Goal: Task Accomplishment & Management: Manage account settings

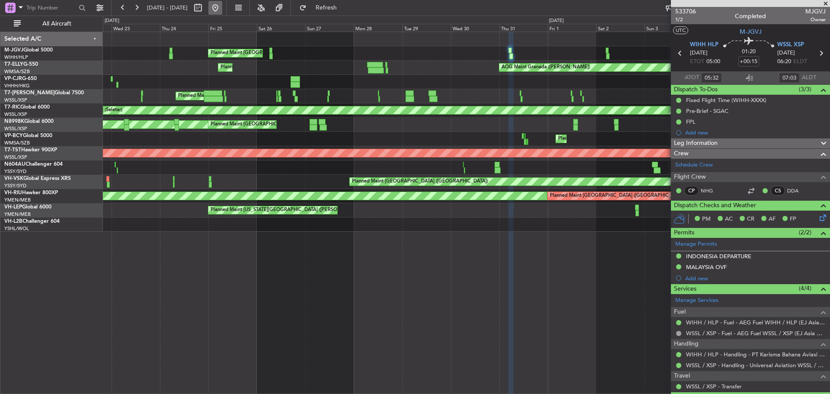
click at [222, 12] on button at bounding box center [215, 8] width 14 height 14
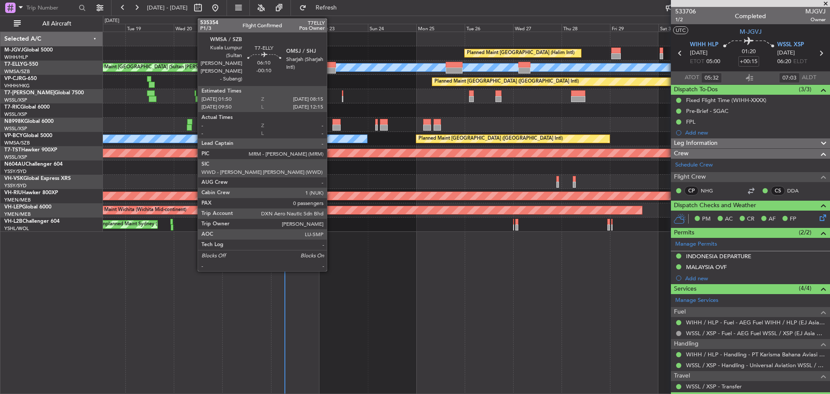
click at [331, 70] on div at bounding box center [329, 70] width 13 height 6
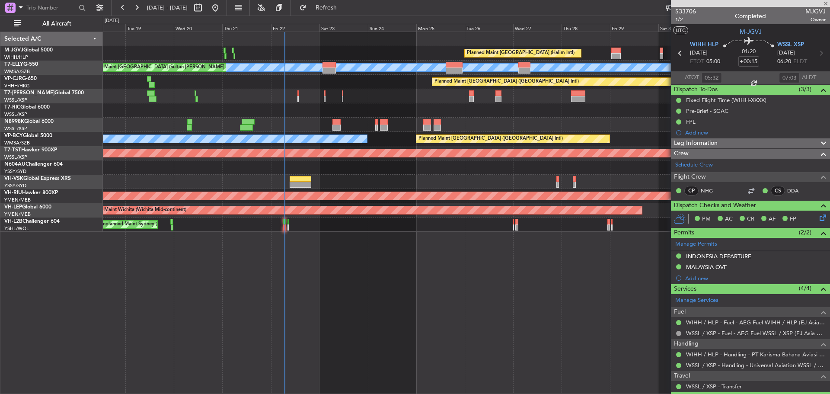
type input "-00:10"
type input "0"
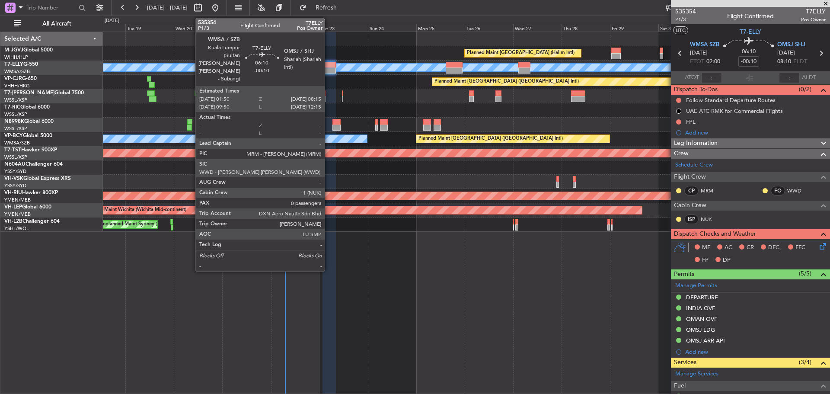
click at [329, 68] on div at bounding box center [329, 70] width 13 height 6
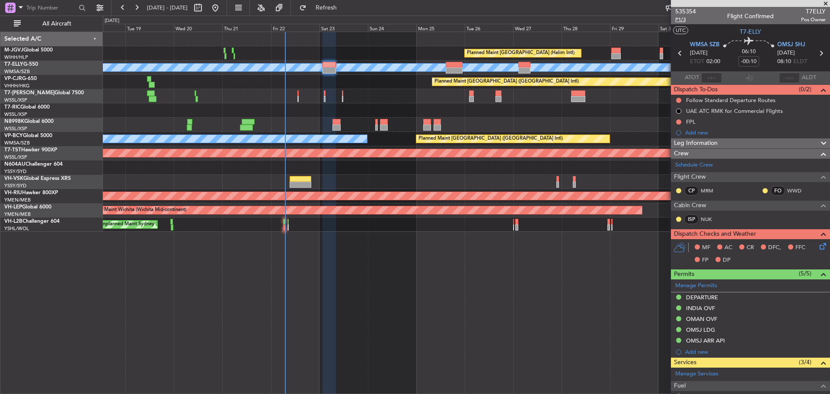
click at [680, 19] on span "P1/3" at bounding box center [686, 19] width 21 height 7
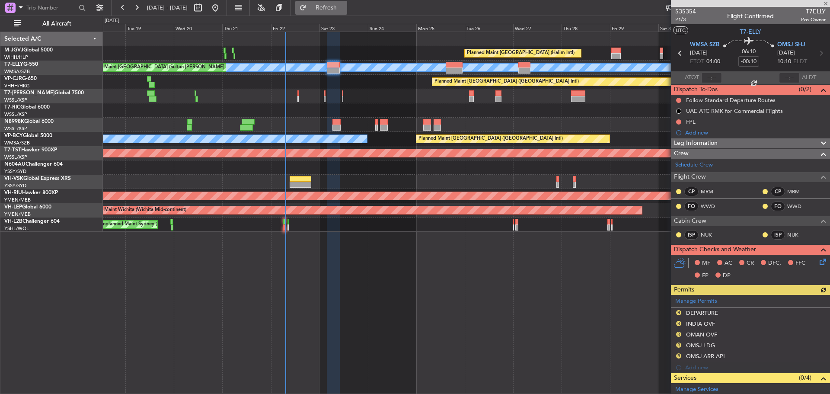
click at [335, 8] on button "Refresh" at bounding box center [321, 8] width 52 height 14
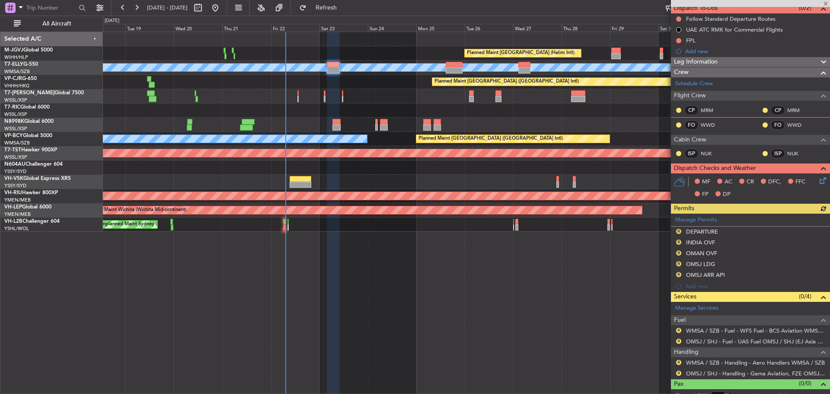
scroll to position [90, 0]
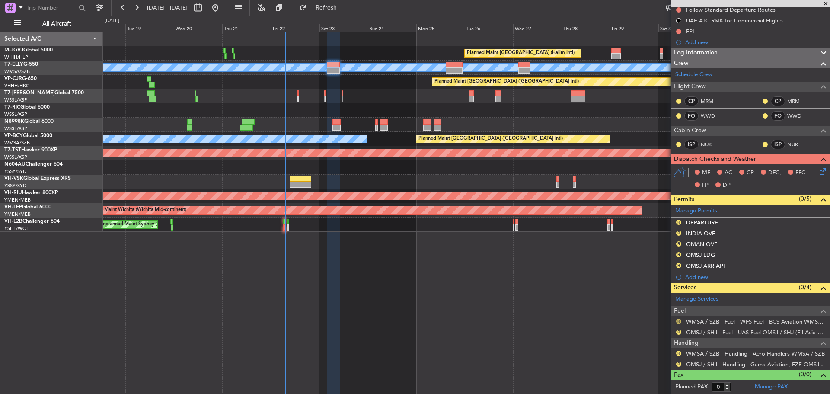
click at [677, 322] on button "R" at bounding box center [678, 321] width 5 height 5
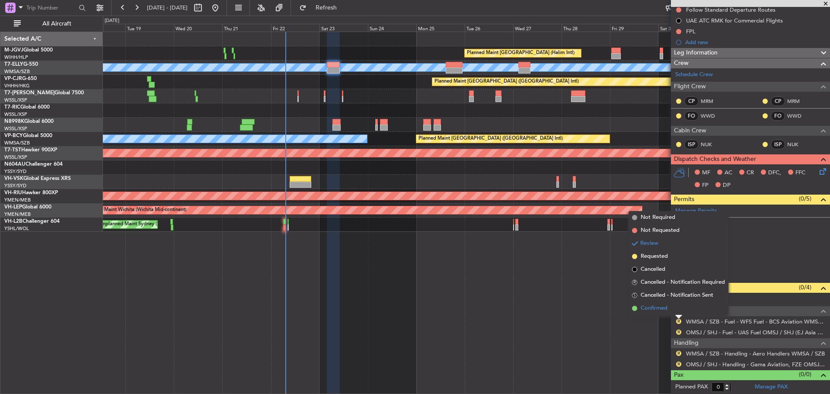
click at [676, 307] on li "Confirmed" at bounding box center [679, 308] width 100 height 13
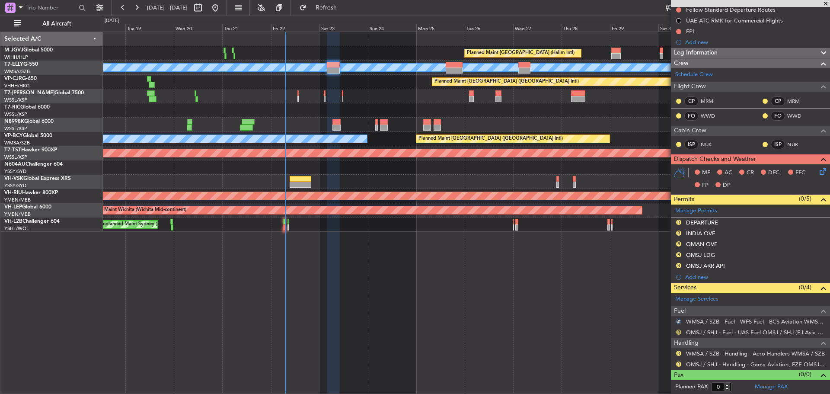
click at [678, 331] on button "R" at bounding box center [678, 332] width 5 height 5
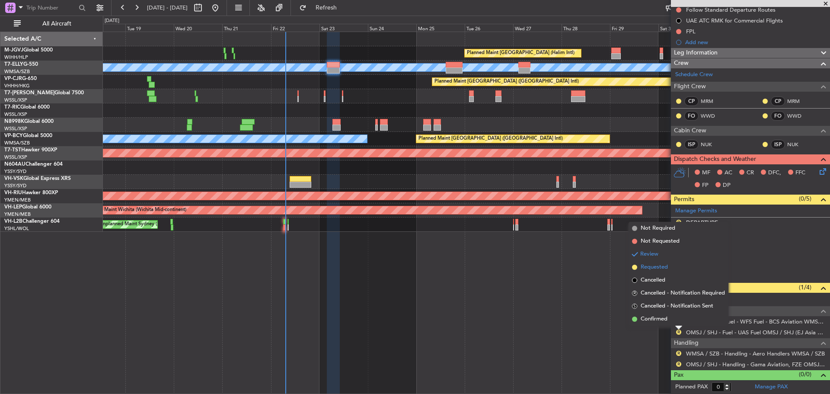
click at [655, 268] on span "Requested" at bounding box center [654, 267] width 27 height 9
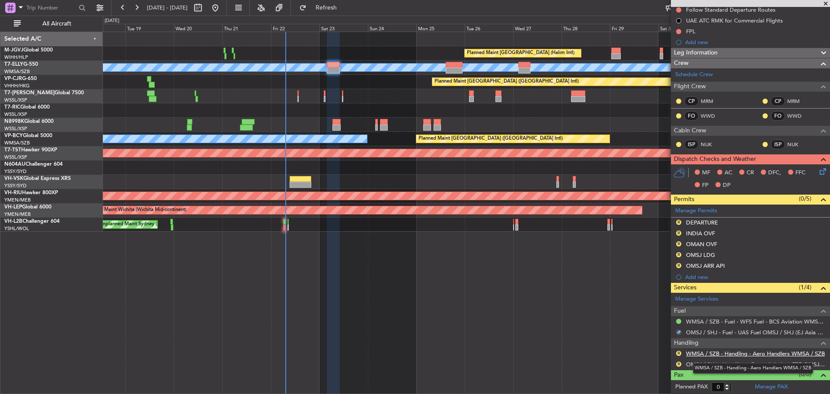
click at [714, 354] on link "WMSA / SZB - Handling - Aero Handlers WMSA / SZB" at bounding box center [755, 353] width 139 height 7
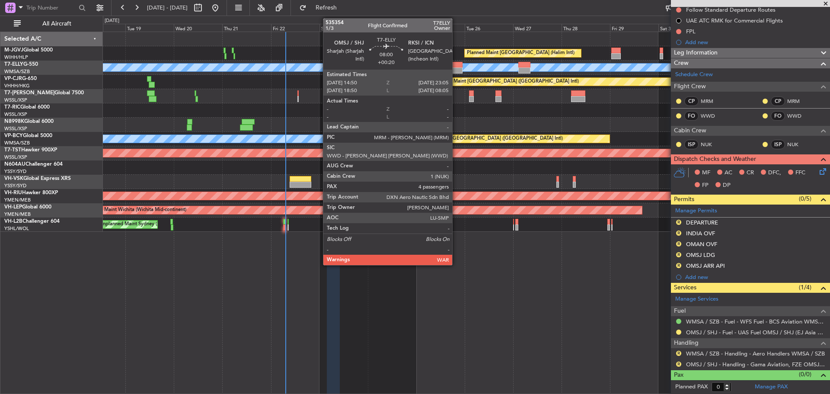
click at [456, 67] on div at bounding box center [454, 65] width 17 height 6
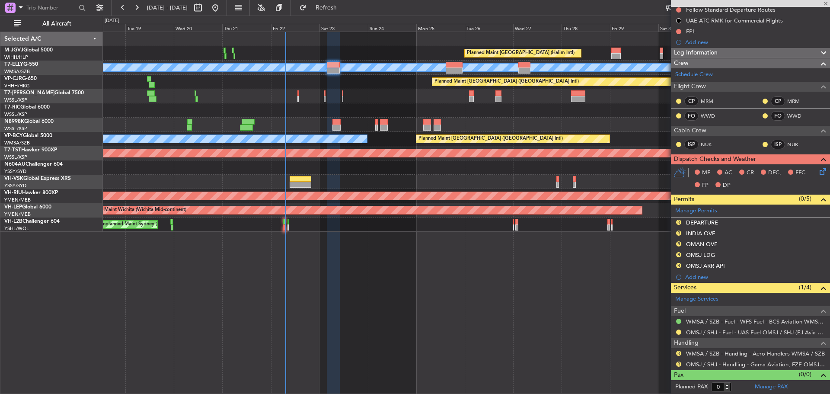
type input "+00:20"
type input "4"
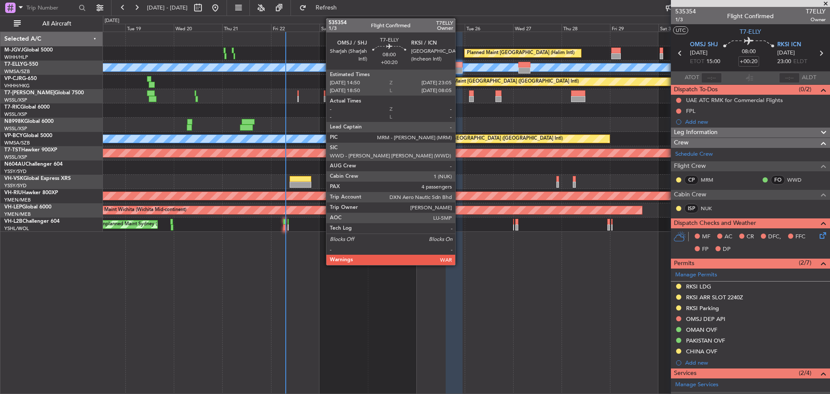
click at [459, 69] on div at bounding box center [454, 70] width 17 height 6
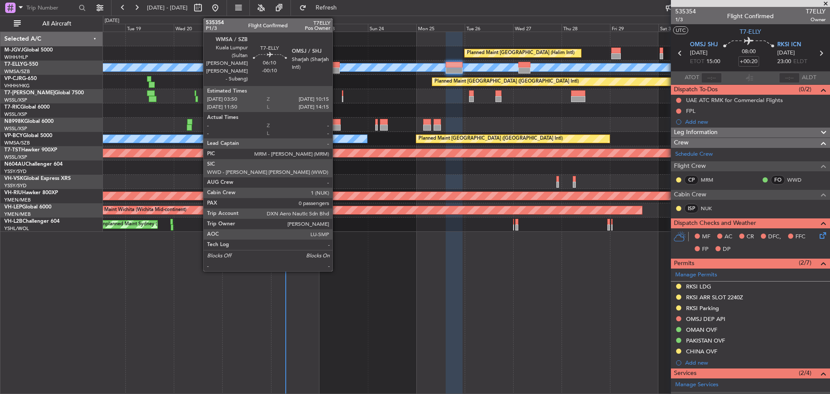
click at [336, 69] on div at bounding box center [333, 70] width 13 height 6
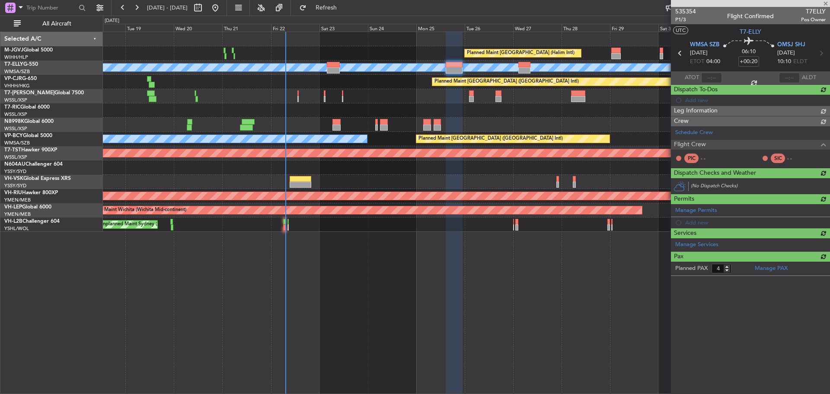
type input "-00:10"
type input "0"
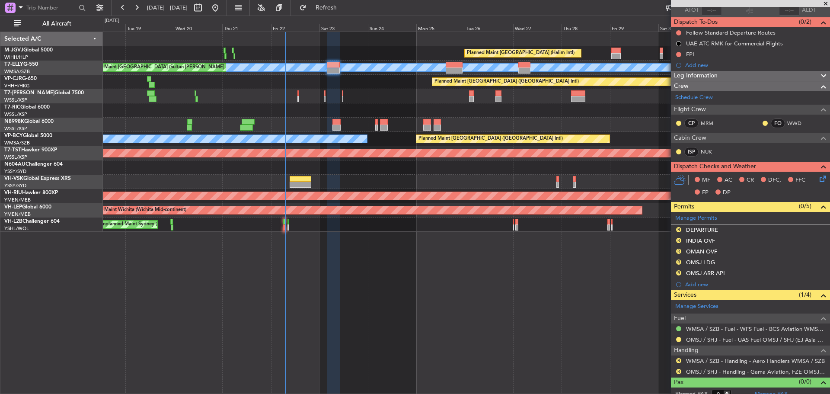
scroll to position [75, 0]
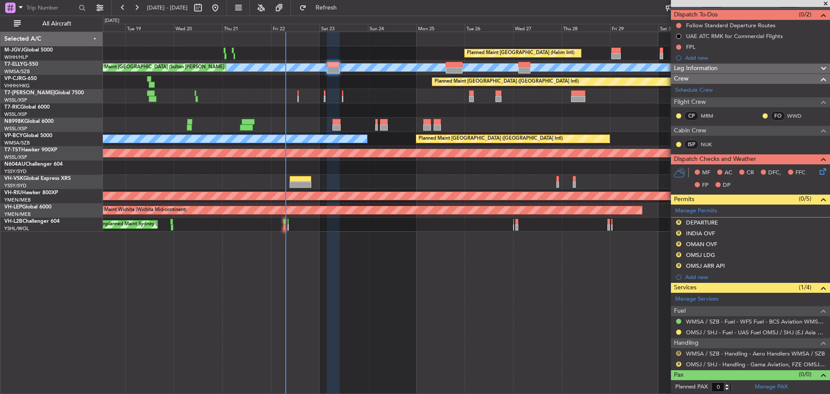
click at [678, 352] on button "R" at bounding box center [678, 353] width 5 height 5
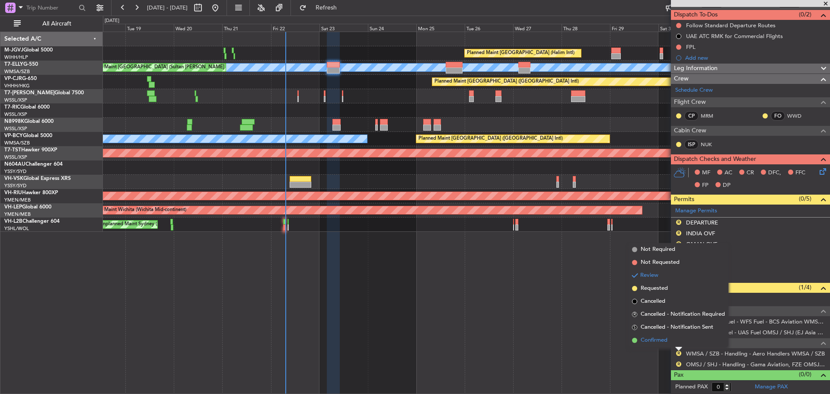
click at [660, 341] on span "Confirmed" at bounding box center [654, 340] width 27 height 9
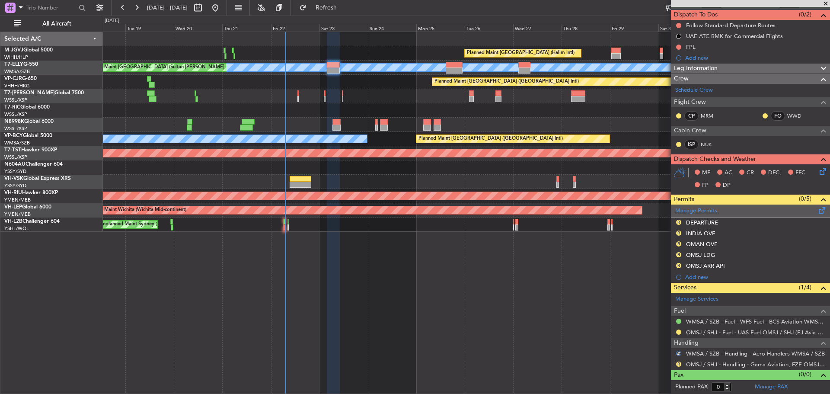
click at [817, 209] on span at bounding box center [822, 208] width 10 height 6
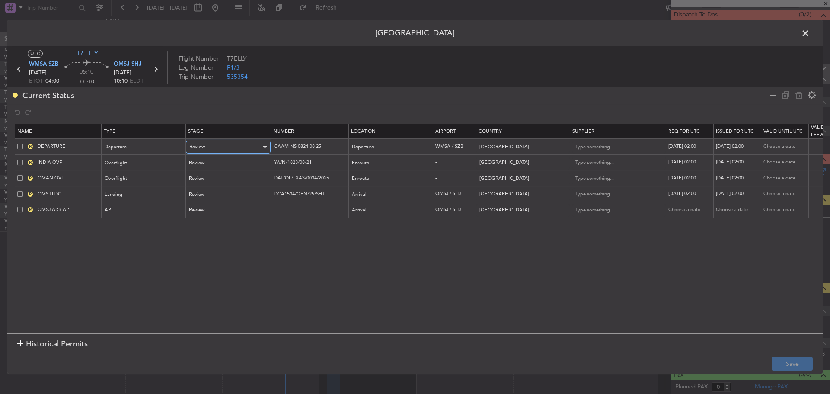
click at [261, 147] on div "Review" at bounding box center [228, 146] width 78 height 5
click at [227, 214] on span "Received OK" at bounding box center [228, 217] width 77 height 13
click at [696, 145] on div "23/08/2025 02:00" at bounding box center [690, 146] width 45 height 7
select select "8"
select select "2025"
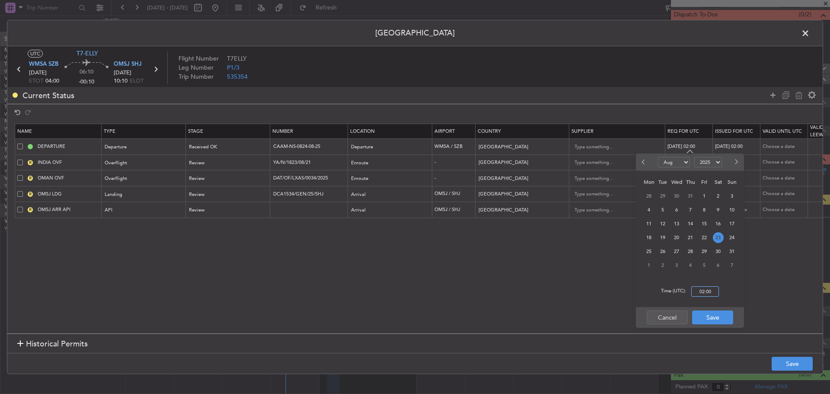
click at [710, 292] on input "02:00" at bounding box center [706, 291] width 28 height 10
type input "04:00"
click at [722, 317] on button "Save" at bounding box center [712, 318] width 41 height 14
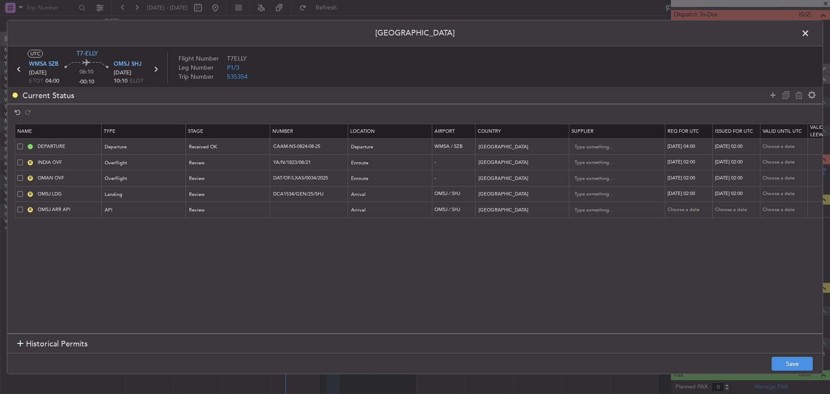
click at [741, 144] on div "23/08/2025 02:00" at bounding box center [737, 146] width 45 height 7
select select "8"
select select "2025"
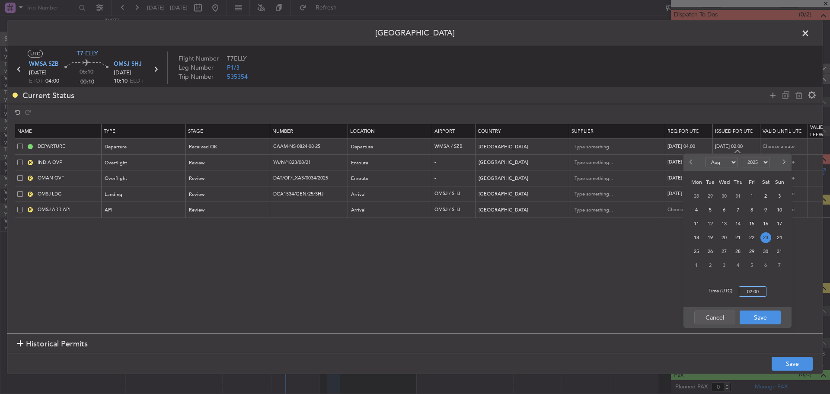
click at [754, 288] on input "02:00" at bounding box center [753, 291] width 28 height 10
type input "04:00"
click at [759, 316] on button "Save" at bounding box center [760, 318] width 41 height 14
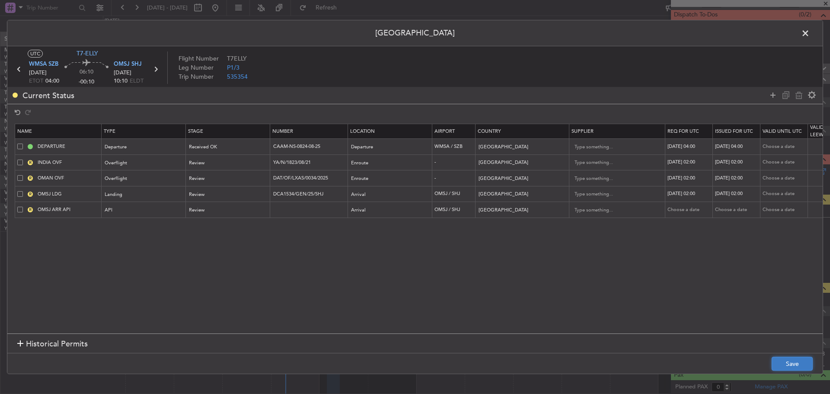
click at [789, 364] on button "Save" at bounding box center [792, 364] width 41 height 14
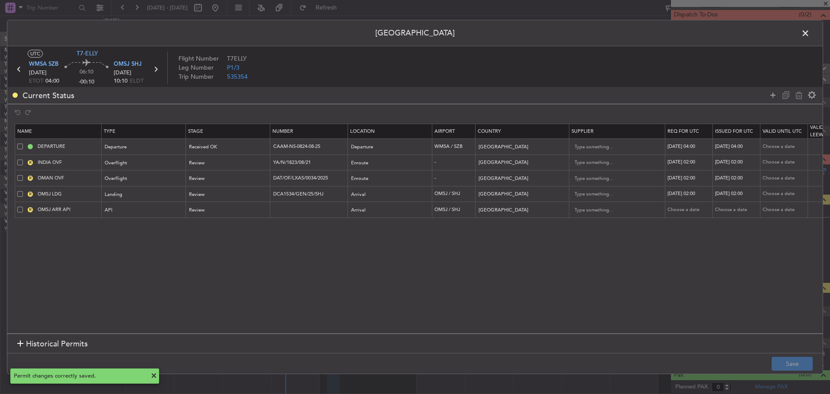
click at [810, 30] on span at bounding box center [810, 35] width 0 height 17
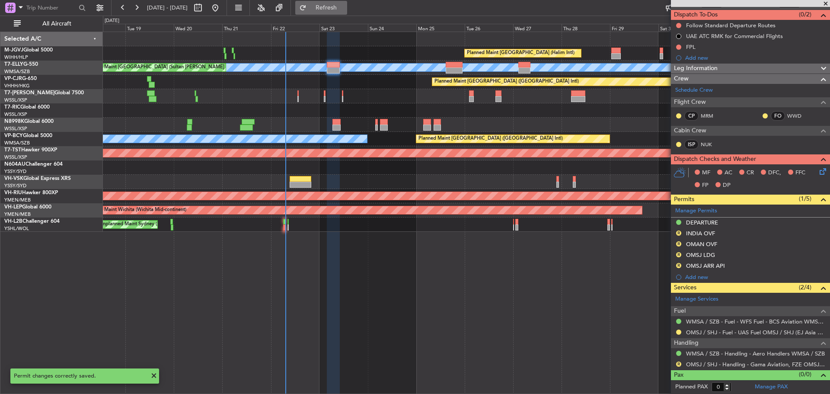
click at [347, 12] on button "Refresh" at bounding box center [321, 8] width 52 height 14
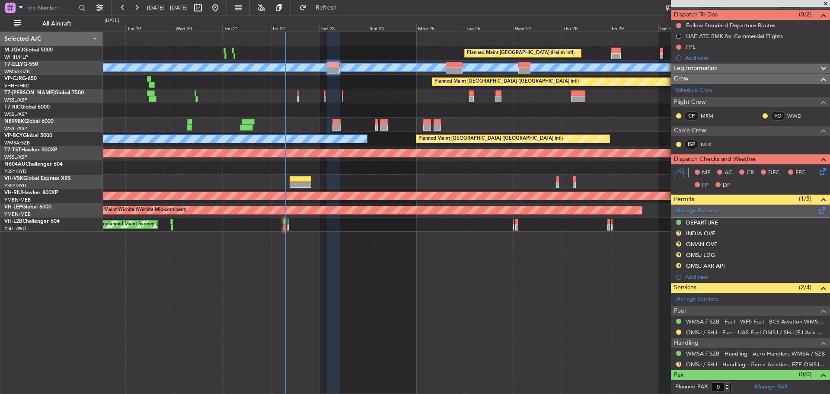
click at [817, 210] on span at bounding box center [822, 208] width 10 height 6
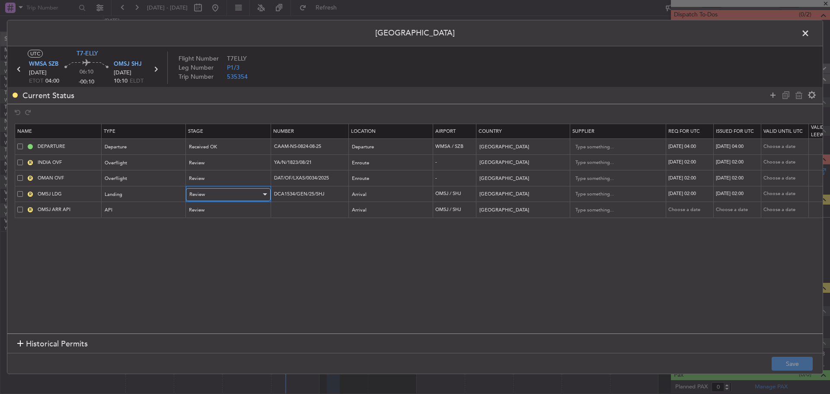
click at [222, 194] on div "Review" at bounding box center [225, 194] width 72 height 13
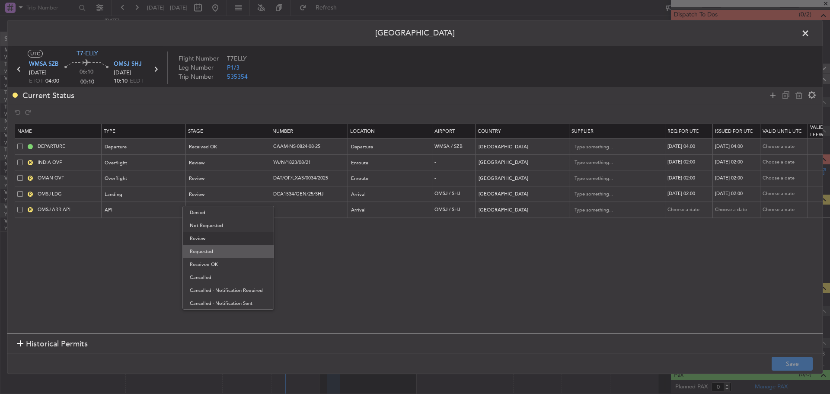
click at [213, 250] on span "Requested" at bounding box center [228, 251] width 77 height 13
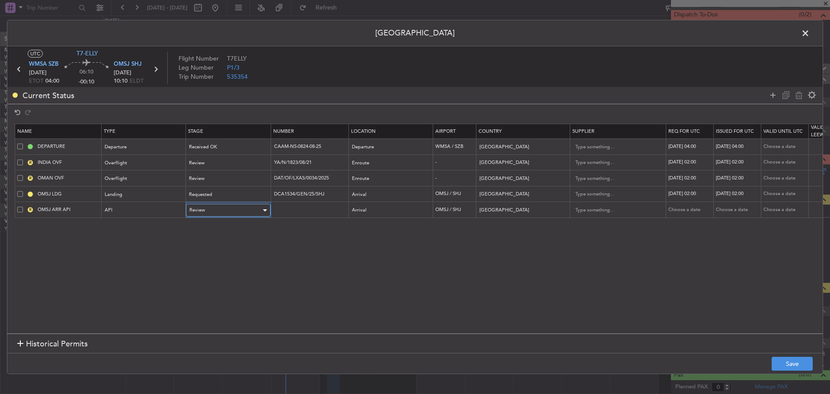
click at [222, 215] on div "Review" at bounding box center [225, 210] width 72 height 13
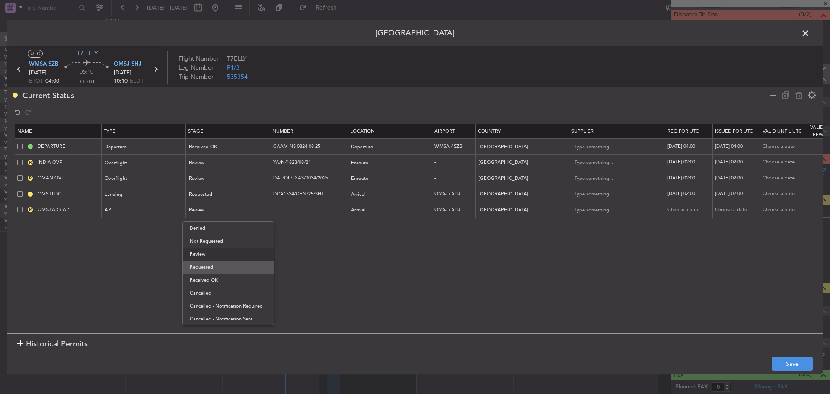
click at [219, 270] on span "Requested" at bounding box center [228, 267] width 77 height 13
click at [788, 360] on button "Save" at bounding box center [792, 364] width 41 height 14
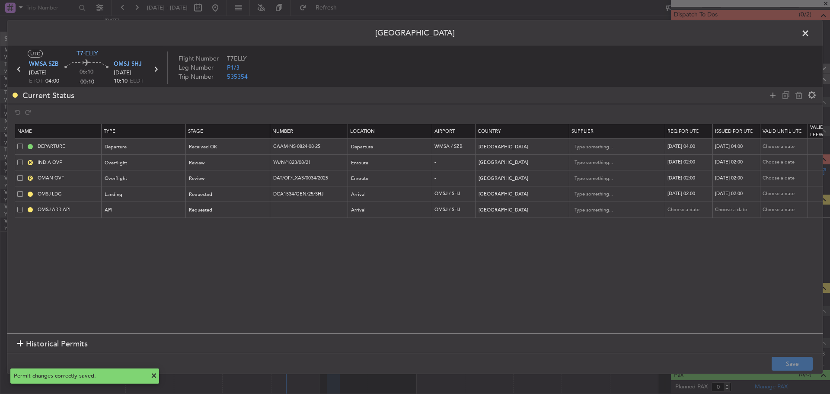
click at [810, 35] on span at bounding box center [810, 35] width 0 height 17
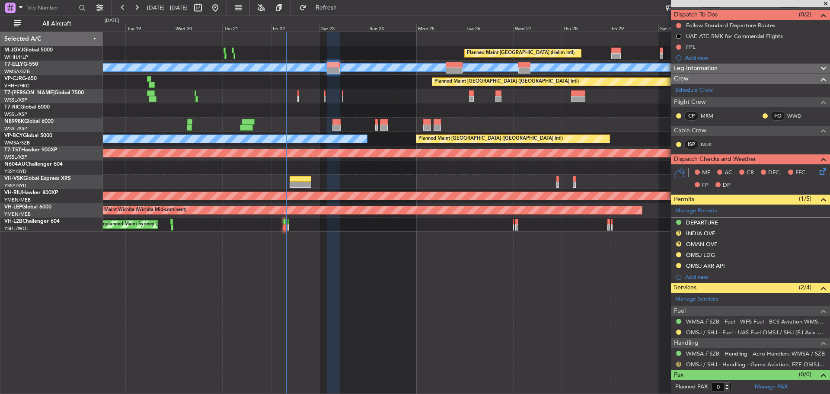
click at [679, 363] on button "R" at bounding box center [678, 364] width 5 height 5
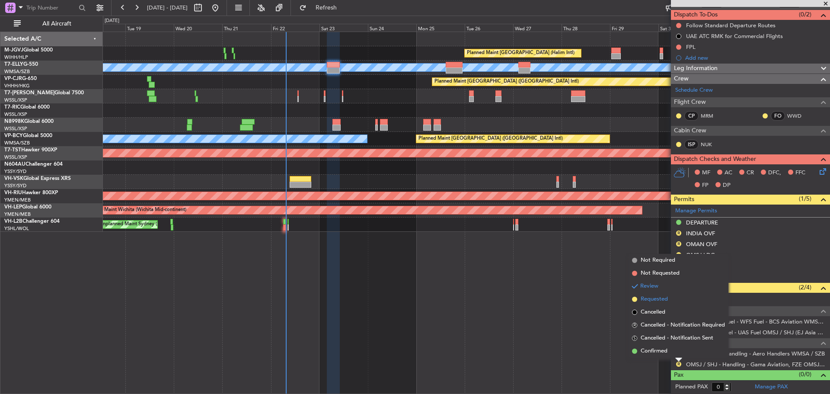
click at [648, 295] on span "Requested" at bounding box center [654, 299] width 27 height 9
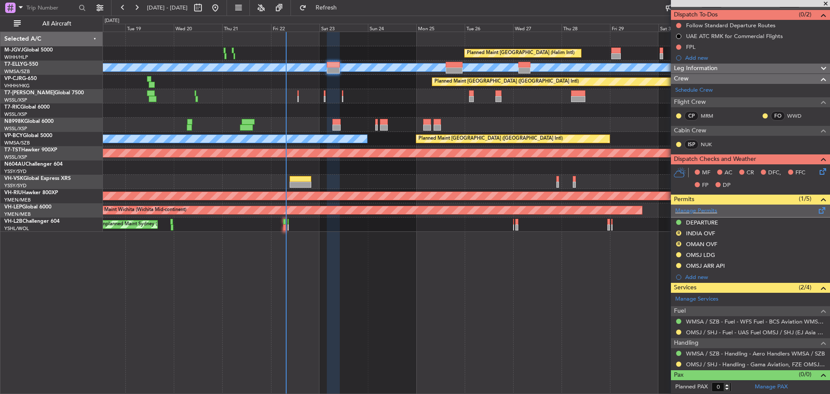
click at [817, 208] on span at bounding box center [822, 208] width 10 height 6
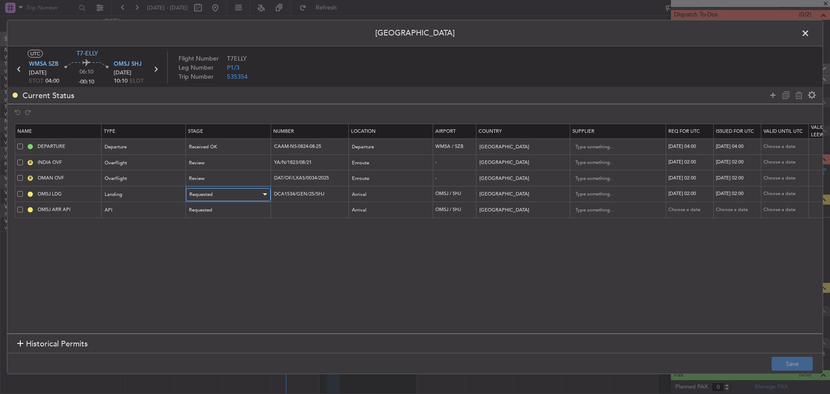
click at [253, 192] on div "Requested" at bounding box center [225, 194] width 72 height 13
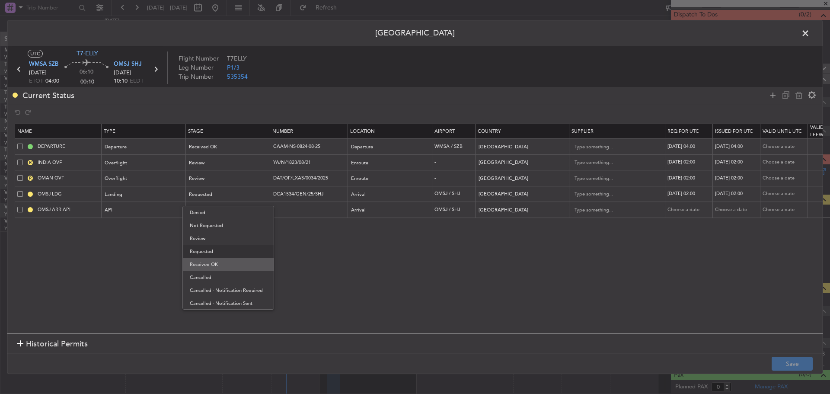
click at [235, 260] on span "Received OK" at bounding box center [228, 264] width 77 height 13
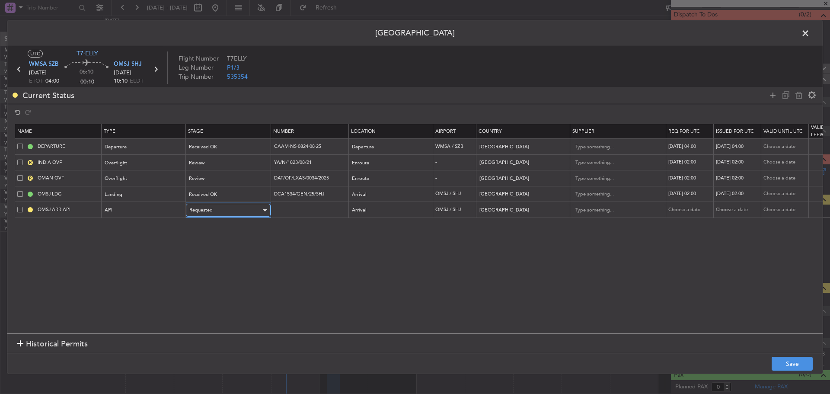
click at [244, 211] on div "Requested" at bounding box center [225, 210] width 72 height 13
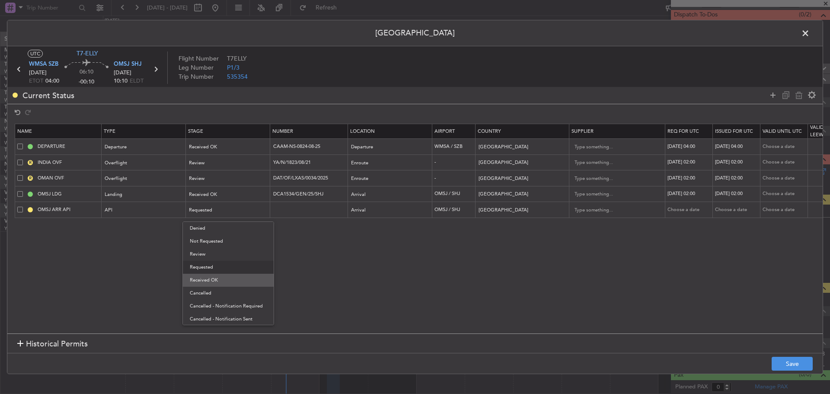
click at [231, 282] on span "Received OK" at bounding box center [228, 280] width 77 height 13
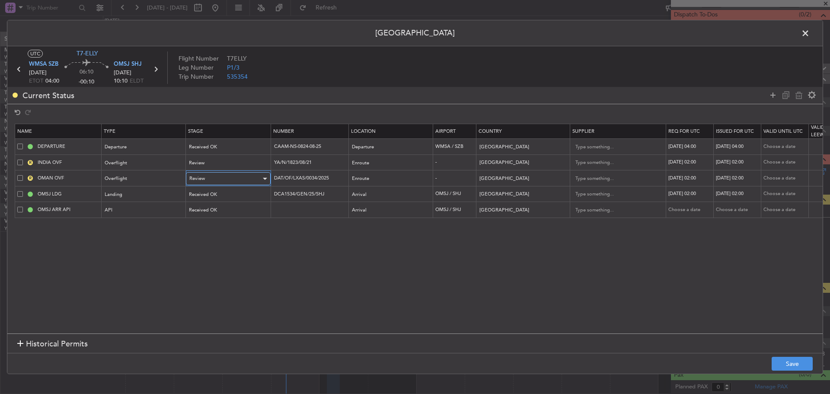
click at [250, 176] on div "Review" at bounding box center [225, 178] width 72 height 13
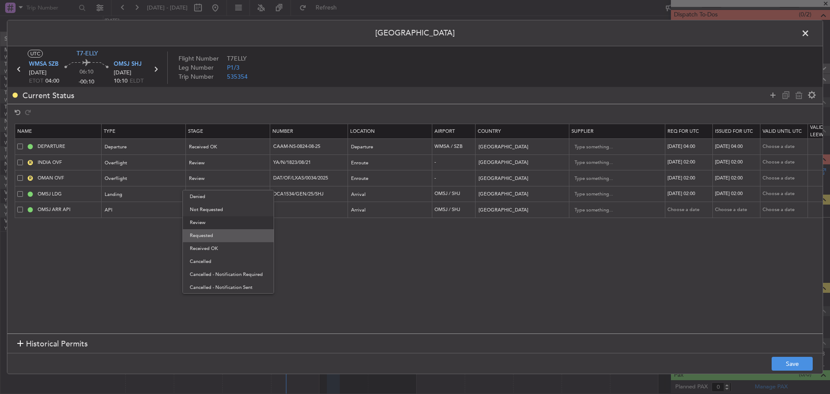
click at [226, 237] on span "Requested" at bounding box center [228, 235] width 77 height 13
click at [689, 195] on div "23/08/2025 02:00" at bounding box center [690, 193] width 45 height 7
select select "8"
select select "2025"
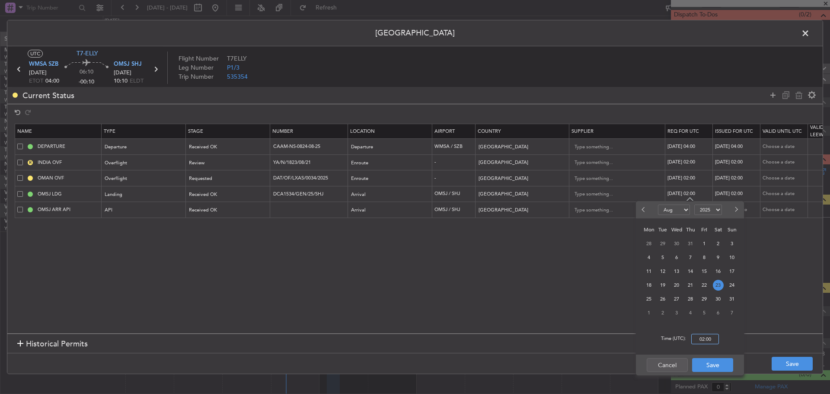
click at [707, 336] on input "02:00" at bounding box center [706, 339] width 28 height 10
type input "04:00"
click at [720, 365] on button "Save" at bounding box center [712, 365] width 41 height 14
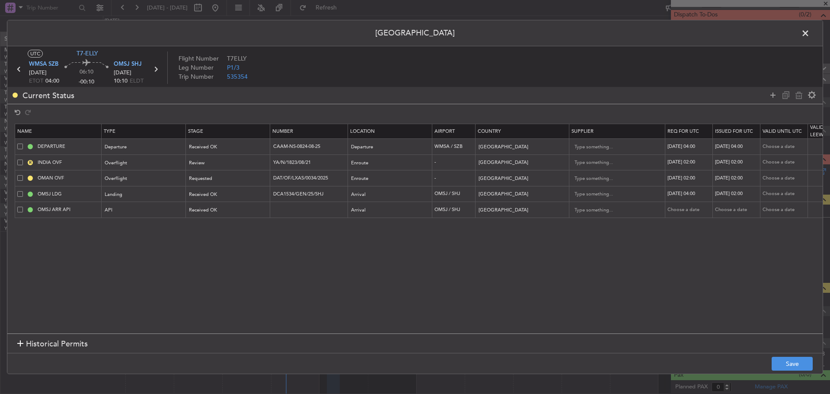
click at [734, 194] on div "23/08/2025 02:00" at bounding box center [737, 193] width 45 height 7
select select "8"
select select "2025"
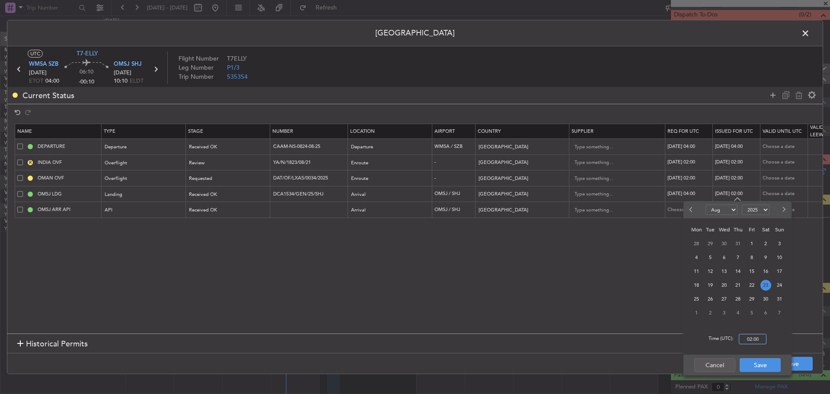
click at [752, 337] on input "02:00" at bounding box center [753, 339] width 28 height 10
type input "04:00"
click at [763, 364] on button "Save" at bounding box center [760, 365] width 41 height 14
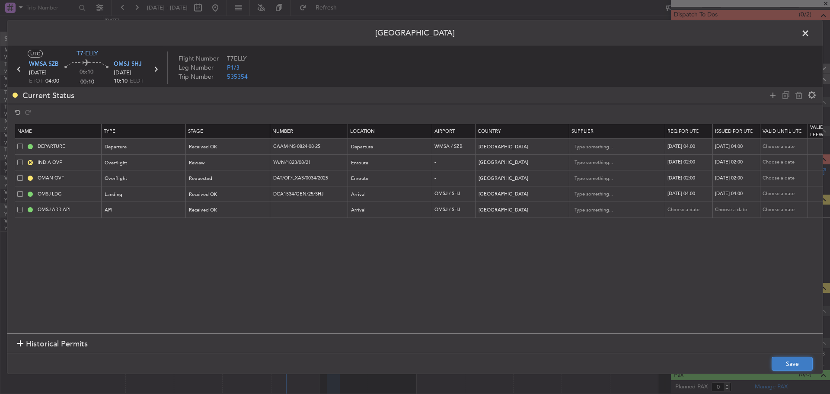
click at [783, 364] on button "Save" at bounding box center [792, 364] width 41 height 14
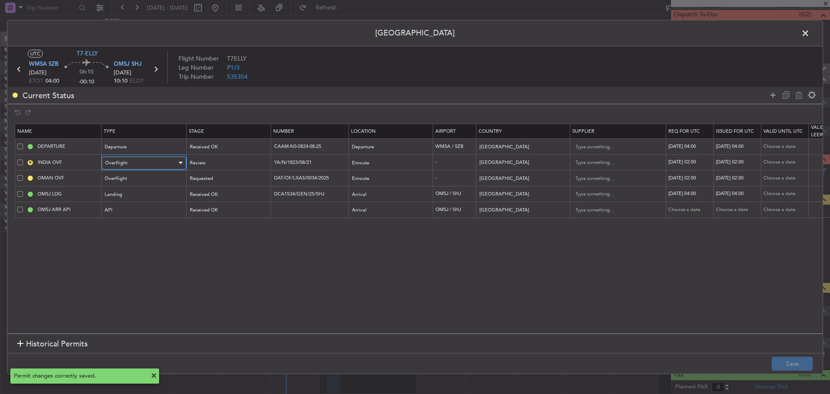
click at [136, 160] on div "Overflight" at bounding box center [141, 163] width 72 height 13
click at [258, 268] on div at bounding box center [415, 197] width 830 height 394
click at [260, 163] on div "Review" at bounding box center [225, 163] width 72 height 13
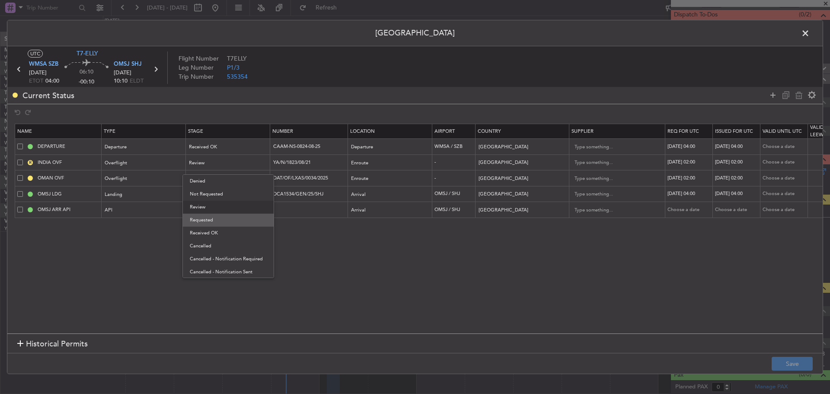
click at [244, 219] on span "Requested" at bounding box center [228, 220] width 77 height 13
click at [794, 363] on button "Save" at bounding box center [792, 364] width 41 height 14
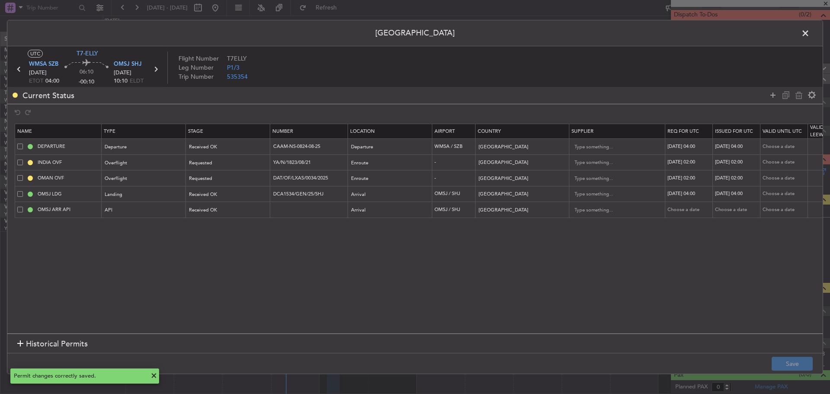
click at [810, 32] on span at bounding box center [810, 35] width 0 height 17
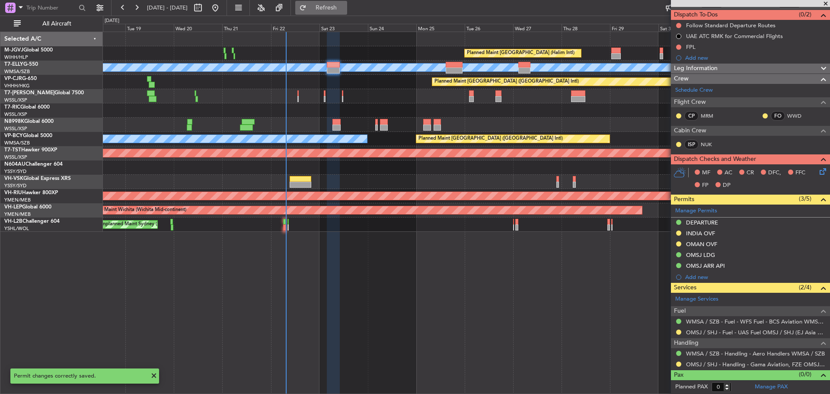
click at [345, 10] on span "Refresh" at bounding box center [326, 8] width 36 height 6
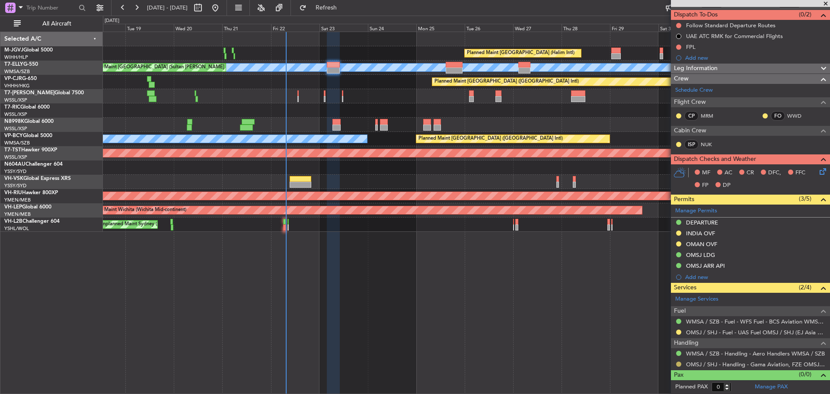
click at [678, 364] on button at bounding box center [678, 364] width 5 height 5
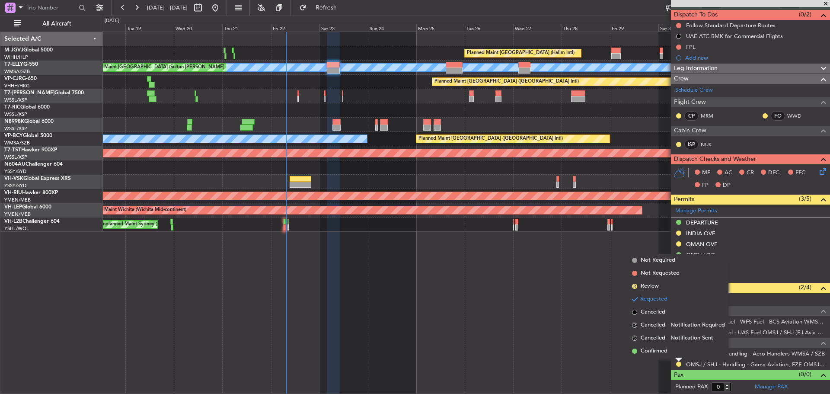
click at [672, 352] on div "Requested" at bounding box center [679, 350] width 27 height 11
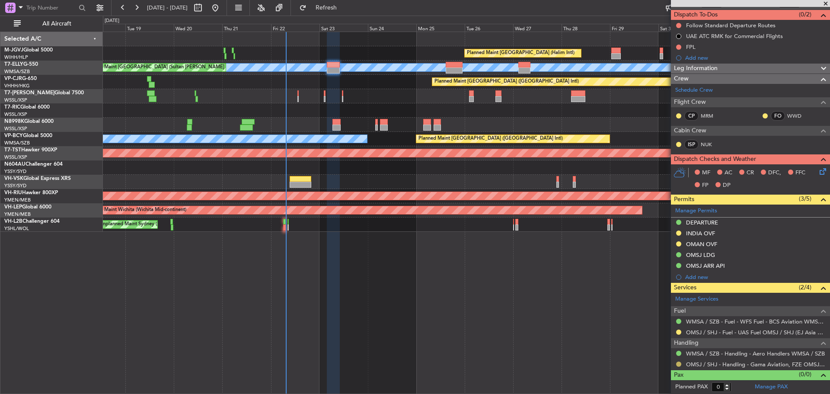
click at [679, 365] on button at bounding box center [678, 364] width 5 height 5
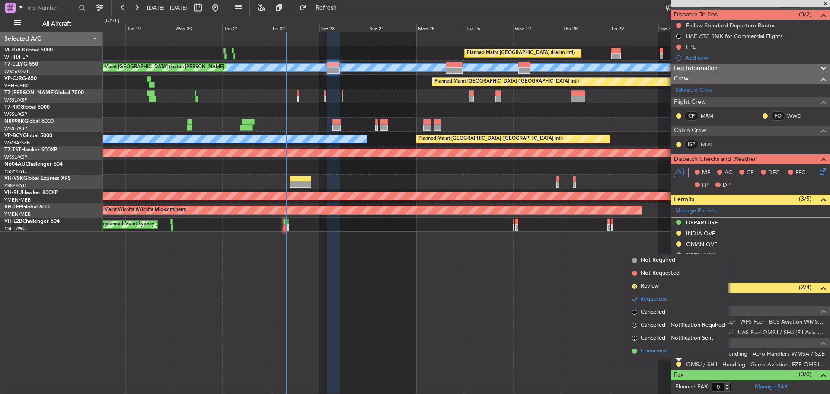
click at [657, 352] on span "Confirmed" at bounding box center [654, 351] width 27 height 9
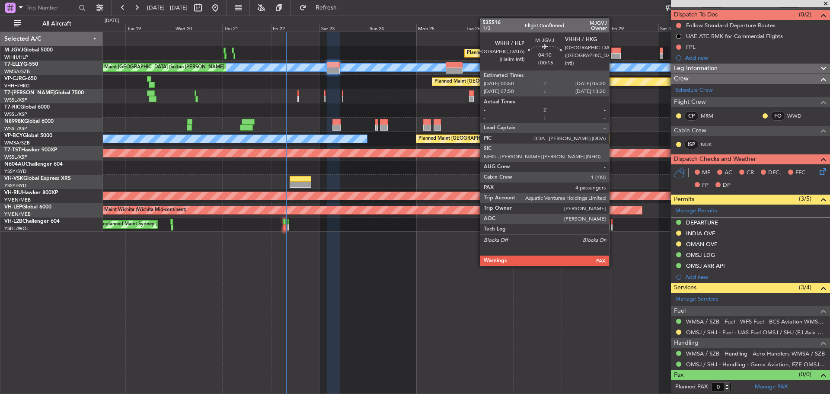
click at [613, 49] on div at bounding box center [617, 51] width 10 height 6
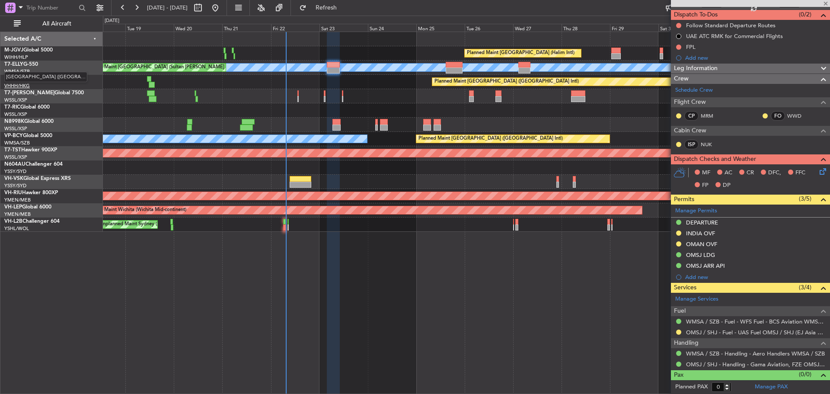
type input "+00:15"
type input "4"
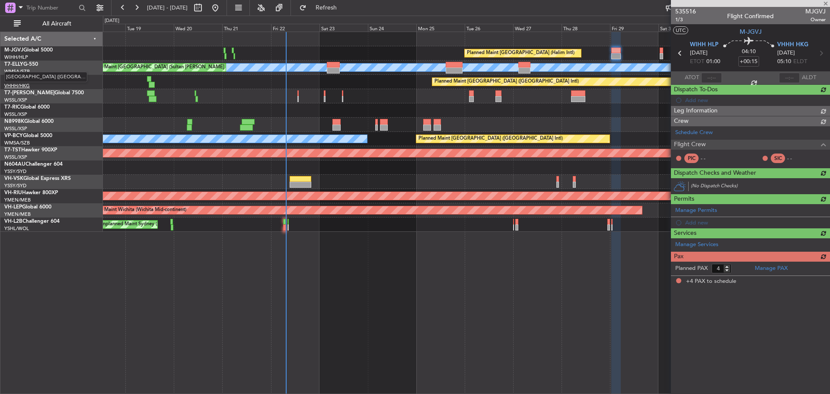
scroll to position [0, 0]
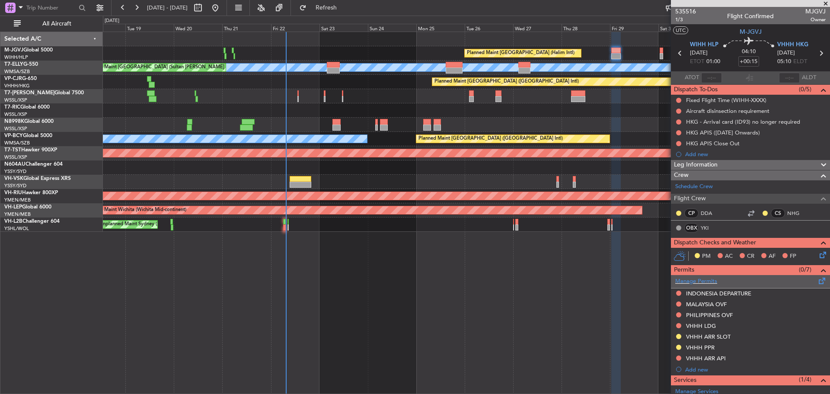
click at [817, 281] on span at bounding box center [822, 279] width 10 height 6
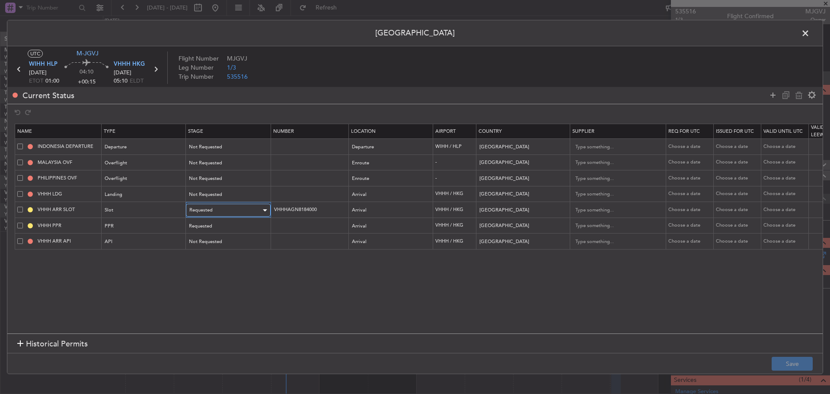
click at [223, 211] on div "Requested" at bounding box center [225, 210] width 72 height 13
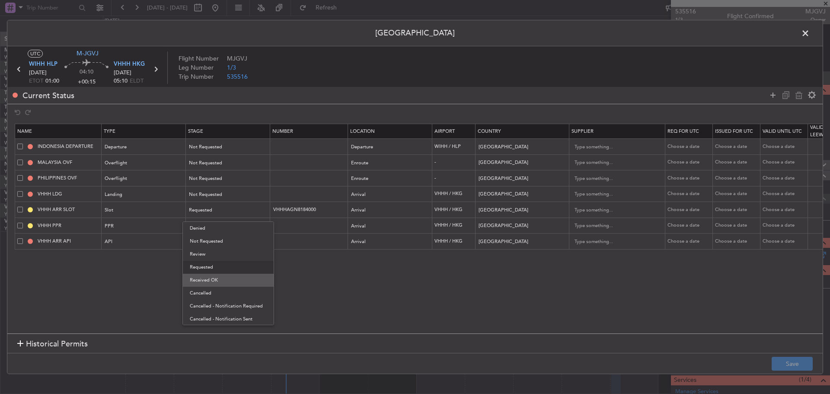
click at [224, 281] on span "Received OK" at bounding box center [228, 280] width 77 height 13
click at [687, 211] on div "Choose a date" at bounding box center [690, 209] width 45 height 7
select select "8"
select select "2025"
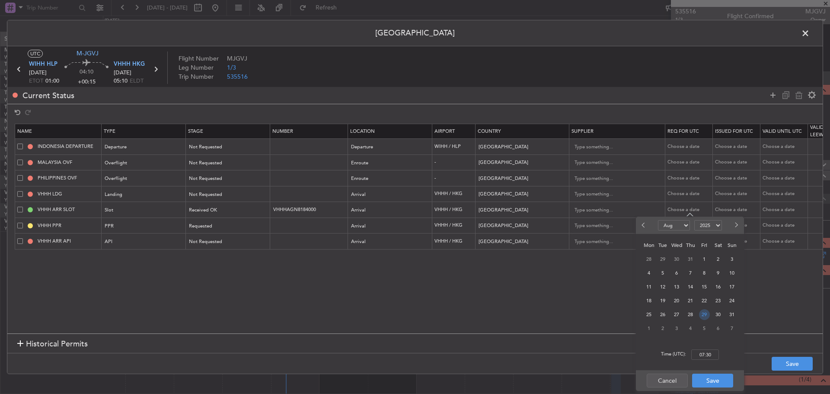
click at [707, 315] on span "29" at bounding box center [704, 314] width 11 height 11
click at [703, 352] on input "00:00" at bounding box center [706, 354] width 28 height 10
type input "05:10"
click at [718, 380] on button "Save" at bounding box center [712, 381] width 41 height 14
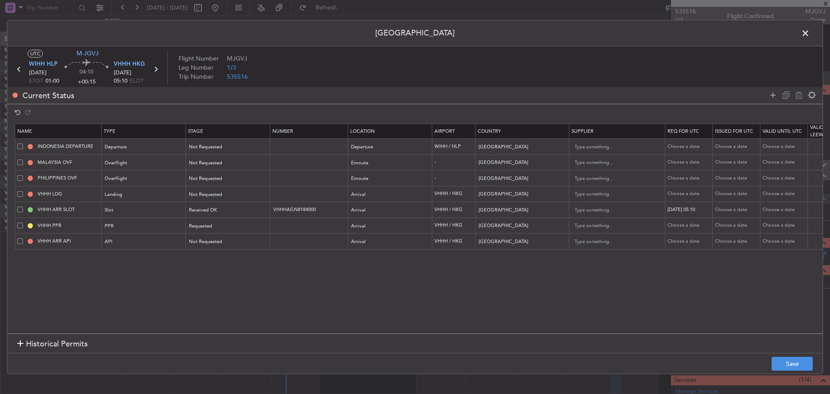
click at [749, 209] on div "Choose a date" at bounding box center [737, 209] width 45 height 7
select select "8"
select select "2025"
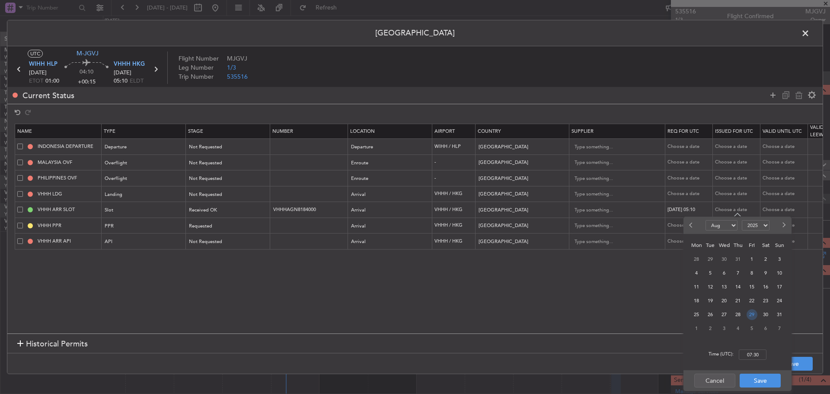
click at [751, 313] on span "29" at bounding box center [752, 314] width 11 height 11
click at [745, 353] on input "00:00" at bounding box center [753, 354] width 28 height 10
drag, startPoint x: 759, startPoint y: 354, endPoint x: 737, endPoint y: 354, distance: 22.1
click at [737, 354] on div "Time (UTC): 00:05" at bounding box center [738, 354] width 108 height 31
click at [751, 356] on input "07:10" at bounding box center [753, 354] width 28 height 10
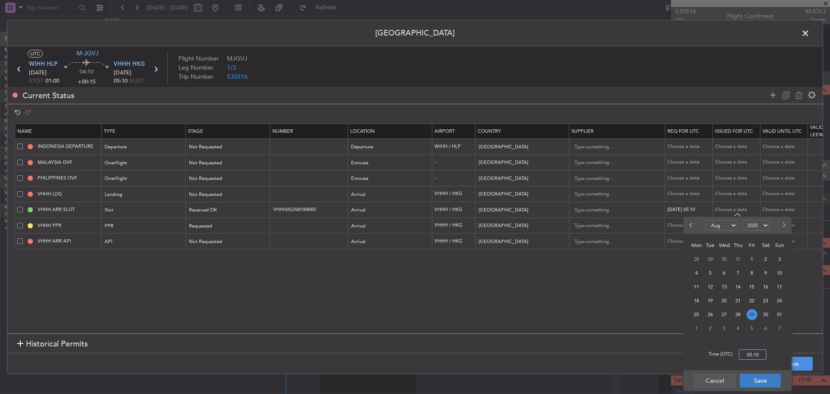
type input "05:10"
click at [769, 379] on button "Save" at bounding box center [760, 381] width 41 height 14
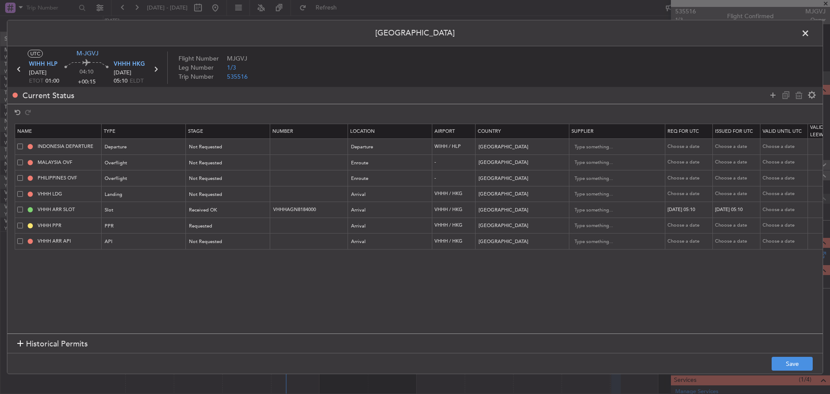
click at [786, 211] on div "Choose a date" at bounding box center [785, 209] width 45 height 7
select select "8"
select select "2025"
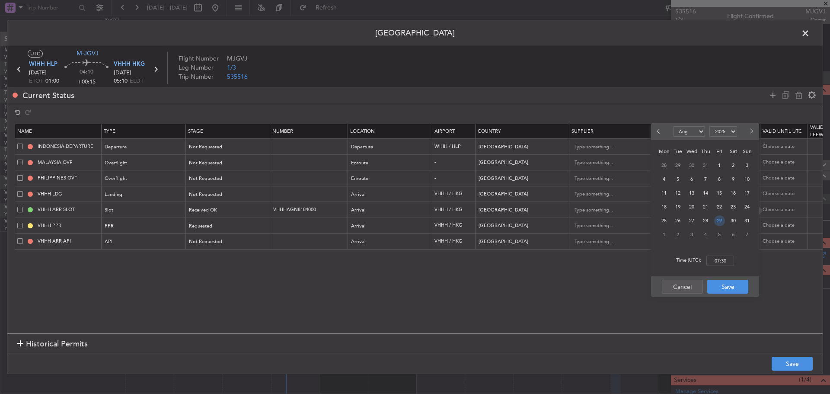
click at [720, 223] on span "29" at bounding box center [720, 220] width 11 height 11
click at [721, 258] on input "00:00" at bounding box center [721, 261] width 28 height 10
type input "07:10"
click at [734, 282] on button "Save" at bounding box center [728, 287] width 41 height 14
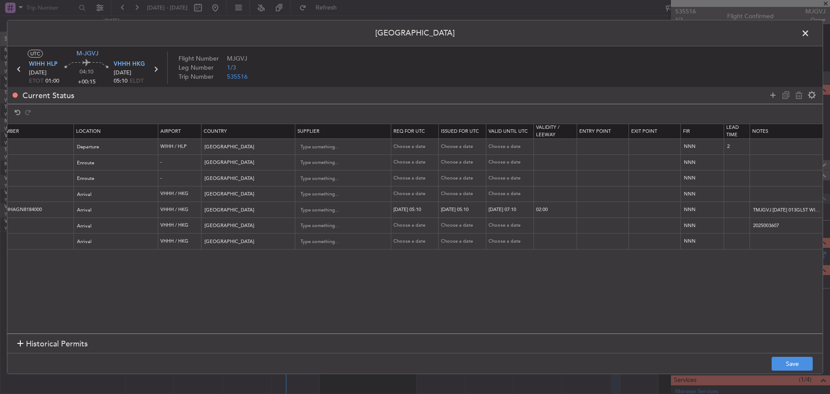
scroll to position [0, 295]
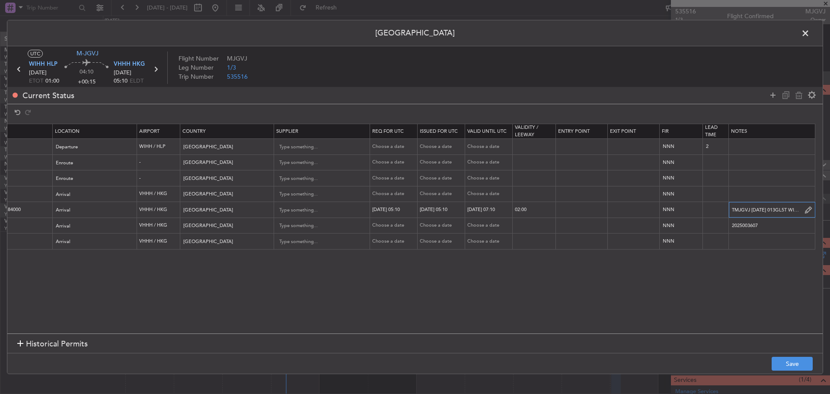
click at [776, 209] on input "TMJGVJ 29AUG 013GL5T WIHH0510 D / ID.VHHHAGN8184000" at bounding box center [772, 209] width 86 height 13
paste input "KMJGVJ 29AUG 013GL5T WIHH0510 D / RE.MJGVJ IDA.VHHHAGN8184000/"
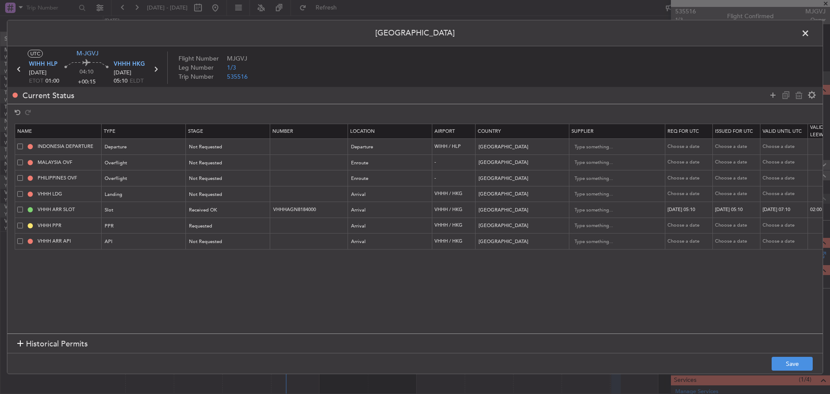
scroll to position [0, 0]
type input "KMJGVJ 29AUG 013GL5T WIHH0510 D / RE.MJGVJ IDA.VHHHAGN8184000/"
click at [211, 223] on span "Requested" at bounding box center [200, 226] width 23 height 6
click at [217, 297] on span "Received OK" at bounding box center [228, 296] width 77 height 13
click at [792, 360] on button "Save" at bounding box center [792, 364] width 41 height 14
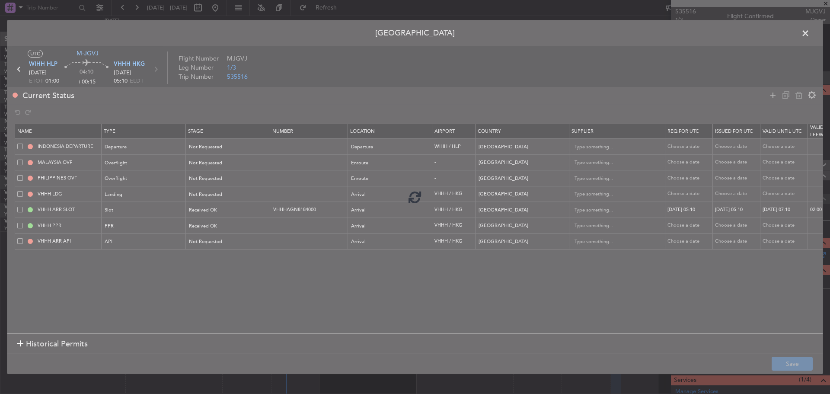
type input "VHHH ARR SLOT 0510Z"
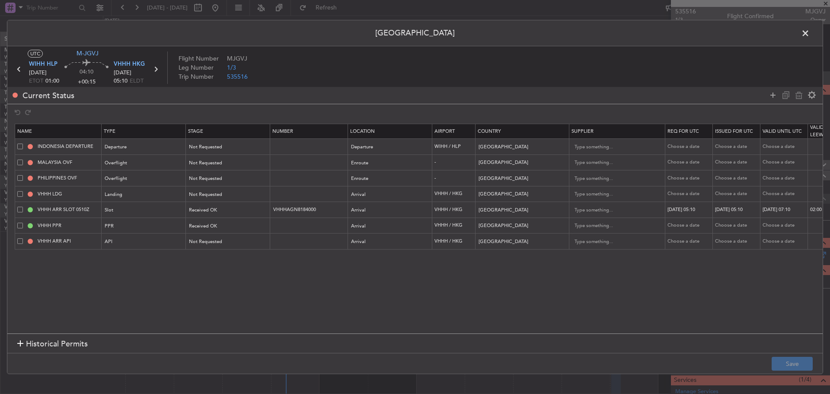
click at [155, 73] on icon at bounding box center [155, 69] width 11 height 11
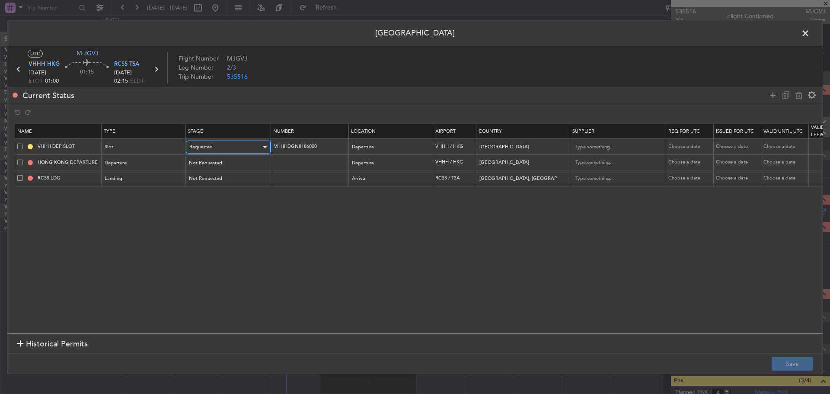
click at [249, 147] on div "Requested" at bounding box center [225, 147] width 72 height 13
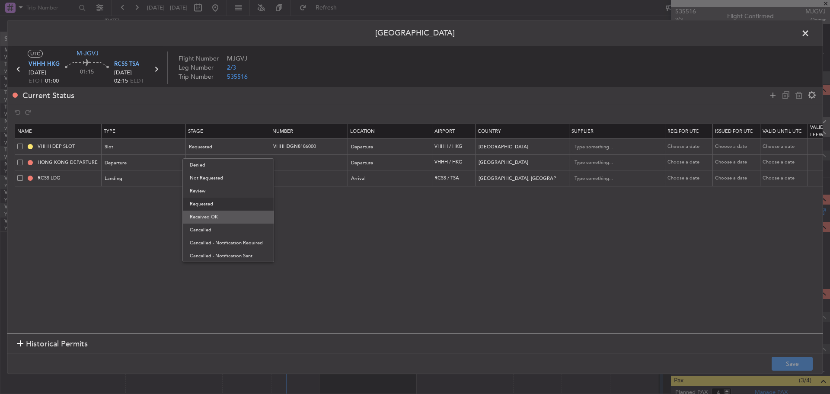
click at [233, 214] on span "Received OK" at bounding box center [228, 217] width 77 height 13
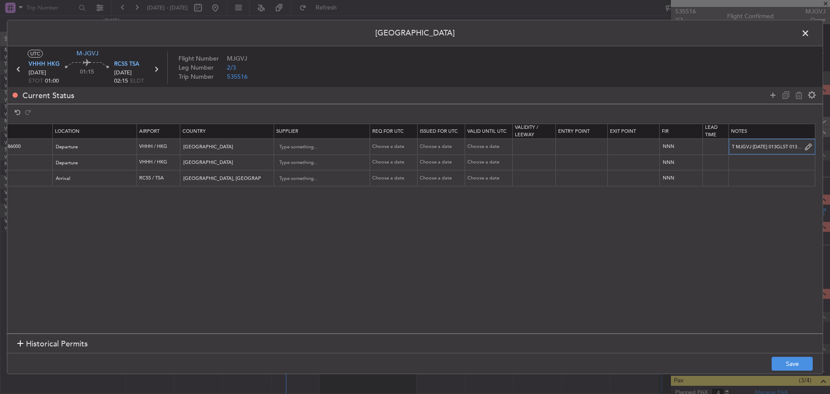
click at [745, 144] on input "T MJGVJ 30AUG 013GL5T 0130RCSS D / ID.VHHHDGN8186000" at bounding box center [772, 146] width 86 height 13
paste input "K MJGVJ 30AUG 013GL5T 0130RCSS D / RE.MJGVJ IDD.VHHHDGN8186000/"
type input "K MJGVJ 30AUG 013GL5T 0130RCSS D / RE.MJGVJ IDD.VHHHDGN8186000/"
click at [388, 145] on div "Choose a date" at bounding box center [394, 146] width 45 height 7
select select "8"
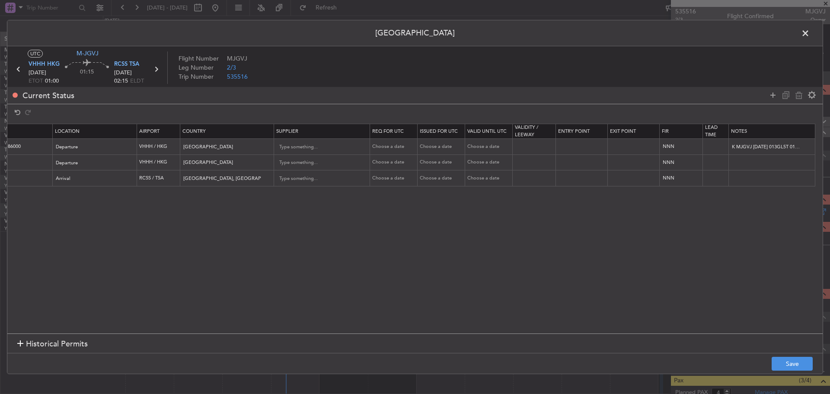
select select "2025"
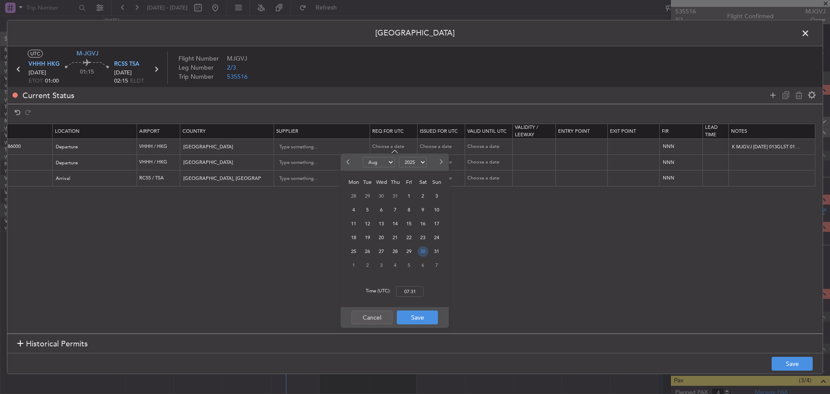
click at [422, 253] on span "30" at bounding box center [423, 251] width 11 height 11
click at [414, 295] on input "00:00" at bounding box center [410, 291] width 28 height 10
type input "01:00"
click at [413, 318] on button "Save" at bounding box center [417, 318] width 41 height 14
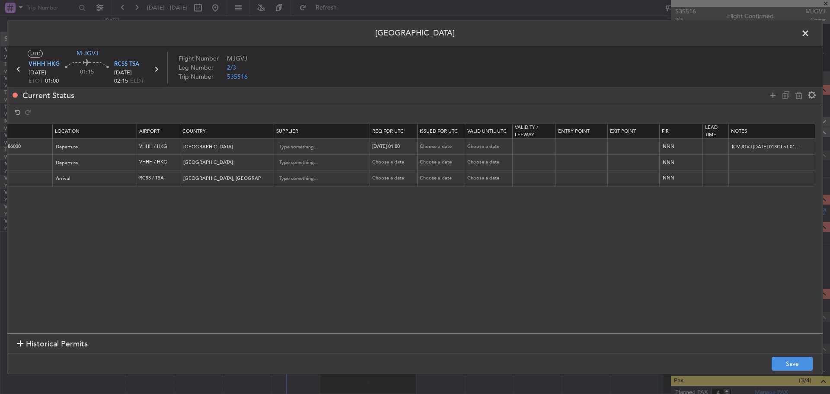
click at [449, 145] on div "Choose a date" at bounding box center [442, 146] width 45 height 7
select select "8"
select select "2025"
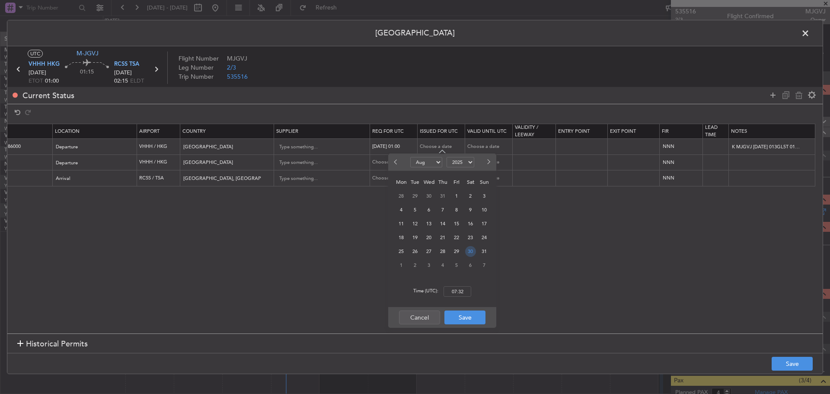
click at [471, 252] on span "30" at bounding box center [470, 251] width 11 height 11
click at [461, 289] on input "00:00" at bounding box center [458, 291] width 28 height 10
type input "01:30"
click at [465, 316] on button "Save" at bounding box center [465, 318] width 41 height 14
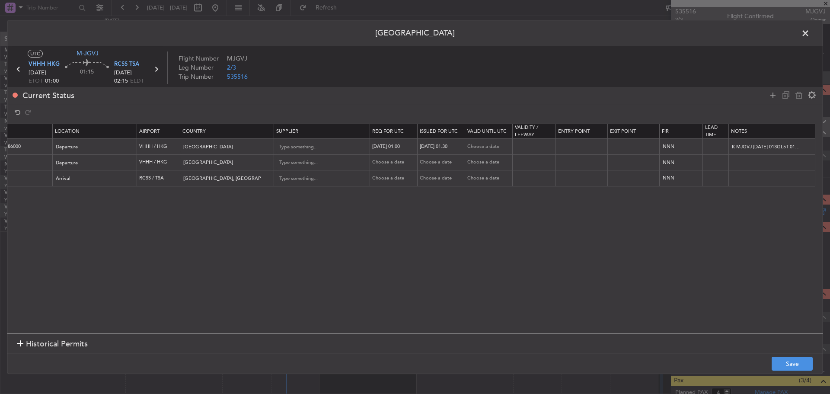
click at [488, 144] on div "Choose a date" at bounding box center [490, 146] width 45 height 7
select select "8"
select select "2025"
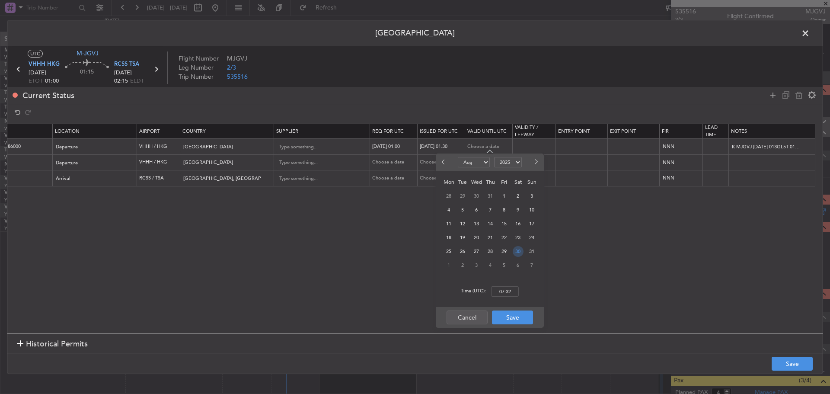
click at [515, 252] on span "30" at bounding box center [518, 251] width 11 height 11
click at [503, 290] on input "00:00" at bounding box center [505, 291] width 28 height 10
type input "03:30"
click at [509, 314] on button "Save" at bounding box center [512, 318] width 41 height 14
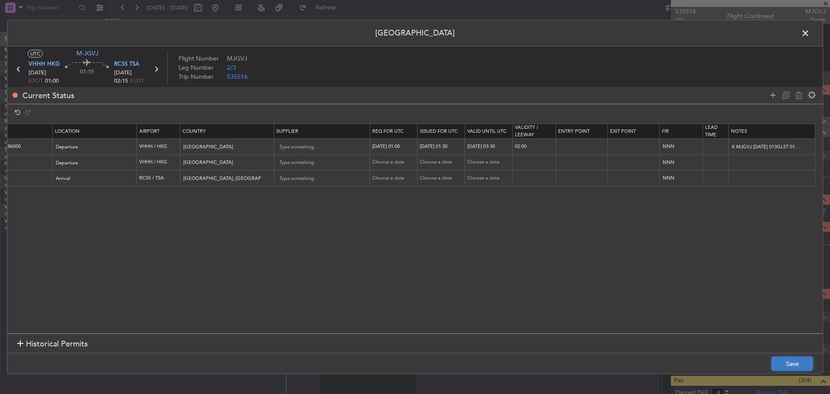
click at [785, 362] on button "Save" at bounding box center [792, 364] width 41 height 14
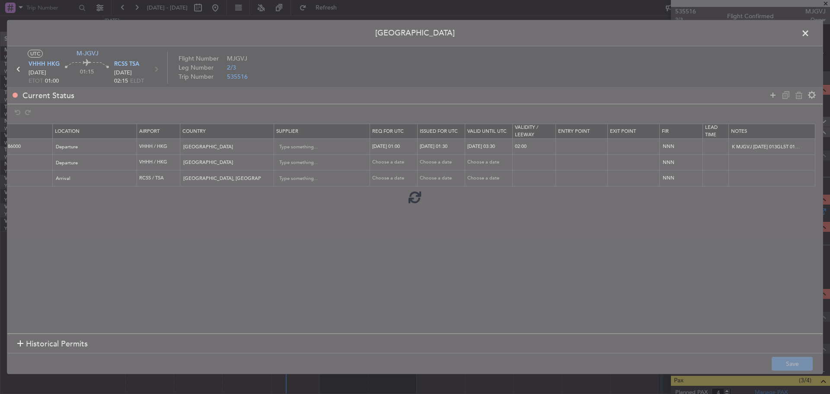
type input "VHHH DEP SLOT 0130Z"
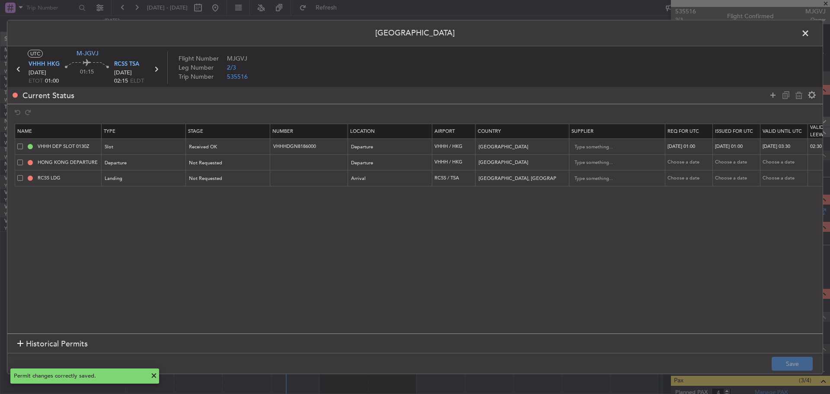
click at [810, 33] on span at bounding box center [810, 35] width 0 height 17
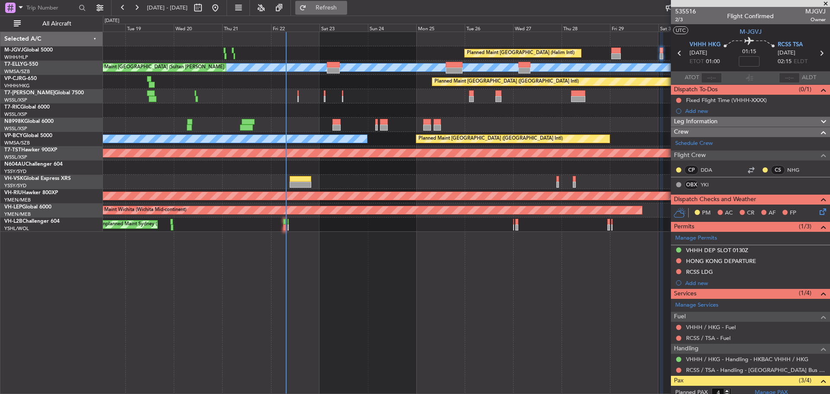
click at [336, 4] on button "Refresh" at bounding box center [321, 8] width 52 height 14
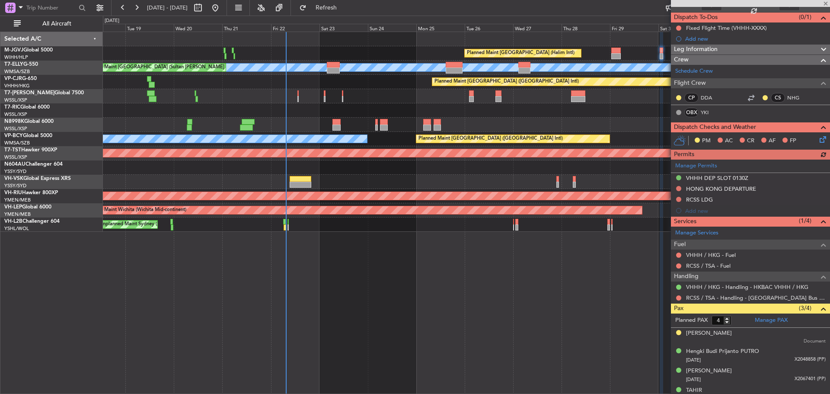
scroll to position [82, 0]
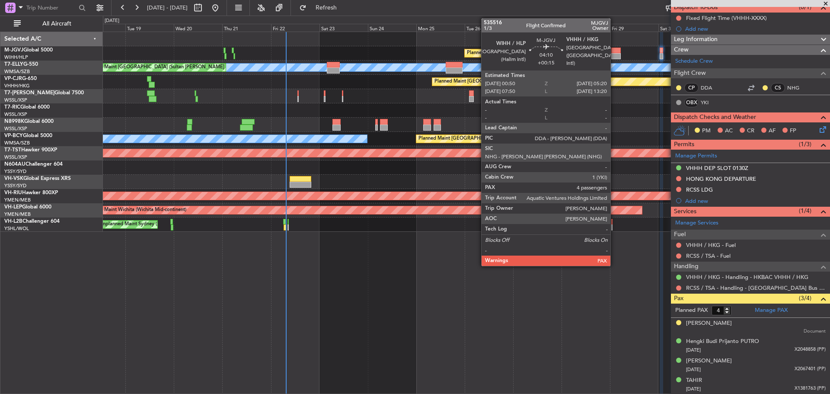
click at [615, 57] on div at bounding box center [617, 56] width 10 height 6
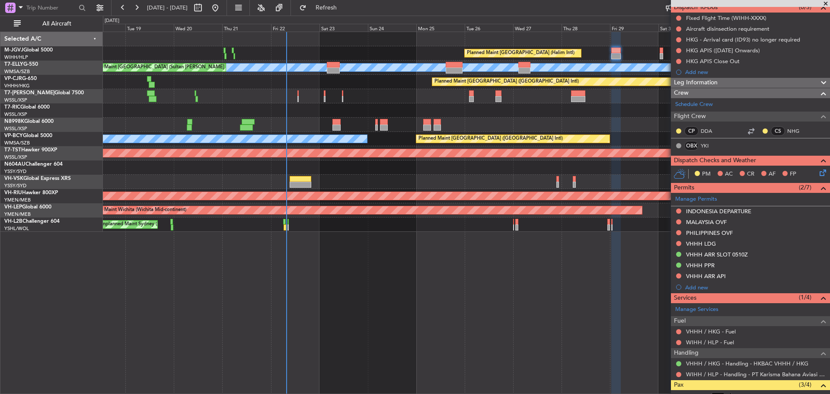
scroll to position [0, 0]
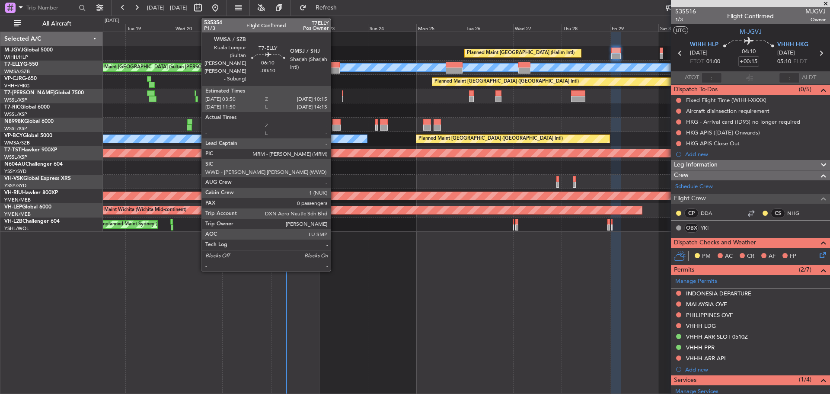
click at [335, 69] on div at bounding box center [333, 70] width 13 height 6
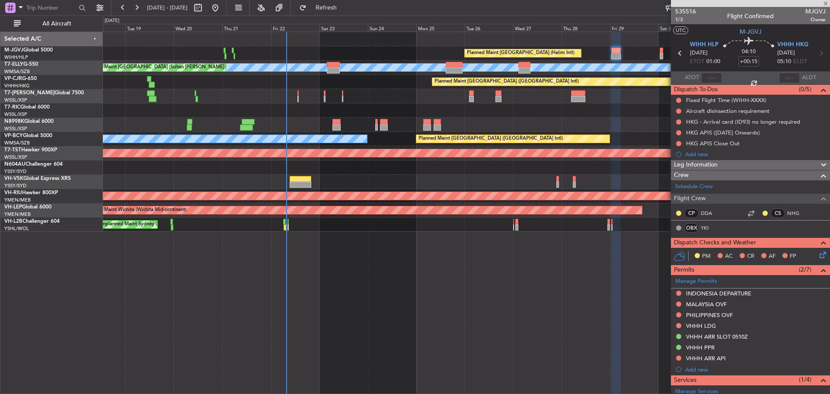
type input "-00:10"
type input "0"
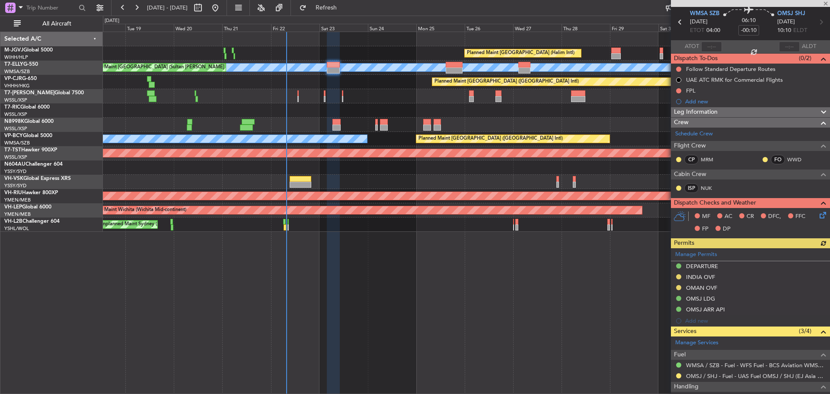
scroll to position [43, 0]
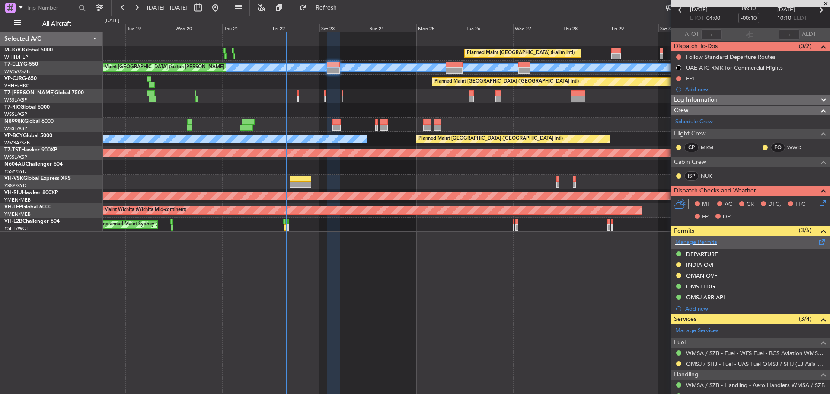
click at [817, 242] on span at bounding box center [822, 240] width 10 height 6
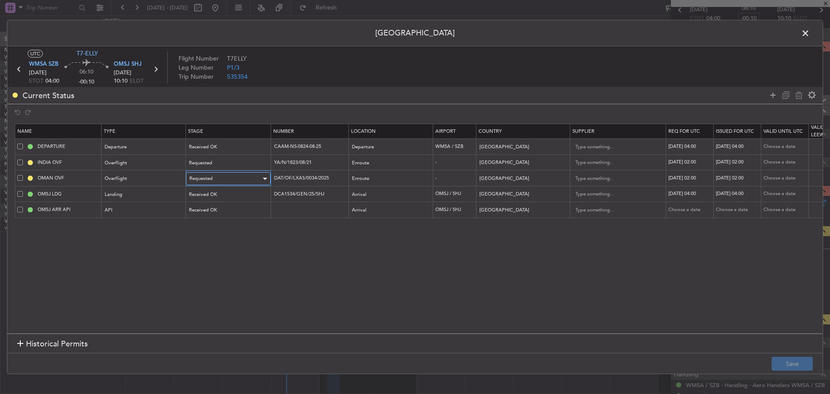
click at [259, 179] on div "Requested" at bounding box center [225, 178] width 72 height 13
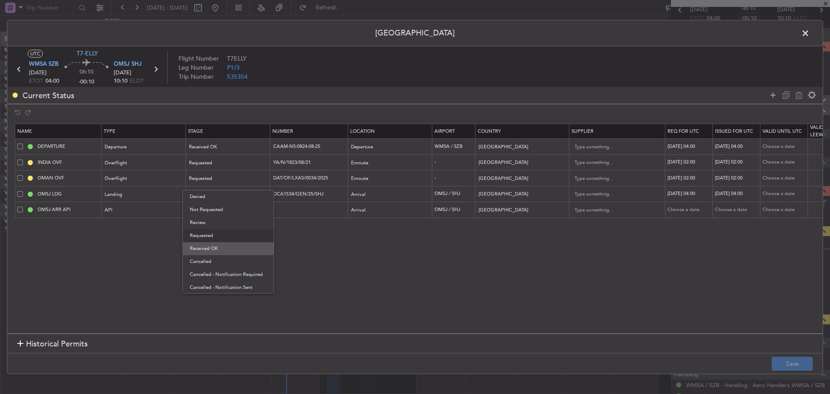
click at [229, 247] on span "Received OK" at bounding box center [228, 248] width 77 height 13
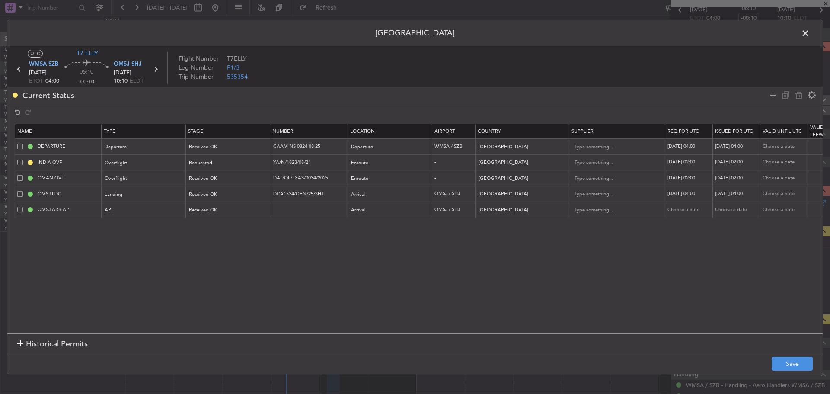
click at [691, 178] on div "23/08/2025 02:00" at bounding box center [690, 178] width 45 height 7
select select "8"
select select "2025"
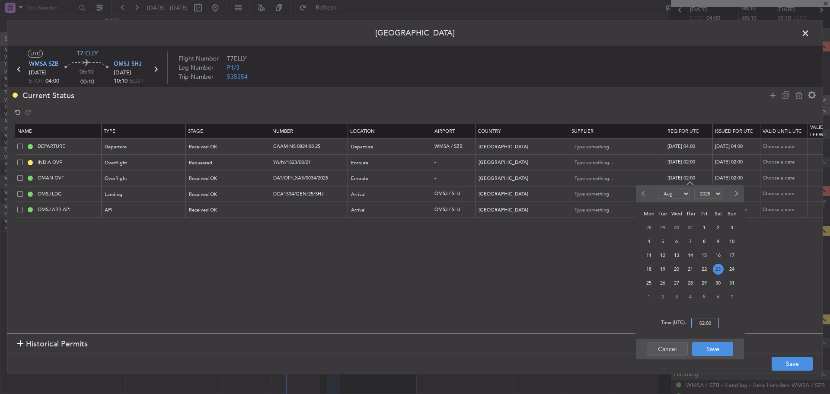
click at [708, 322] on input "02:00" at bounding box center [706, 323] width 28 height 10
type input "04:00"
click at [714, 346] on button "Save" at bounding box center [712, 349] width 41 height 14
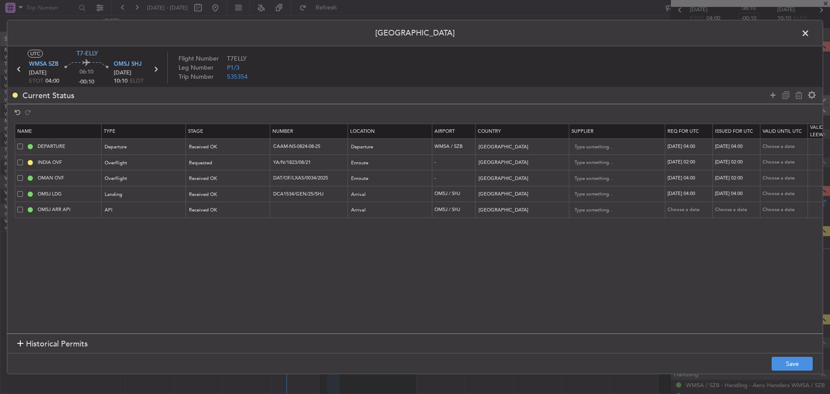
click at [729, 179] on div "23/08/2025 02:00" at bounding box center [737, 178] width 45 height 7
select select "8"
select select "2025"
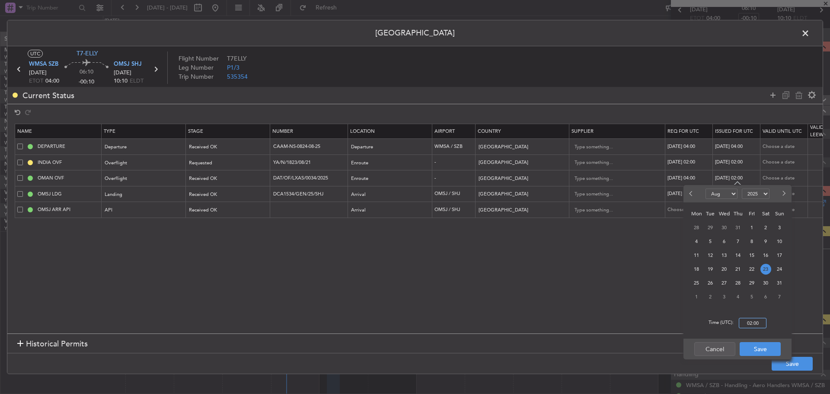
click at [750, 325] on input "02:00" at bounding box center [753, 323] width 28 height 10
type input "04:00"
click at [752, 346] on button "Save" at bounding box center [760, 349] width 41 height 14
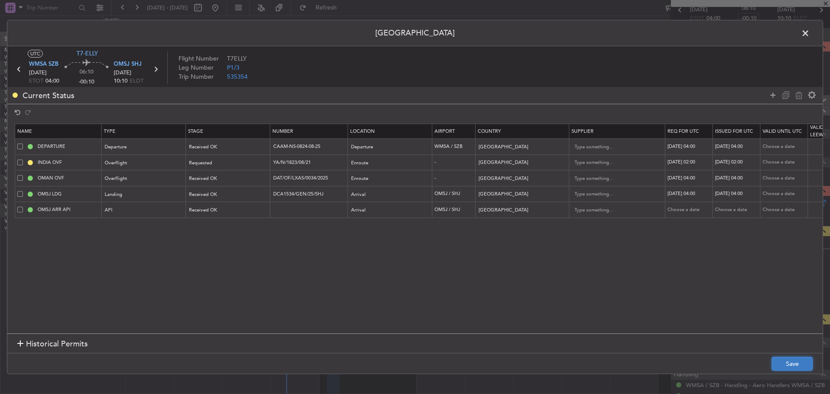
click at [777, 360] on button "Save" at bounding box center [792, 364] width 41 height 14
drag, startPoint x: 803, startPoint y: 36, endPoint x: 790, endPoint y: 47, distance: 16.9
click at [810, 36] on span at bounding box center [810, 35] width 0 height 17
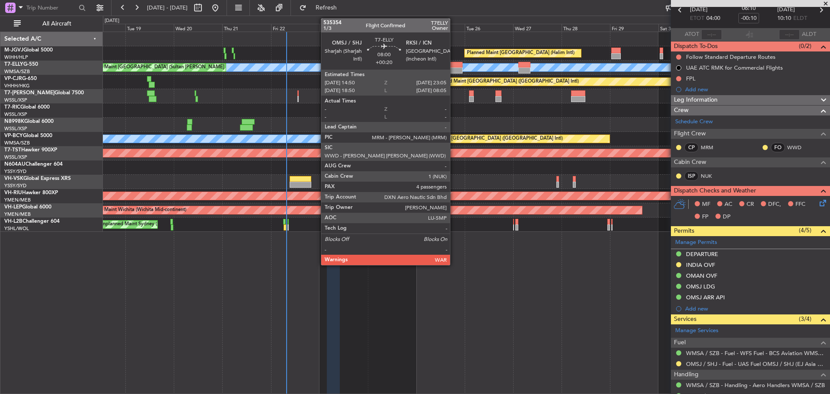
click at [454, 68] on div at bounding box center [454, 70] width 17 height 6
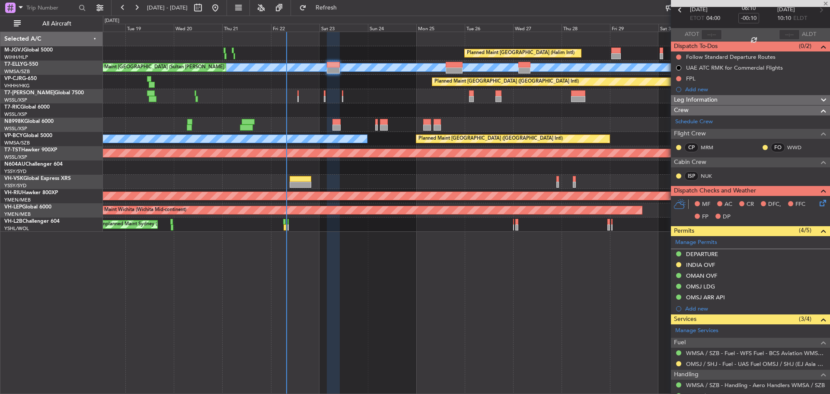
type input "+00:20"
type input "4"
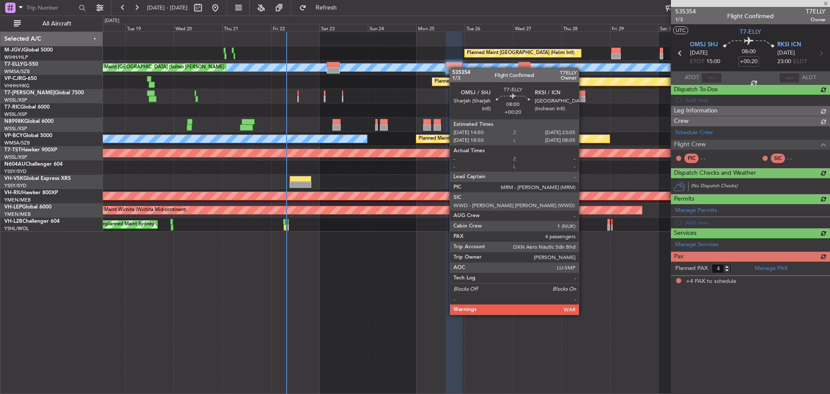
scroll to position [0, 0]
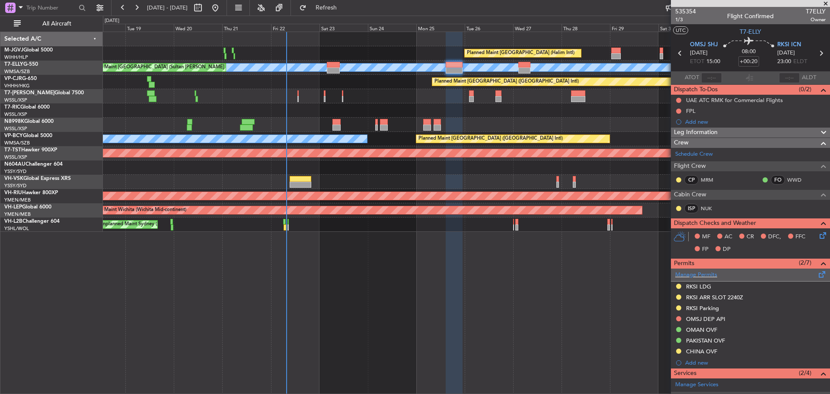
click at [817, 274] on span at bounding box center [822, 272] width 10 height 6
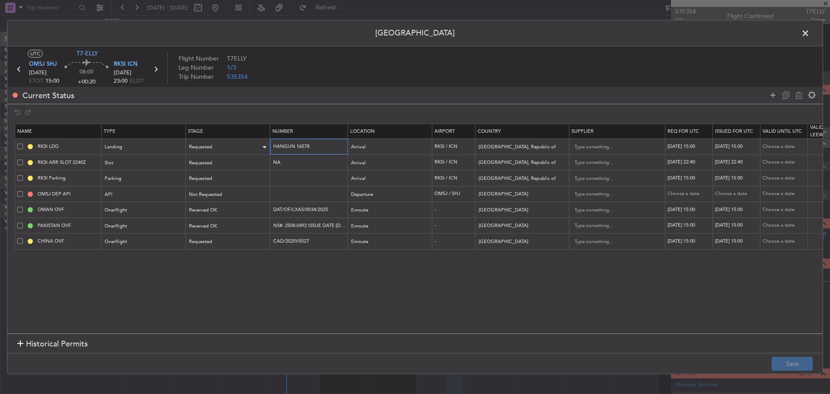
drag, startPoint x: 314, startPoint y: 149, endPoint x: 256, endPoint y: 147, distance: 57.5
click at [256, 147] on tr "RKSI LDG Landing Requested HANGUN 16578 Arrival RKSI / ICN Korea, Republic of 2…" at bounding box center [566, 147] width 1103 height 16
paste input "73"
type input "HANGUN 16738"
click at [263, 147] on div at bounding box center [265, 147] width 4 height 2
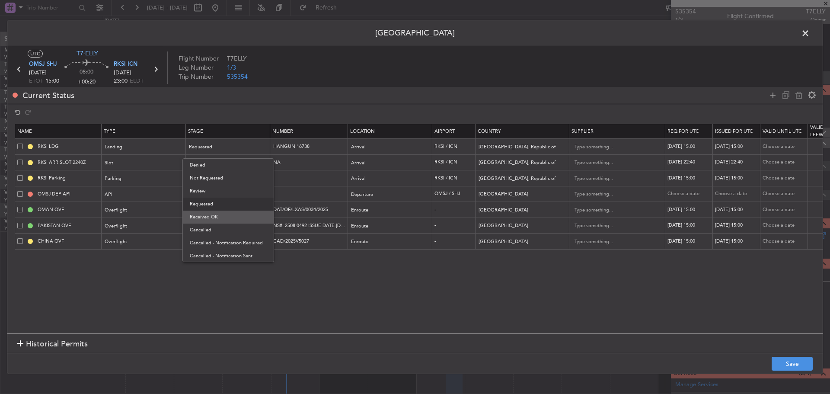
click at [236, 217] on span "Received OK" at bounding box center [228, 217] width 77 height 13
drag, startPoint x: 75, startPoint y: 161, endPoint x: 81, endPoint y: 162, distance: 6.5
click at [81, 162] on input "RKSI ARR SLOT 2240Z" at bounding box center [68, 162] width 65 height 7
type input "RKSI ARR SLOT 2300Z"
click at [231, 162] on div "Requested" at bounding box center [225, 163] width 72 height 13
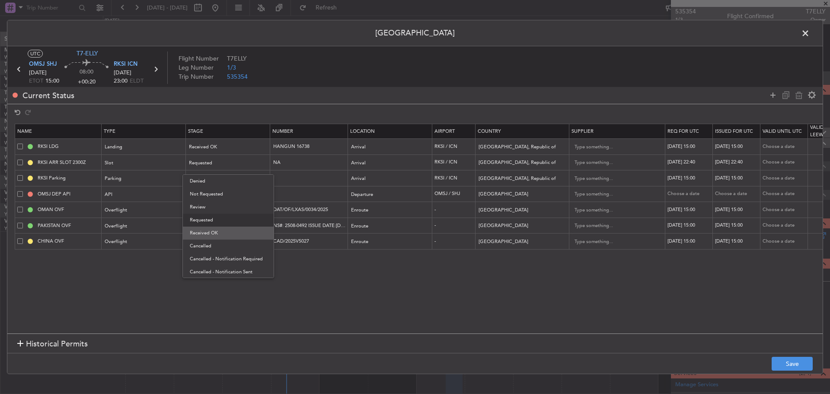
click at [226, 232] on span "Received OK" at bounding box center [228, 233] width 77 height 13
drag, startPoint x: 285, startPoint y: 160, endPoint x: 267, endPoint y: 160, distance: 18.2
click at [267, 160] on tr "RKSI ARR SLOT 2300Z Slot Received OK NA Arrival RKSI / ICN Korea, Republic of 2…" at bounding box center [566, 162] width 1103 height 16
click at [685, 160] on div "24/08/2025 22:40" at bounding box center [690, 162] width 45 height 7
select select "8"
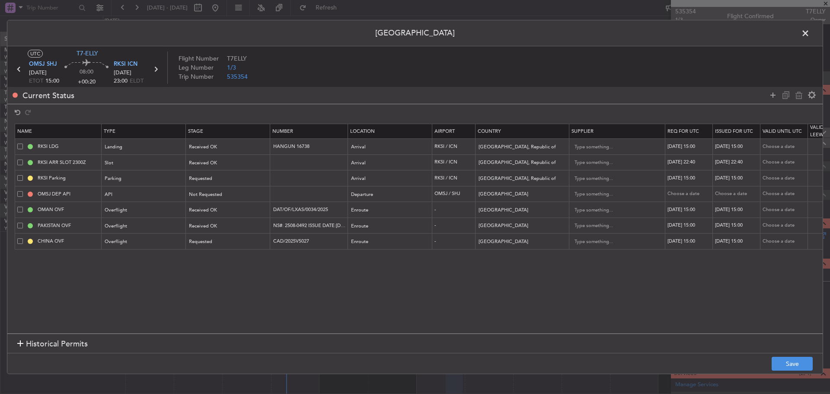
select select "2025"
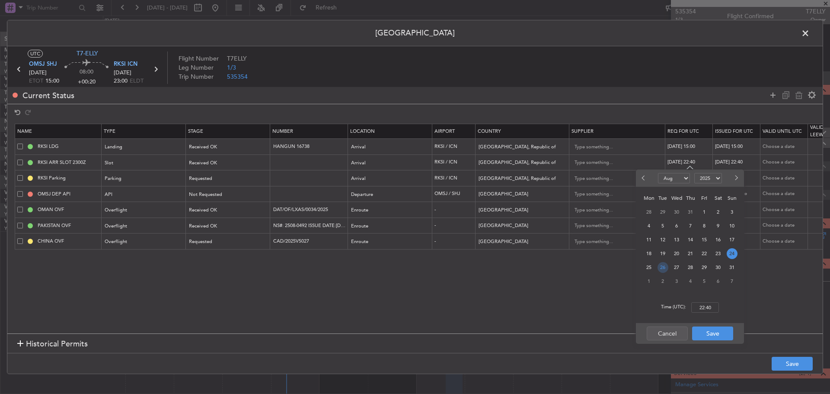
click at [663, 266] on span "26" at bounding box center [663, 267] width 11 height 11
click at [701, 308] on input "00:00" at bounding box center [706, 307] width 28 height 10
click at [647, 269] on span "25" at bounding box center [649, 267] width 11 height 11
click at [700, 307] on input "00:00" at bounding box center [706, 307] width 28 height 10
type input "23:00"
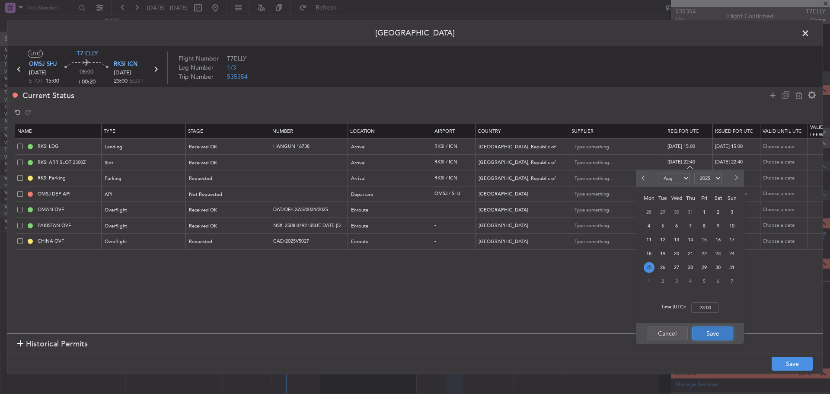
click at [708, 333] on button "Save" at bounding box center [712, 334] width 41 height 14
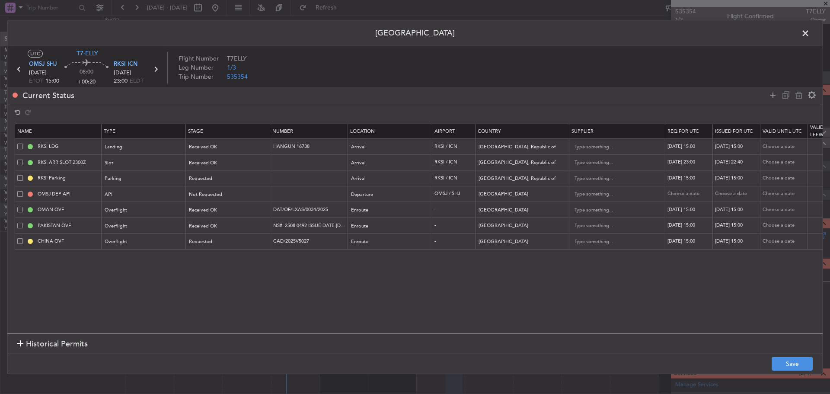
click at [723, 161] on div "24/08/2025 22:40" at bounding box center [737, 162] width 45 height 7
select select "8"
select select "2025"
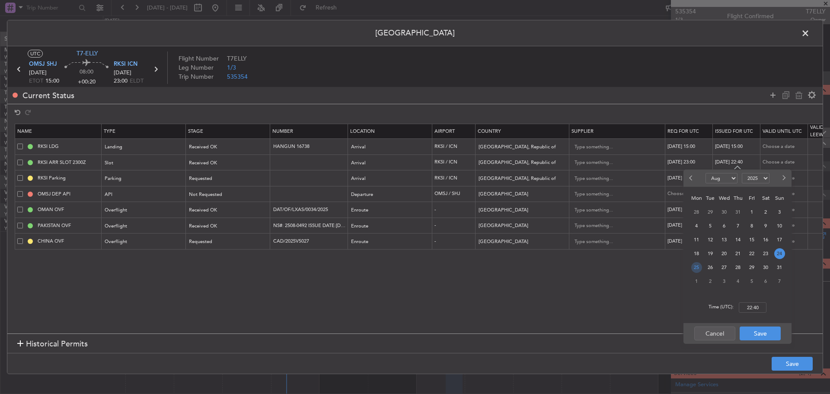
click at [699, 265] on span "25" at bounding box center [697, 267] width 11 height 11
click at [750, 304] on input "00:00" at bounding box center [753, 307] width 28 height 10
type input "23:00"
click at [754, 330] on button "Save" at bounding box center [760, 334] width 41 height 14
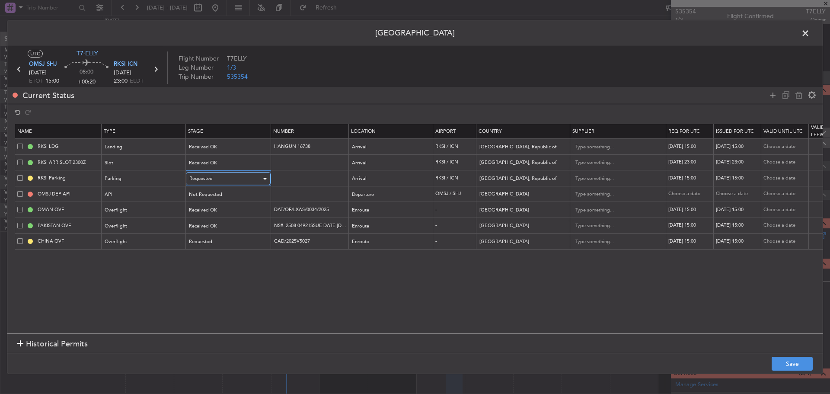
click at [227, 176] on div "Requested" at bounding box center [225, 178] width 72 height 13
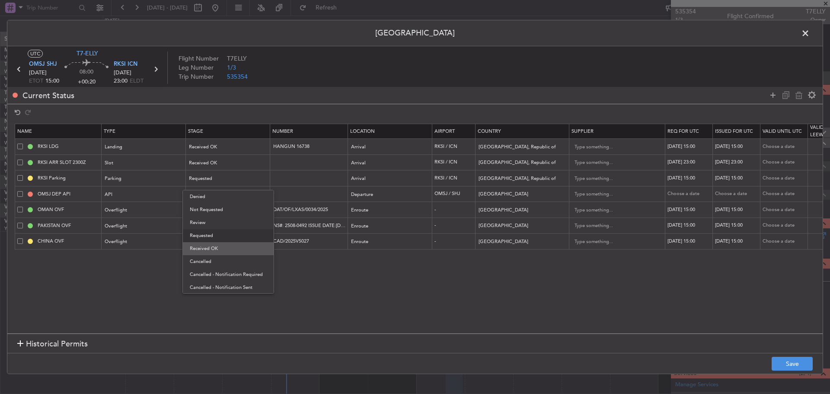
click at [222, 247] on span "Received OK" at bounding box center [228, 248] width 77 height 13
click at [697, 177] on div "24/08/2025 15:00" at bounding box center [690, 178] width 45 height 7
select select "8"
select select "2025"
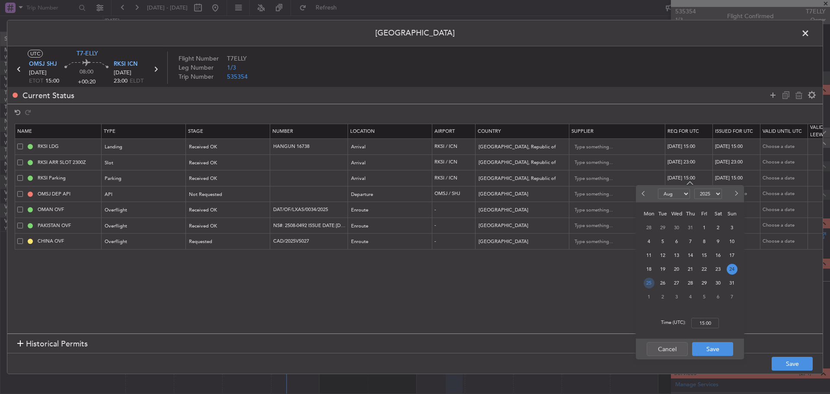
click at [652, 284] on span "25" at bounding box center [649, 283] width 11 height 11
click at [708, 321] on input "00:00" at bounding box center [706, 323] width 28 height 10
type input "23:00"
click at [717, 346] on button "Save" at bounding box center [712, 349] width 41 height 14
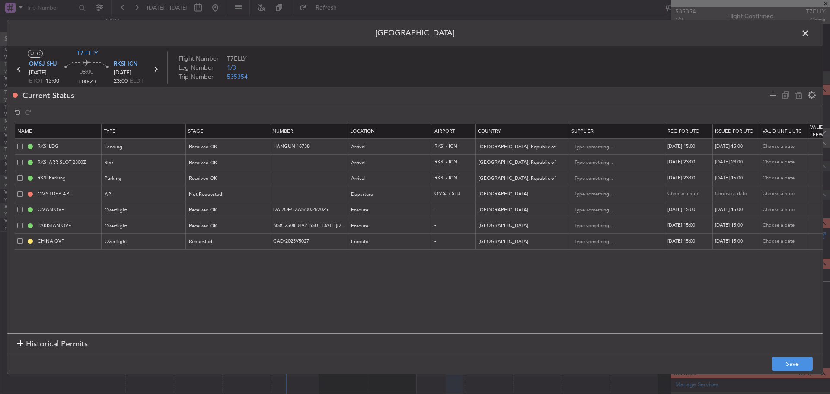
click at [745, 179] on div "24/08/2025 15:00" at bounding box center [737, 178] width 45 height 7
select select "8"
select select "2025"
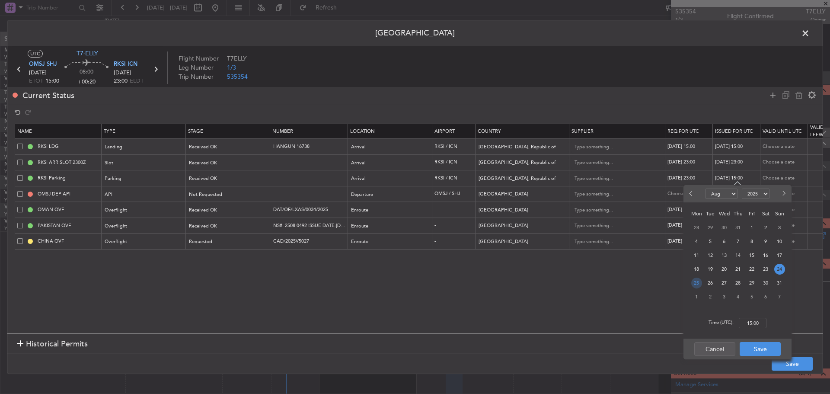
click at [696, 282] on span "25" at bounding box center [697, 283] width 11 height 11
click at [749, 321] on input "00:00" at bounding box center [753, 323] width 28 height 10
type input "23:00"
click at [756, 349] on button "Save" at bounding box center [760, 349] width 41 height 14
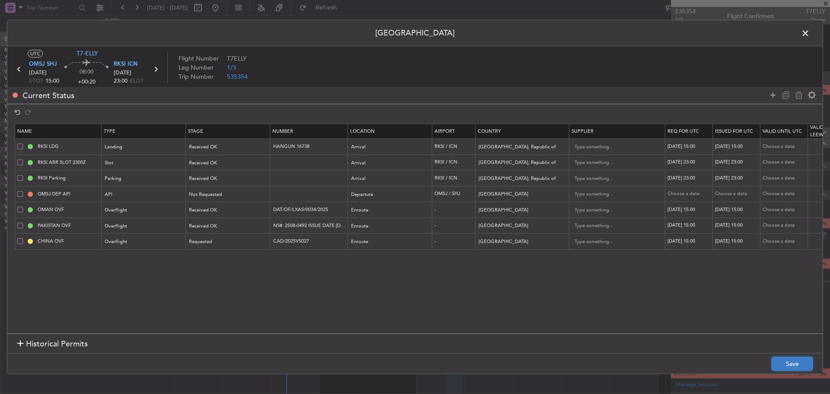
click at [779, 362] on button "Save" at bounding box center [792, 364] width 41 height 14
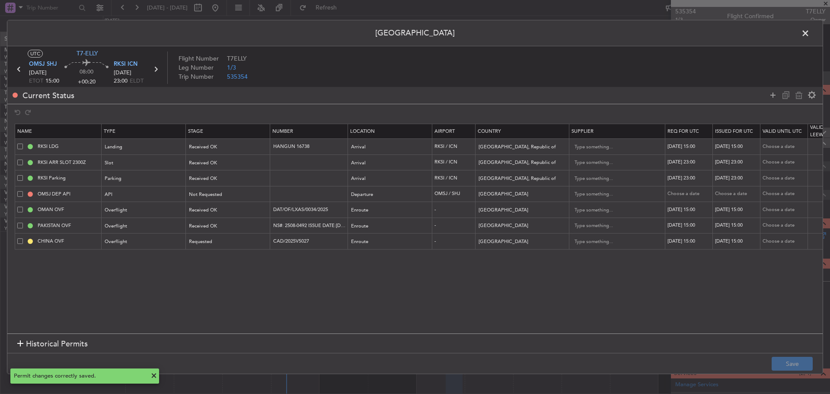
click at [157, 65] on icon at bounding box center [155, 69] width 11 height 11
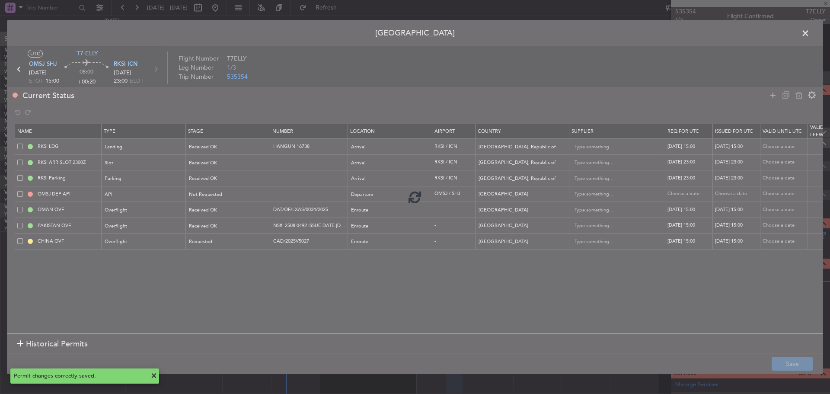
type input "0"
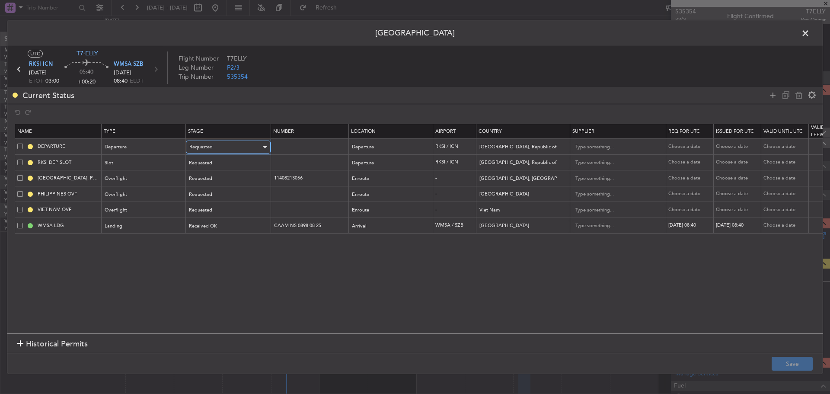
click at [202, 147] on span "Requested" at bounding box center [200, 147] width 23 height 6
click at [212, 215] on span "Received OK" at bounding box center [228, 217] width 77 height 13
click at [292, 148] on input "text" at bounding box center [309, 146] width 75 height 7
paste input "HANGUN 16738"
type input "HANGUN 16738"
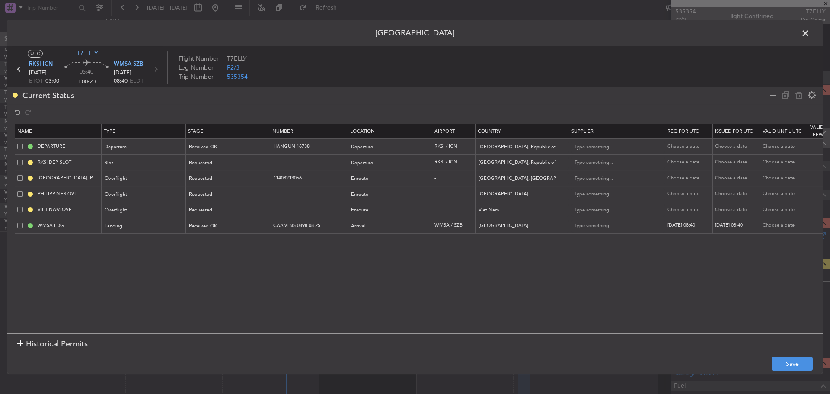
click at [687, 149] on div "Choose a date" at bounding box center [690, 146] width 45 height 7
select select "8"
select select "2025"
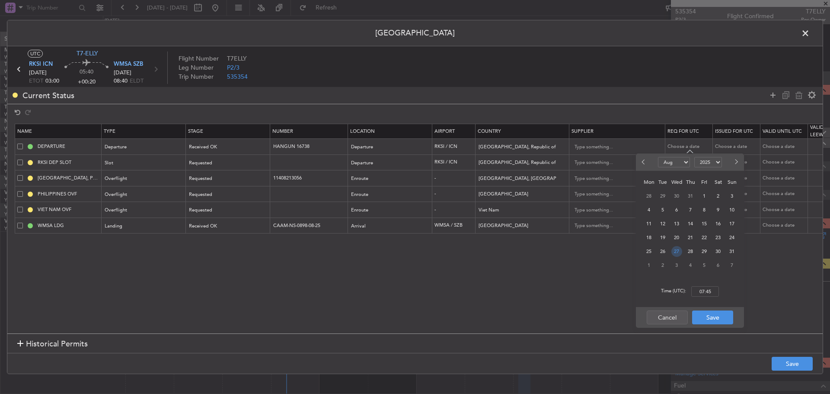
click at [673, 251] on span "27" at bounding box center [677, 251] width 11 height 11
type input "03:00"
click at [716, 316] on button "Save" at bounding box center [712, 318] width 41 height 14
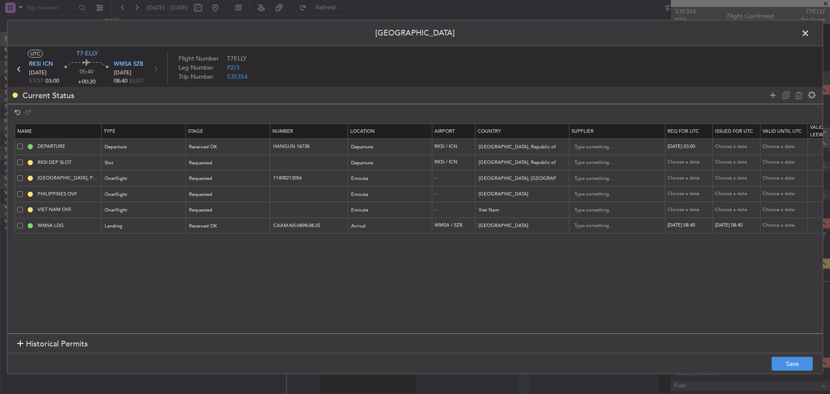
drag, startPoint x: 731, startPoint y: 149, endPoint x: 732, endPoint y: 144, distance: 5.5
click at [732, 146] on div "Choose a date" at bounding box center [737, 146] width 45 height 7
select select "8"
select select "2025"
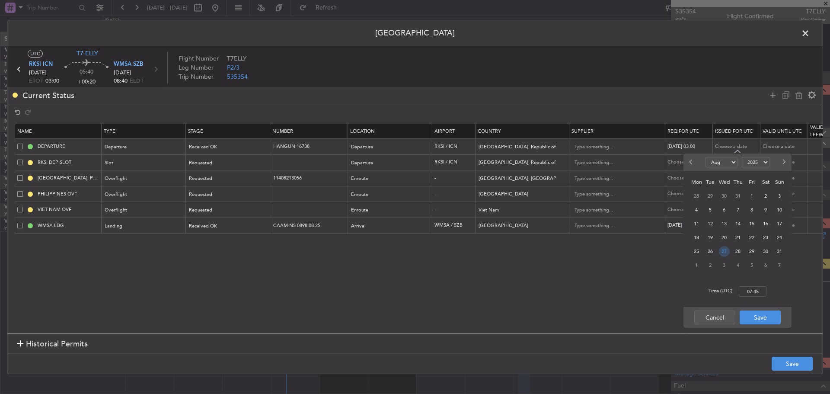
click at [724, 251] on span "27" at bounding box center [724, 251] width 11 height 11
click at [750, 293] on input "00:00" at bounding box center [753, 291] width 28 height 10
type input "03:00"
click at [753, 317] on button "Save" at bounding box center [760, 318] width 41 height 14
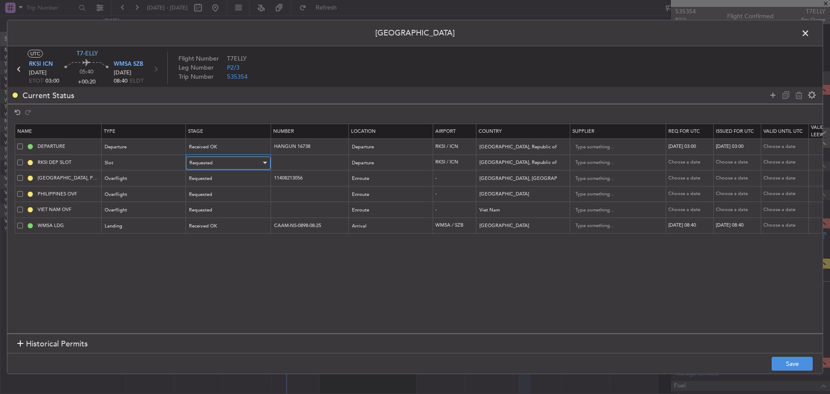
click at [227, 164] on div "Requested" at bounding box center [225, 163] width 72 height 13
click at [224, 230] on span "Received OK" at bounding box center [228, 233] width 77 height 13
click at [681, 162] on div "Choose a date" at bounding box center [690, 162] width 45 height 7
select select "8"
select select "2025"
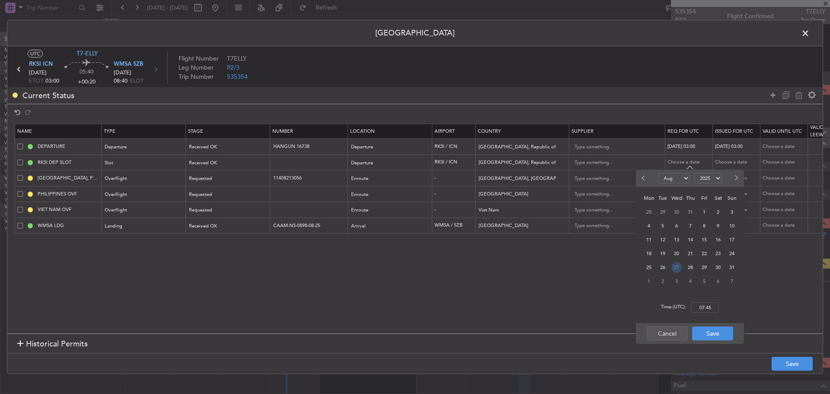
click at [679, 266] on span "27" at bounding box center [677, 267] width 11 height 11
click at [699, 307] on input "00:00" at bounding box center [706, 307] width 28 height 10
type input "03:00"
click at [713, 333] on button "Save" at bounding box center [712, 334] width 41 height 14
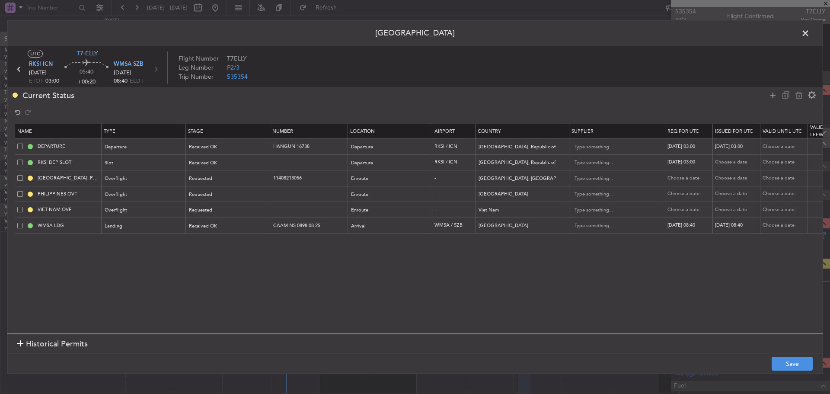
click at [727, 164] on div "Choose a date" at bounding box center [737, 162] width 45 height 7
select select "8"
select select "2025"
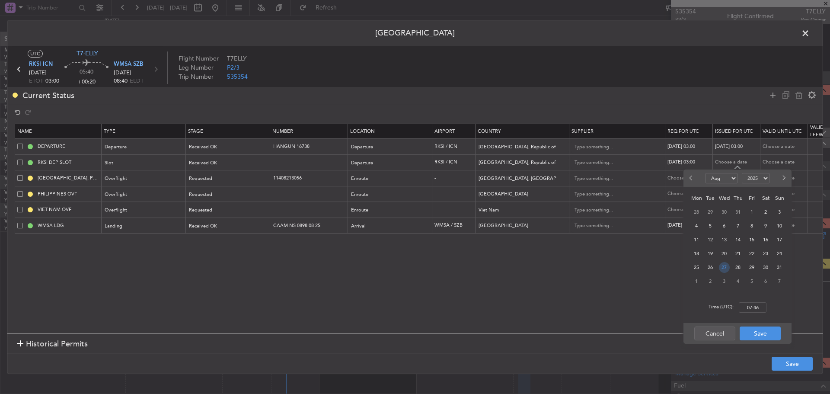
click at [727, 266] on span "27" at bounding box center [724, 267] width 11 height 11
click at [746, 308] on input "00:00" at bounding box center [753, 307] width 28 height 10
type input "03:00"
click at [752, 331] on button "Save" at bounding box center [760, 334] width 41 height 14
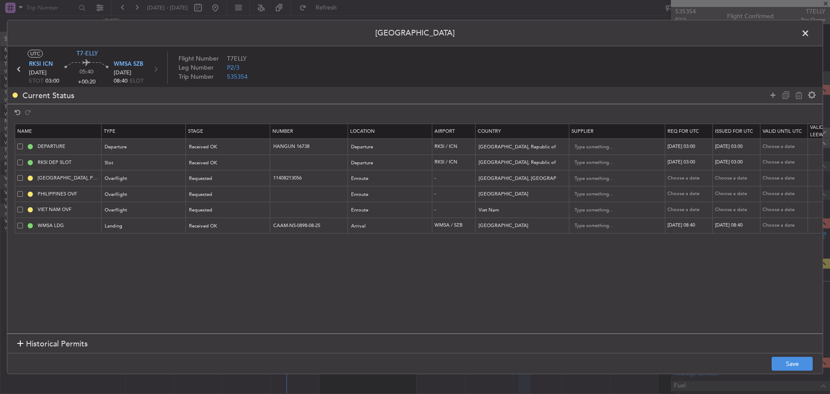
click at [690, 226] on div "27/08/2025 08:40" at bounding box center [690, 225] width 45 height 7
select select "8"
select select "2025"
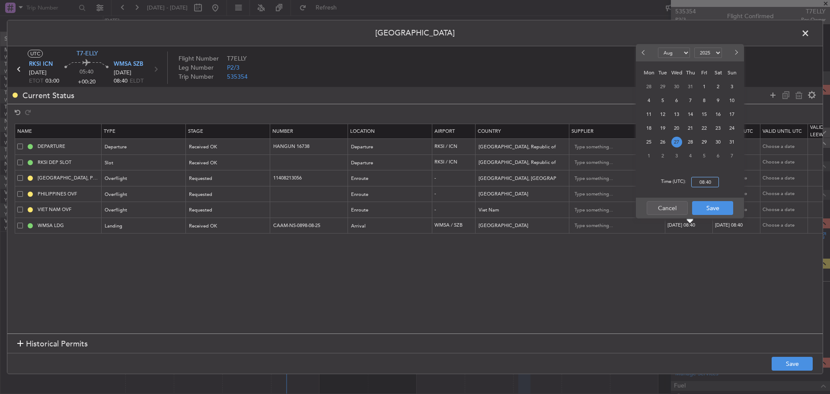
click at [699, 184] on input "08:40" at bounding box center [706, 182] width 28 height 10
type input "03:00"
click at [710, 209] on button "Save" at bounding box center [712, 208] width 41 height 14
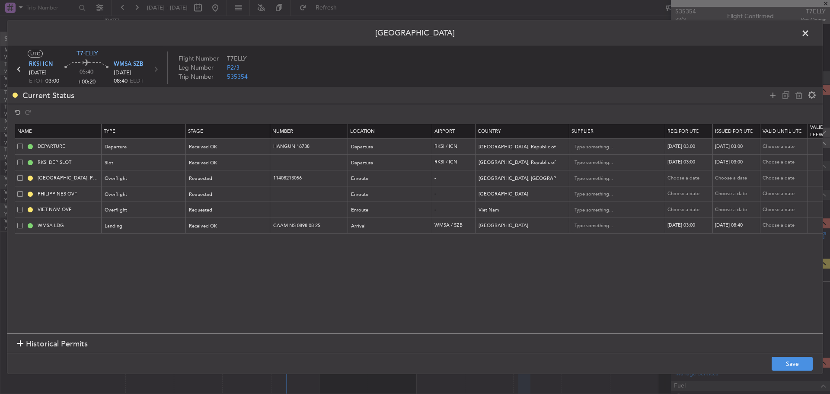
click at [728, 224] on div "27/08/2025 08:40" at bounding box center [737, 225] width 45 height 7
select select "8"
select select "2025"
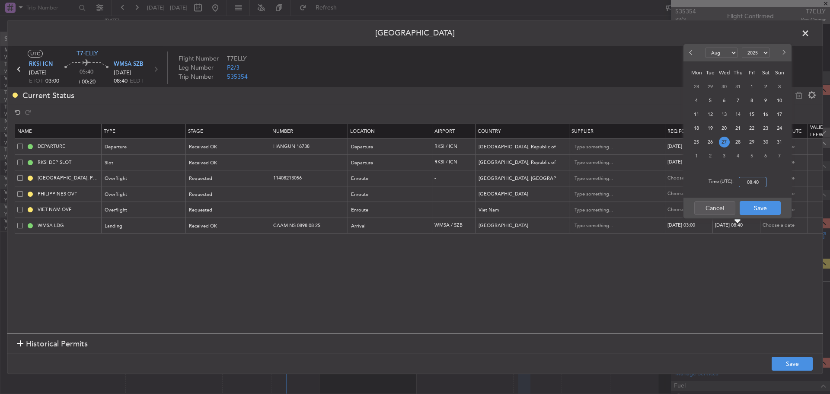
click at [752, 183] on input "08:40" at bounding box center [753, 182] width 28 height 10
type input "03:00"
click at [753, 209] on button "Save" at bounding box center [760, 208] width 41 height 14
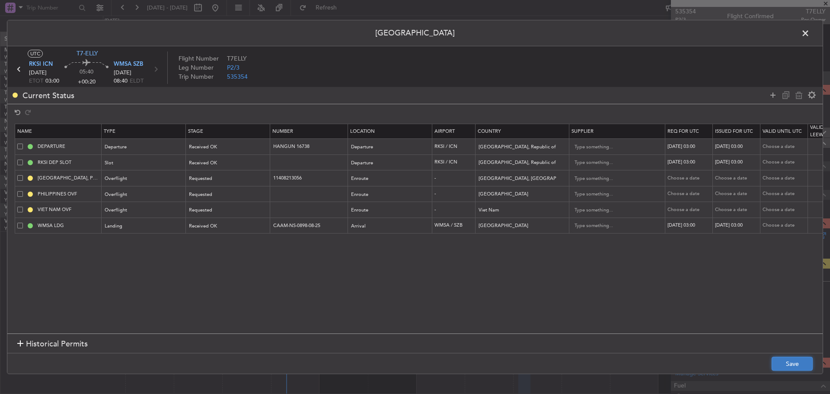
click at [788, 363] on button "Save" at bounding box center [792, 364] width 41 height 14
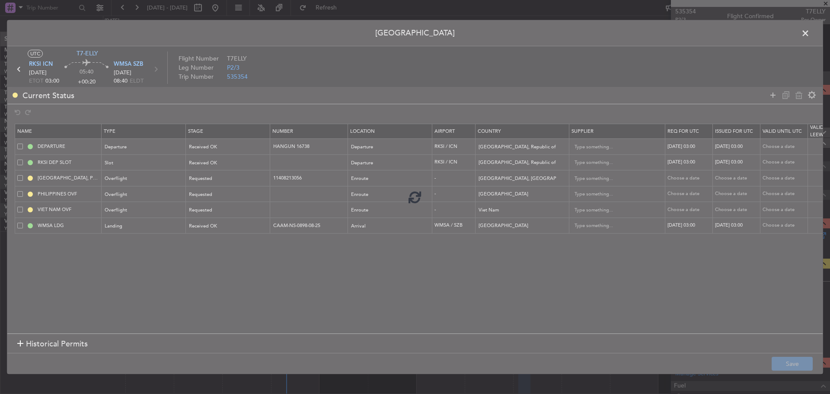
type input "RKSI DEP SLOT 0300Z"
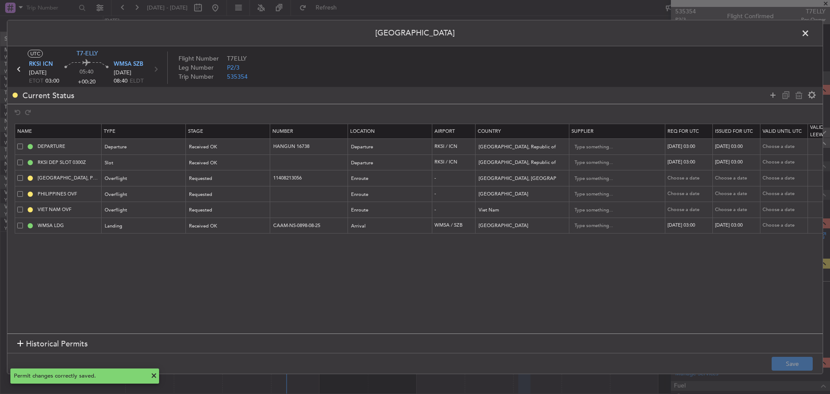
click at [19, 68] on icon at bounding box center [18, 69] width 11 height 11
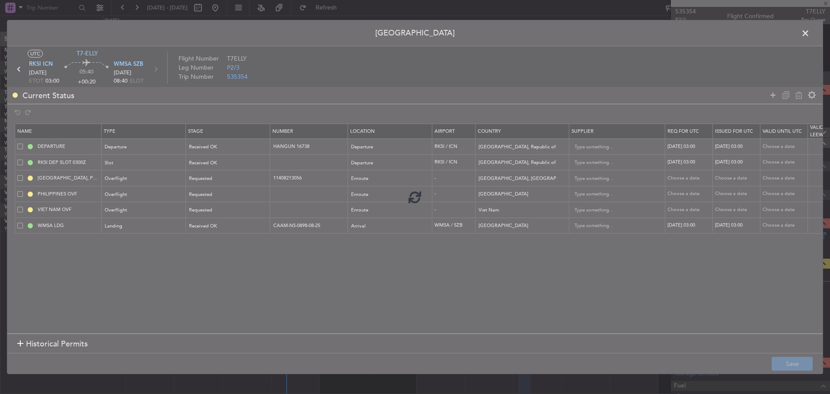
type input "4"
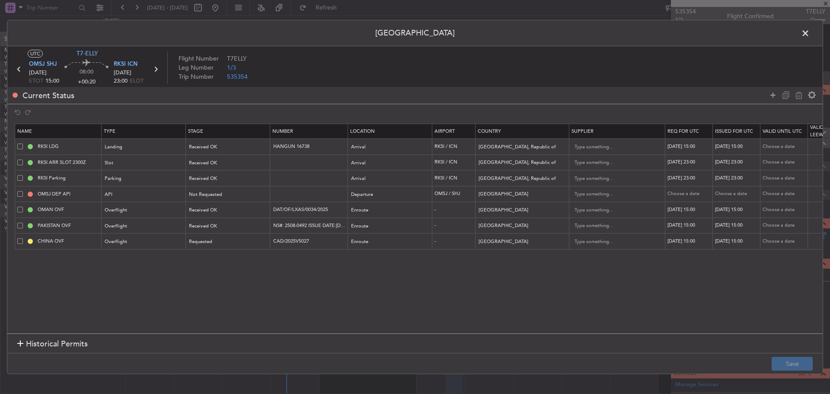
click at [810, 35] on span at bounding box center [810, 35] width 0 height 17
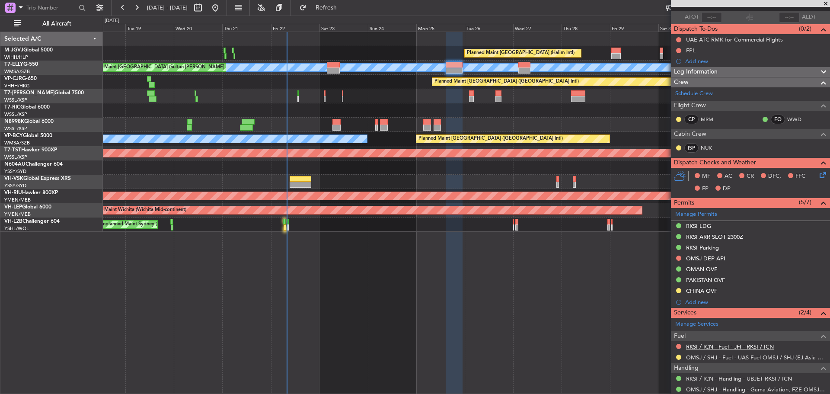
scroll to position [163, 0]
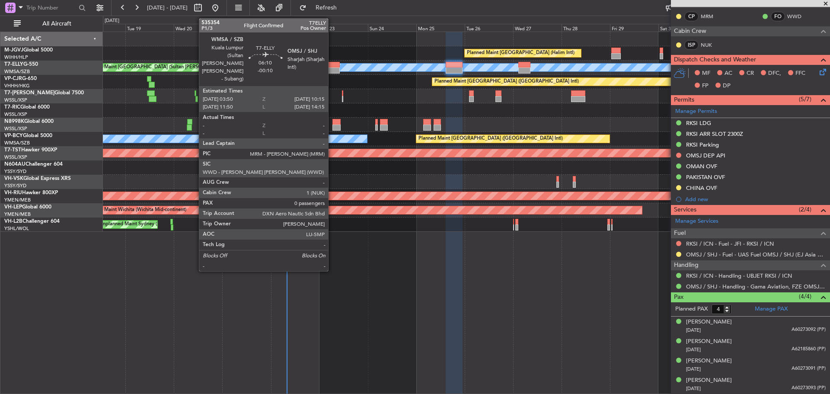
click at [332, 69] on div at bounding box center [333, 70] width 13 height 6
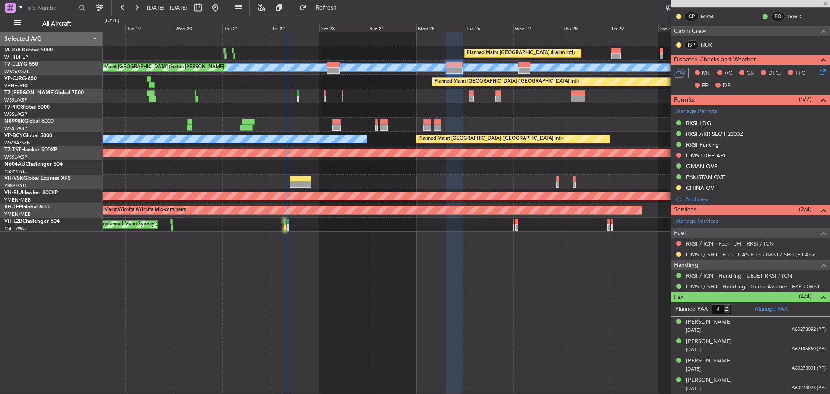
type input "-00:10"
type input "0"
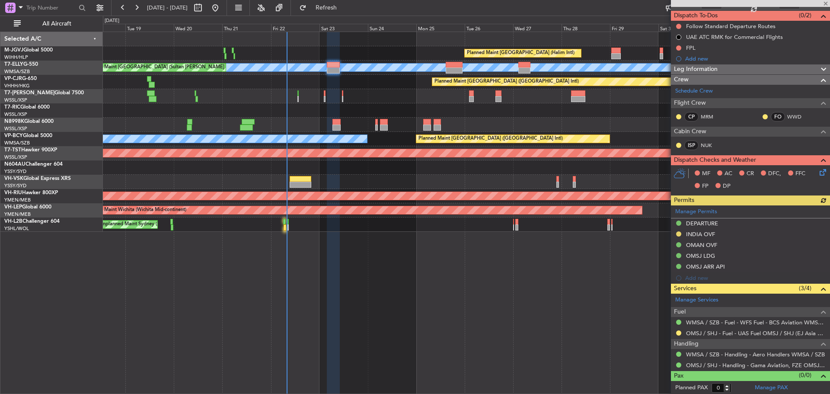
scroll to position [75, 0]
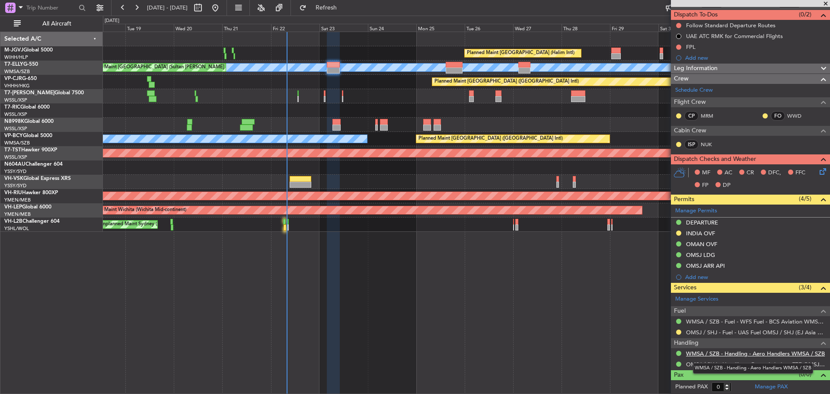
click at [737, 354] on link "WMSA / SZB - Handling - Aero Handlers WMSA / SZB" at bounding box center [755, 353] width 139 height 7
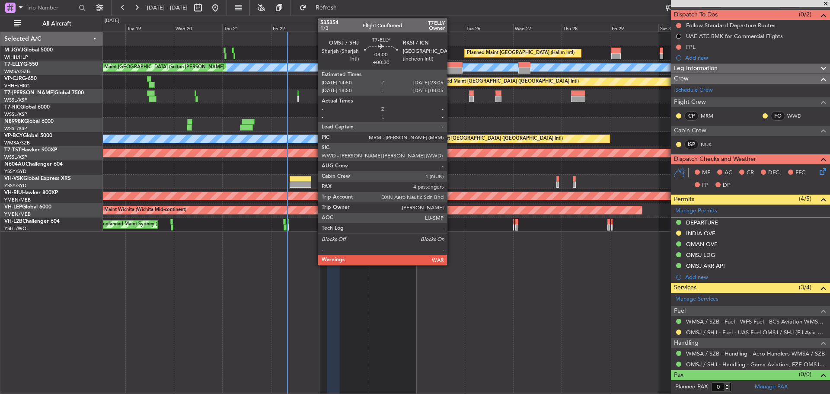
click at [451, 67] on div at bounding box center [454, 70] width 17 height 6
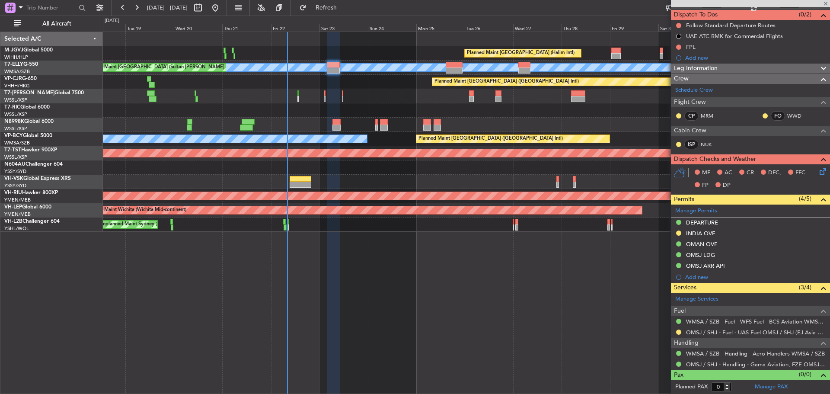
type input "+00:20"
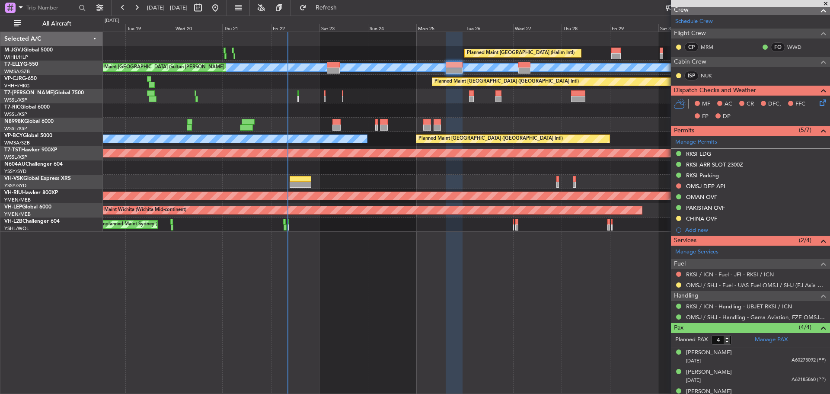
scroll to position [163, 0]
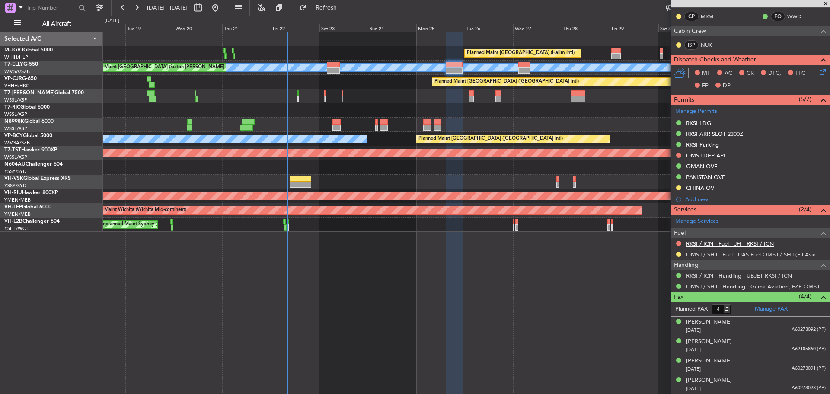
click at [741, 244] on link "RKSI / ICN - Fuel - JFI - RKSI / ICN" at bounding box center [730, 243] width 88 height 7
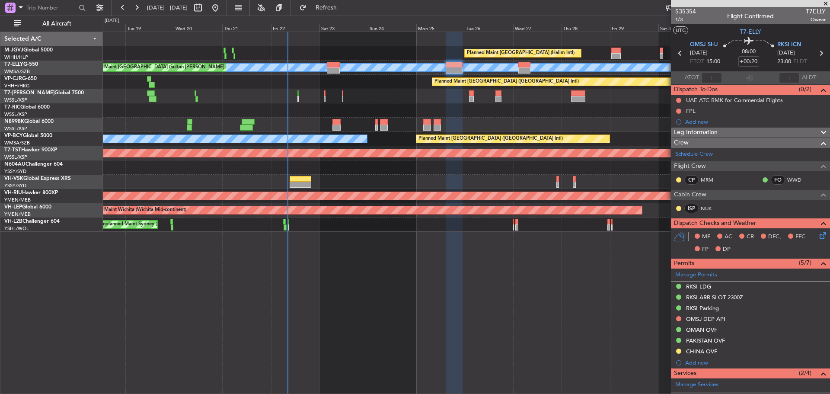
click at [787, 43] on span "RKSI ICN" at bounding box center [790, 45] width 24 height 9
click at [343, 12] on button "Refresh" at bounding box center [321, 8] width 52 height 14
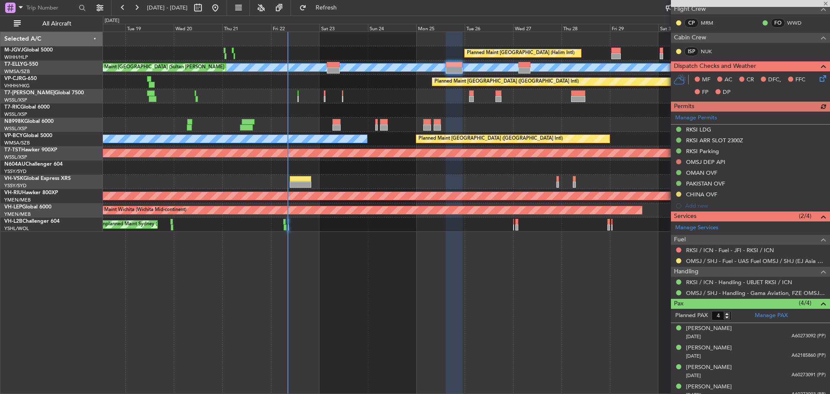
scroll to position [163, 0]
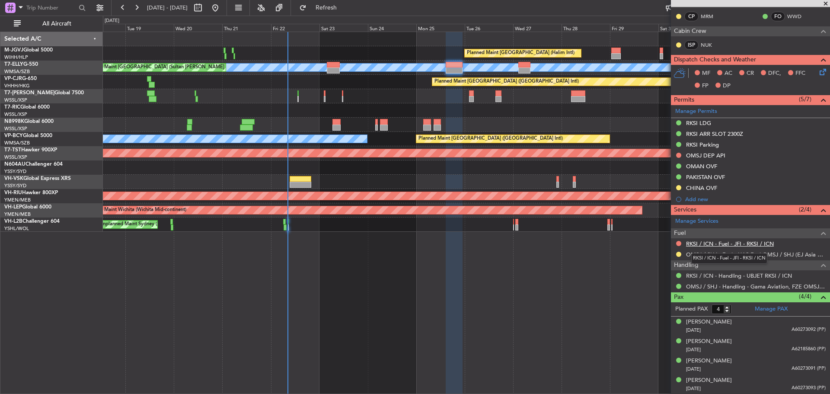
click at [712, 243] on link "RKSI / ICN - Fuel - JFI - RKSI / ICN" at bounding box center [730, 243] width 88 height 7
click at [345, 6] on span "Refresh" at bounding box center [326, 8] width 36 height 6
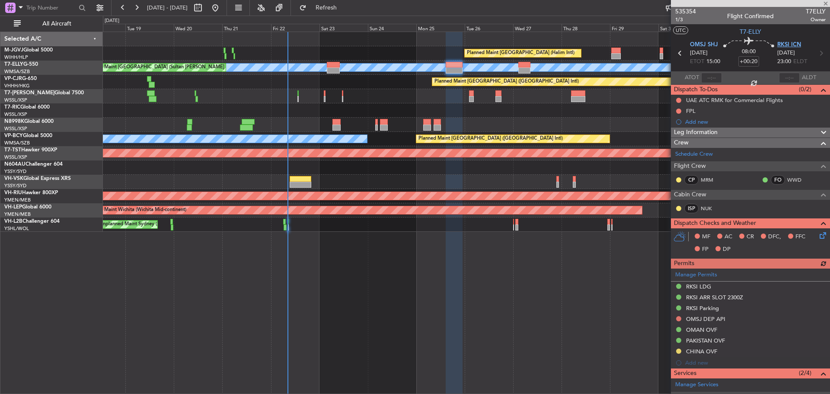
click at [779, 43] on span "RKSI ICN" at bounding box center [790, 45] width 24 height 9
click at [339, 9] on span "Refresh" at bounding box center [326, 8] width 36 height 6
click at [816, 54] on icon at bounding box center [821, 53] width 11 height 11
type input "0"
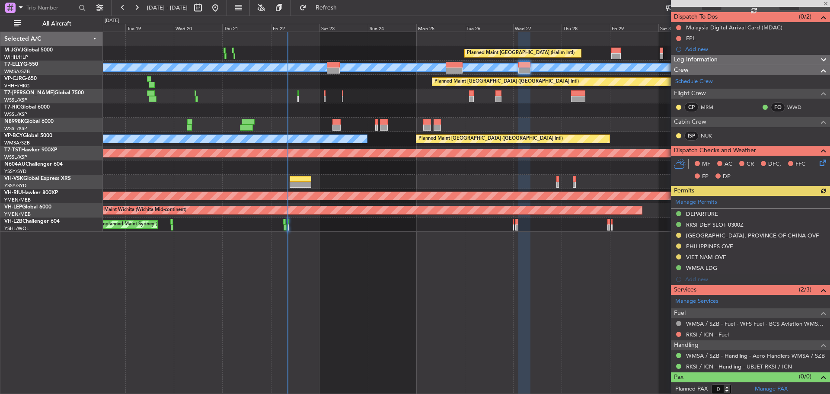
scroll to position [75, 0]
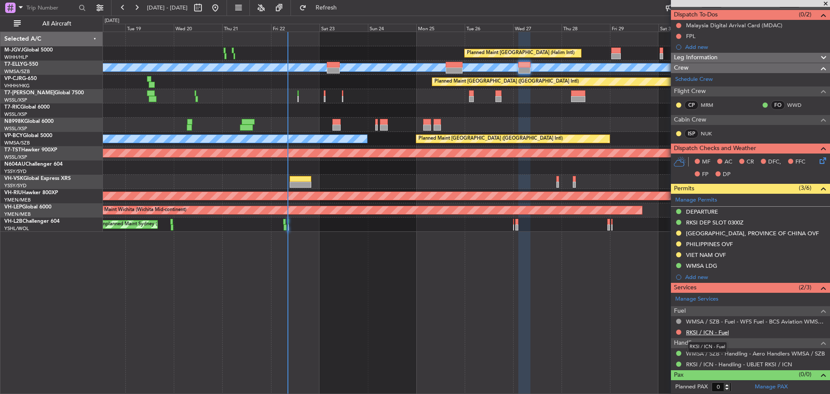
click at [709, 334] on link "RKSI / ICN - Fuel" at bounding box center [707, 332] width 43 height 7
click at [337, 6] on span "Refresh" at bounding box center [326, 8] width 36 height 6
click at [817, 198] on span at bounding box center [822, 198] width 10 height 6
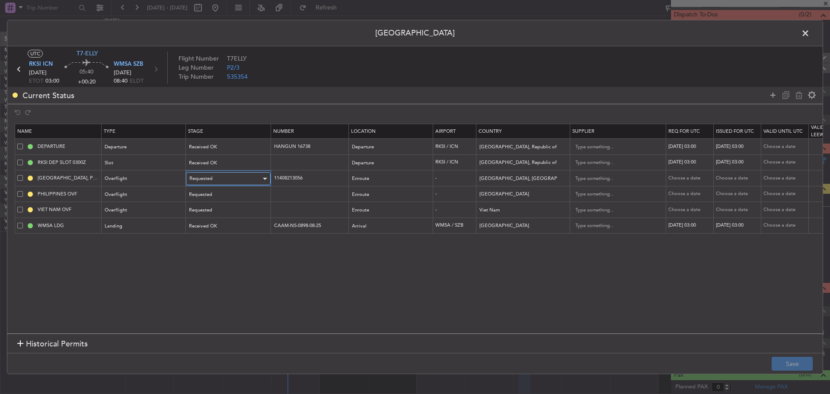
click at [246, 178] on div "Requested" at bounding box center [225, 178] width 72 height 13
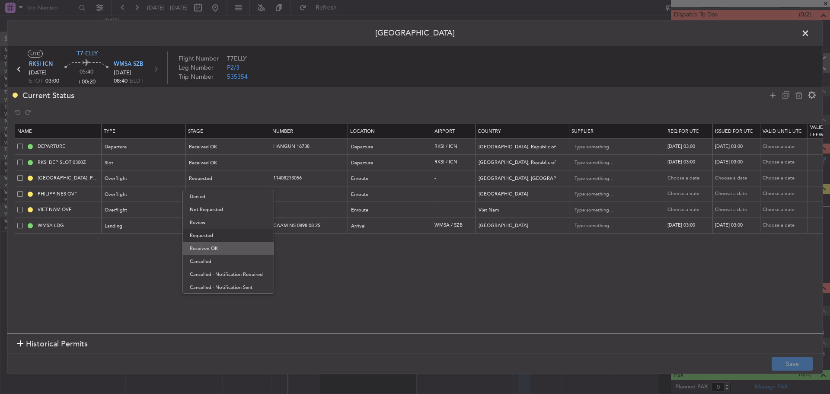
click at [224, 250] on span "Received OK" at bounding box center [228, 248] width 77 height 13
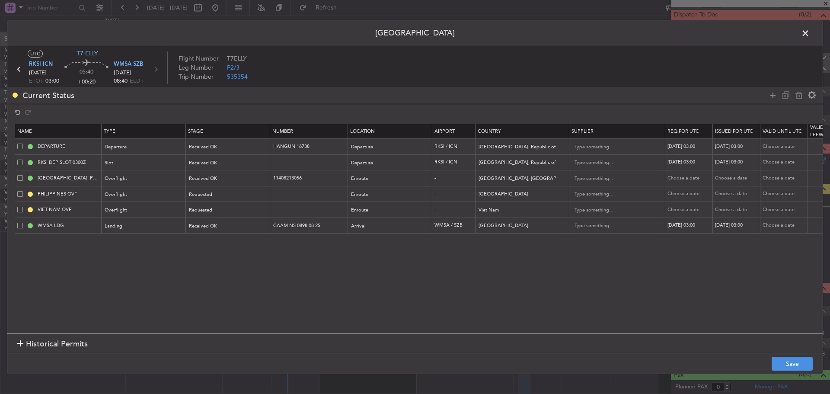
click at [692, 178] on div "Choose a date" at bounding box center [690, 178] width 45 height 7
select select "8"
select select "2025"
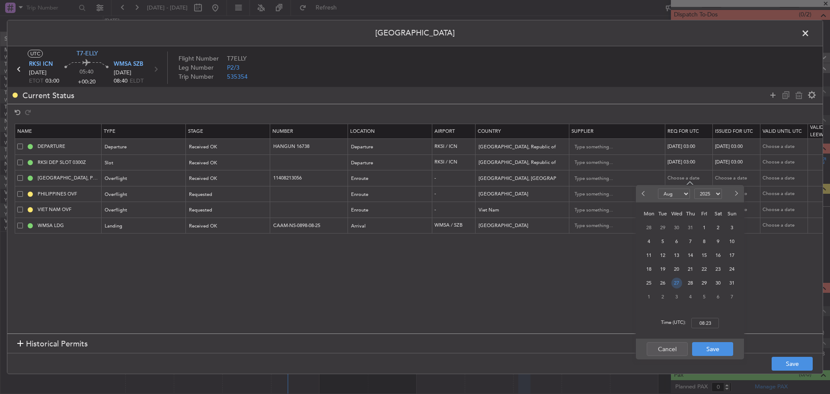
click at [676, 282] on span "27" at bounding box center [677, 283] width 11 height 11
click at [702, 322] on input "00:00" at bounding box center [706, 323] width 28 height 10
type input "03:00"
click at [712, 348] on button "Save" at bounding box center [712, 349] width 41 height 14
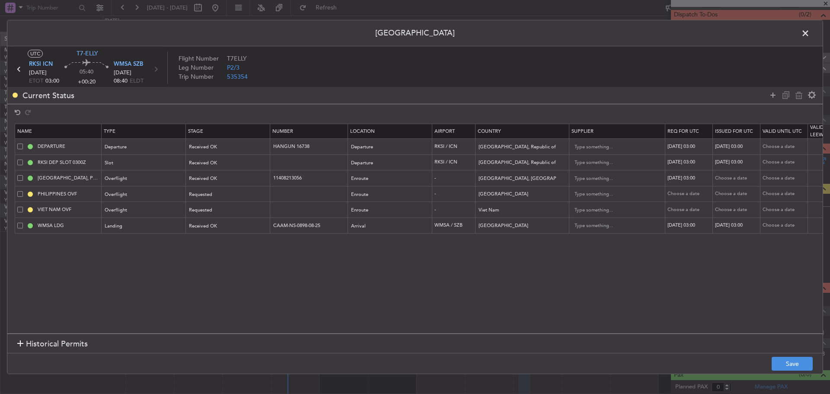
click at [729, 175] on div "Choose a date" at bounding box center [737, 178] width 45 height 7
select select "8"
select select "2025"
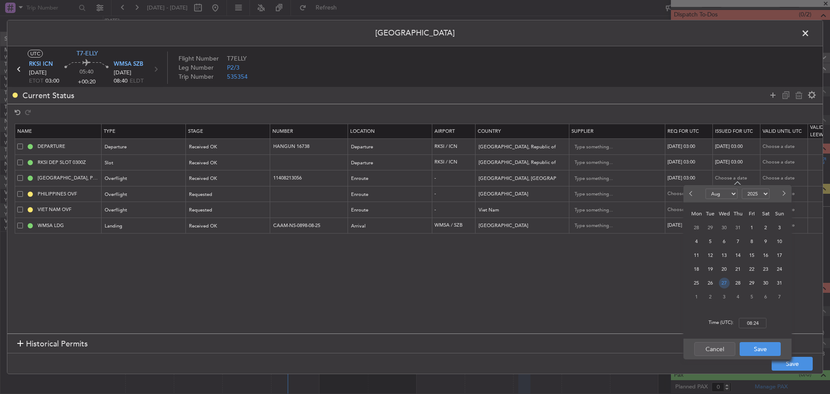
click at [724, 281] on span "27" at bounding box center [724, 283] width 11 height 11
click at [745, 321] on input "00:00" at bounding box center [753, 323] width 28 height 10
type input "03:00"
click at [747, 346] on button "Save" at bounding box center [760, 349] width 41 height 14
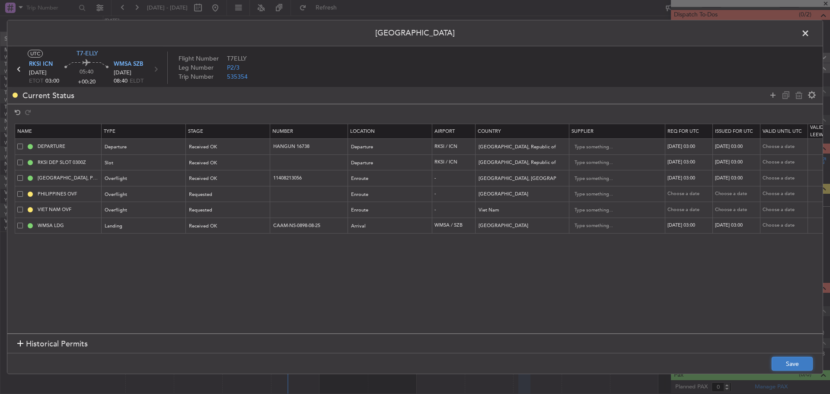
click at [798, 365] on button "Save" at bounding box center [792, 364] width 41 height 14
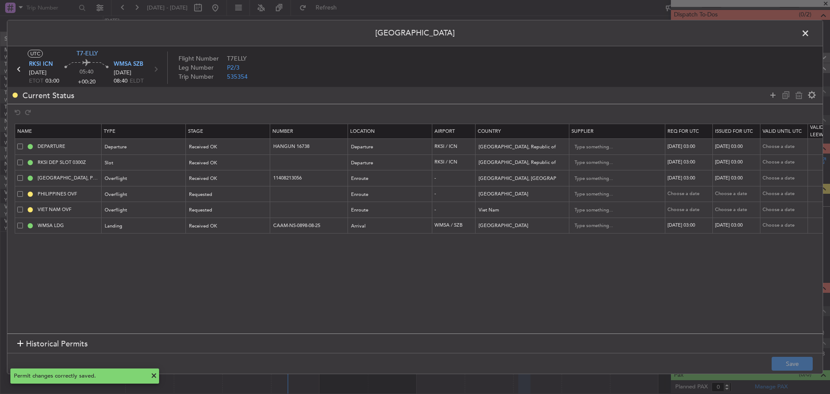
click at [810, 31] on span at bounding box center [810, 35] width 0 height 17
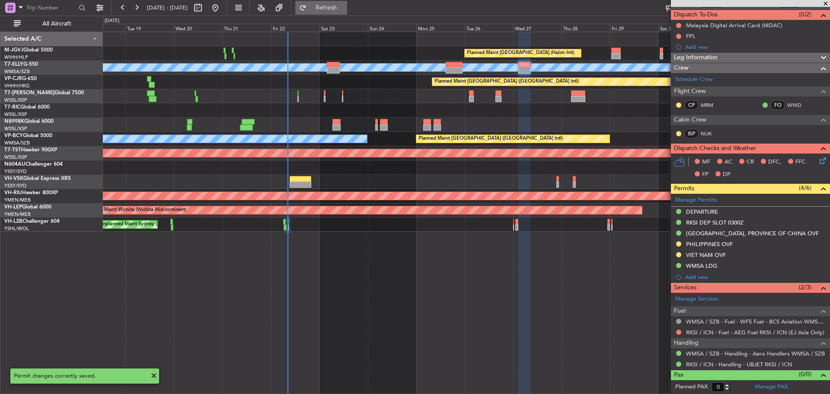
click at [345, 10] on span "Refresh" at bounding box center [326, 8] width 36 height 6
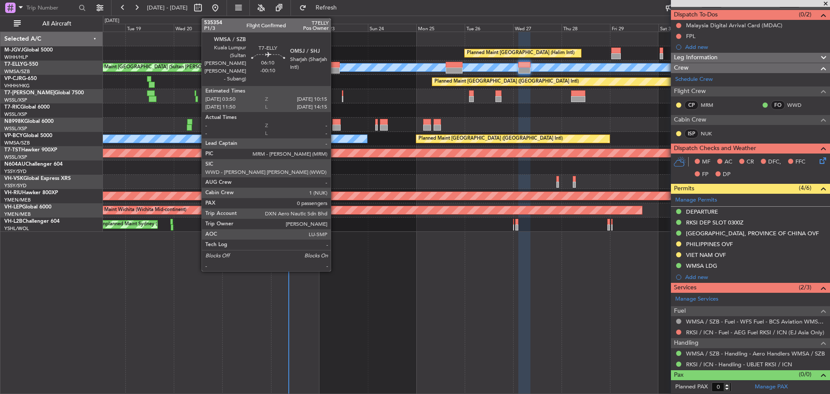
click at [335, 67] on div at bounding box center [333, 70] width 13 height 6
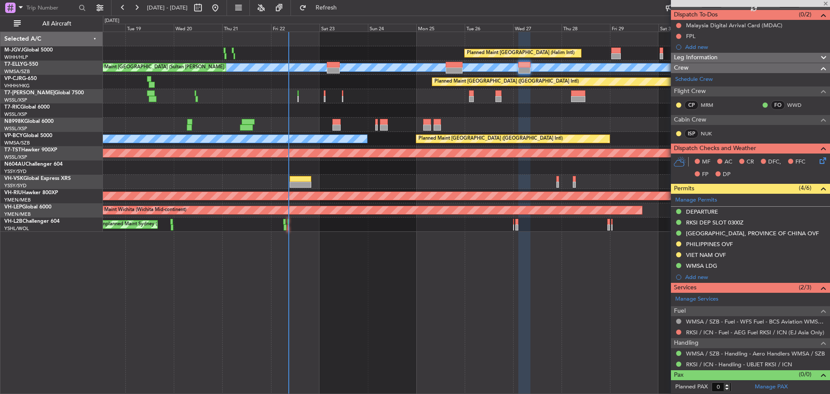
type input "-00:10"
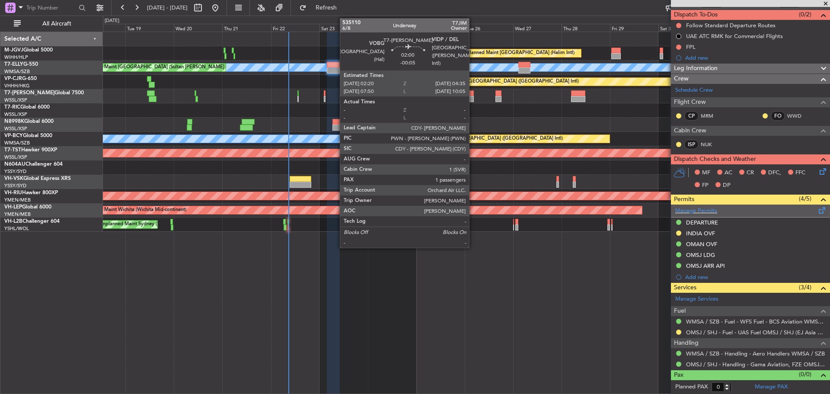
click at [817, 211] on span at bounding box center [822, 208] width 10 height 6
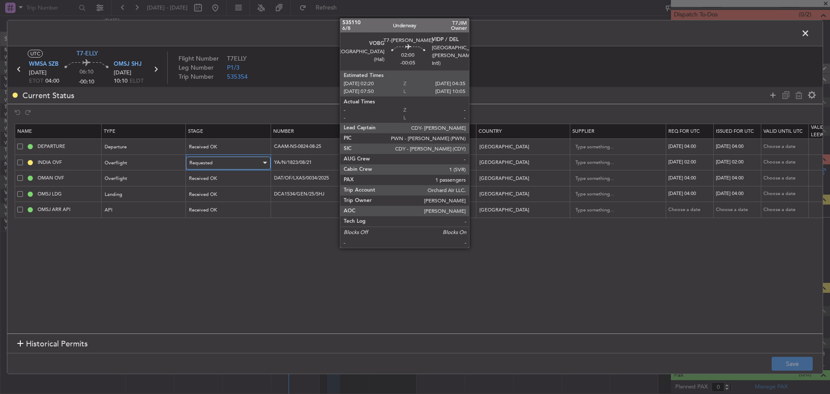
click at [253, 163] on div "Requested" at bounding box center [225, 163] width 72 height 13
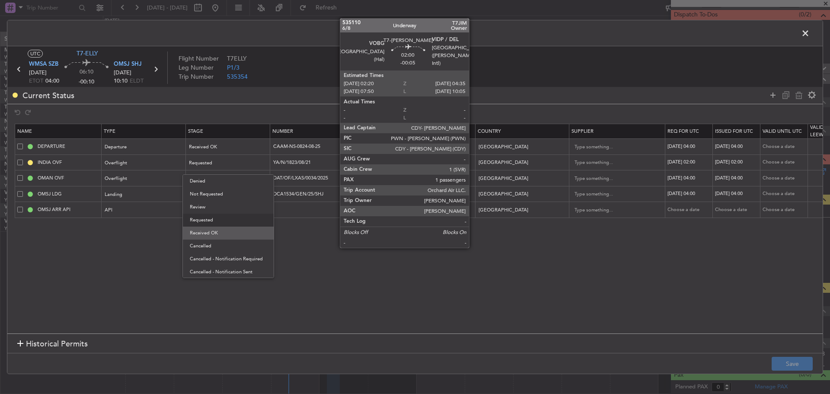
click at [240, 234] on span "Received OK" at bounding box center [228, 233] width 77 height 13
click at [342, 269] on section "Name Type Stage Number Location Airport Country Supplier Req For Utc Issued For…" at bounding box center [415, 228] width 816 height 212
click at [317, 160] on input "YA/N/1823/08/21" at bounding box center [309, 162] width 75 height 7
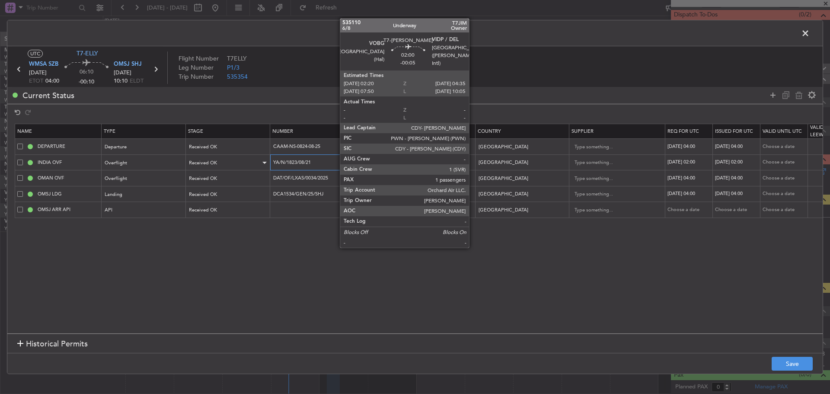
drag, startPoint x: 317, startPoint y: 160, endPoint x: 251, endPoint y: 161, distance: 66.2
click at [251, 161] on tr "INDIA OVF Overflight Received OK YA/N/1823/08/21 Enroute - India 23/08/2025 02:…" at bounding box center [566, 162] width 1103 height 16
paste input "text"
type input "YA/N/1823/08/21"
click at [693, 163] on div "23/08/2025 02:00" at bounding box center [690, 162] width 45 height 7
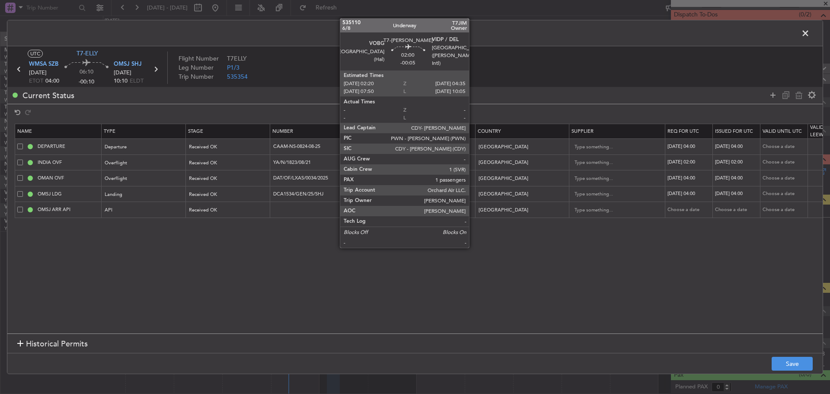
select select "8"
select select "2025"
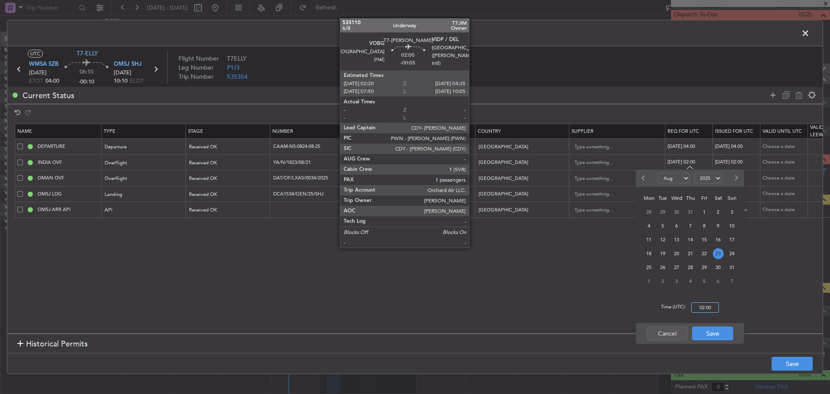
click at [706, 305] on input "02:00" at bounding box center [706, 307] width 28 height 10
type input "04:00"
click at [711, 333] on button "Save" at bounding box center [712, 334] width 41 height 14
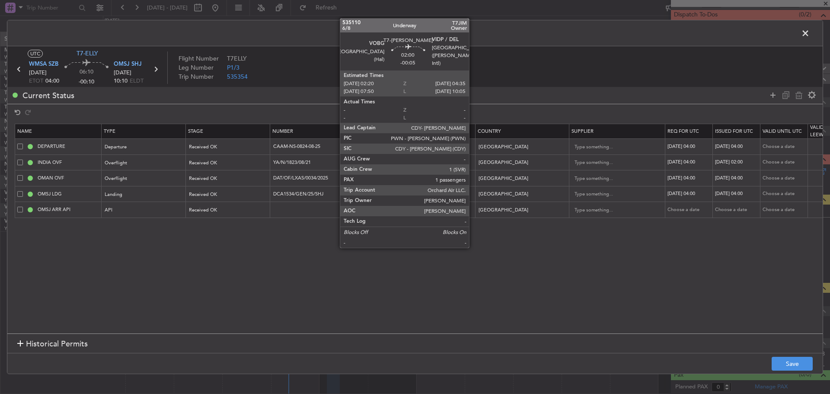
click at [738, 161] on div "23/08/2025 02:00" at bounding box center [737, 162] width 45 height 7
select select "8"
select select "2025"
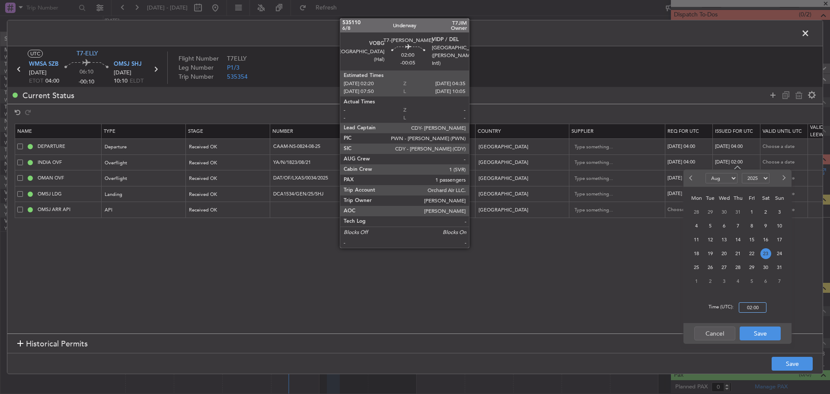
click at [751, 305] on input "02:00" at bounding box center [753, 307] width 28 height 10
type input "04:00"
click at [754, 334] on button "Save" at bounding box center [760, 334] width 41 height 14
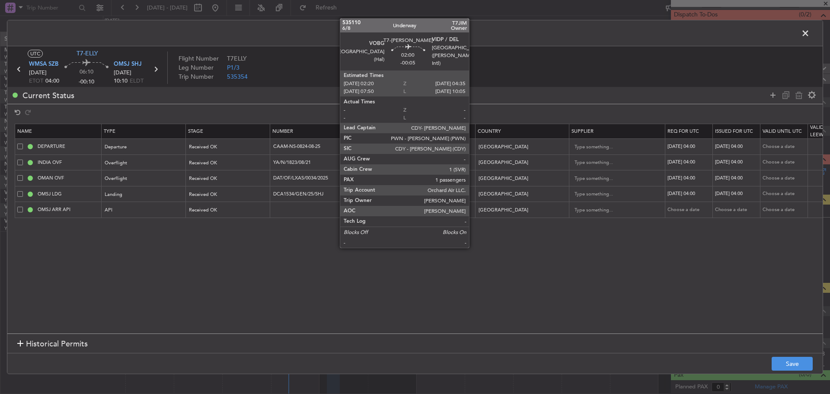
click at [788, 353] on footer "Save" at bounding box center [415, 363] width 816 height 21
click at [790, 363] on button "Save" at bounding box center [792, 364] width 41 height 14
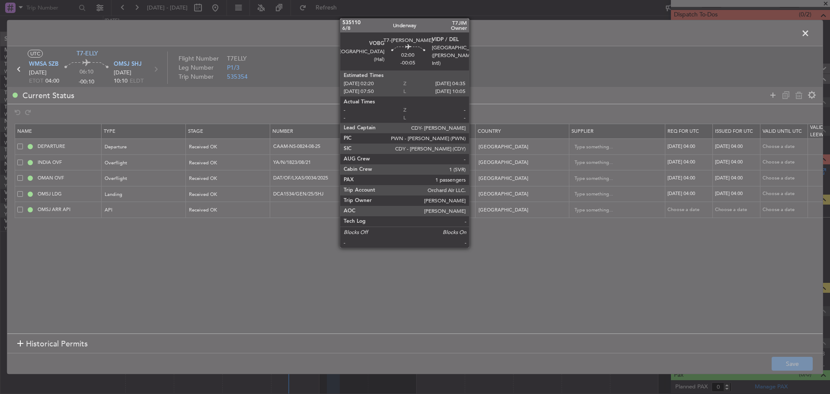
type input "YA/N/1823/08/21"
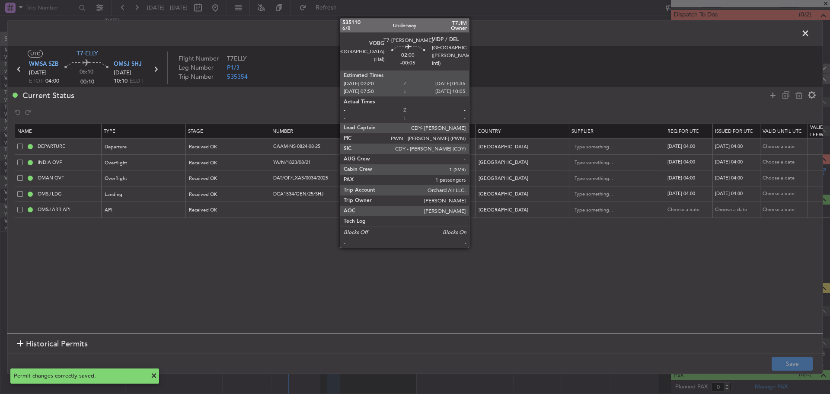
click at [810, 35] on span at bounding box center [810, 35] width 0 height 17
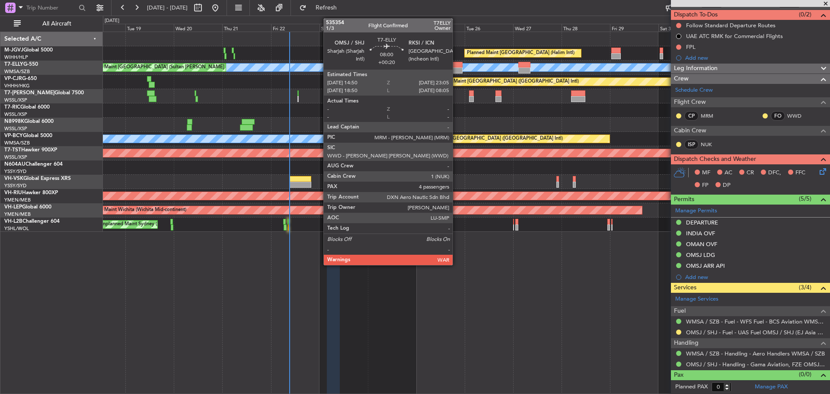
click at [457, 70] on div at bounding box center [454, 70] width 17 height 6
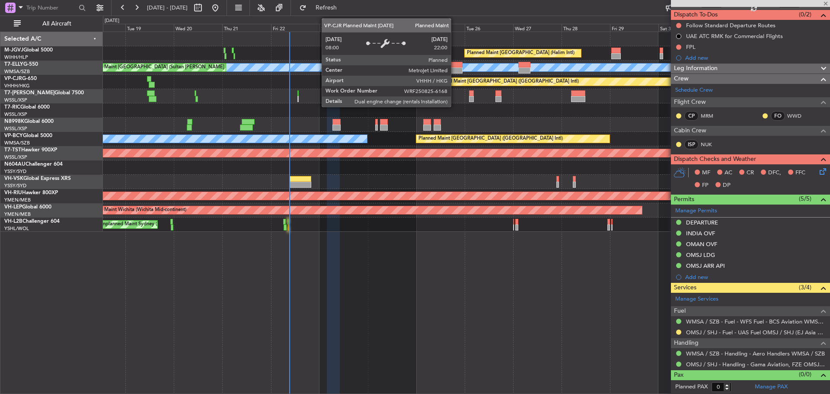
type input "+00:20"
type input "4"
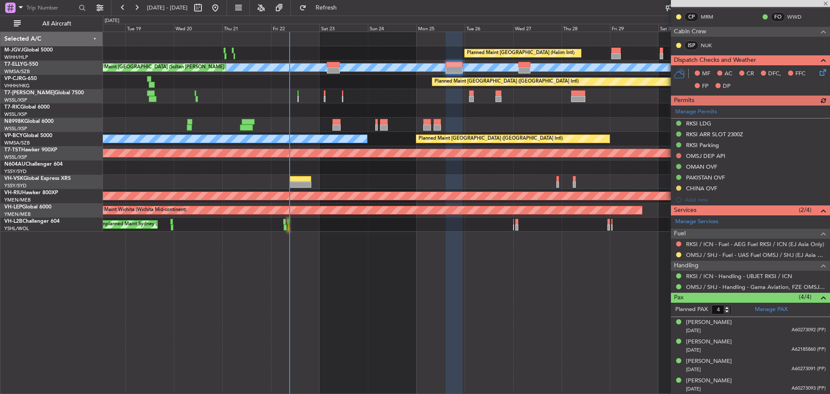
scroll to position [163, 0]
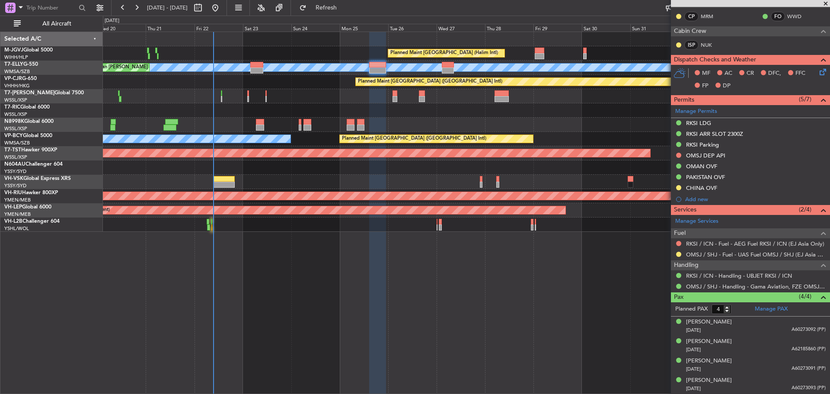
click at [361, 95] on div "Planned Maint [GEOGRAPHIC_DATA] (Seletar)" at bounding box center [466, 96] width 727 height 14
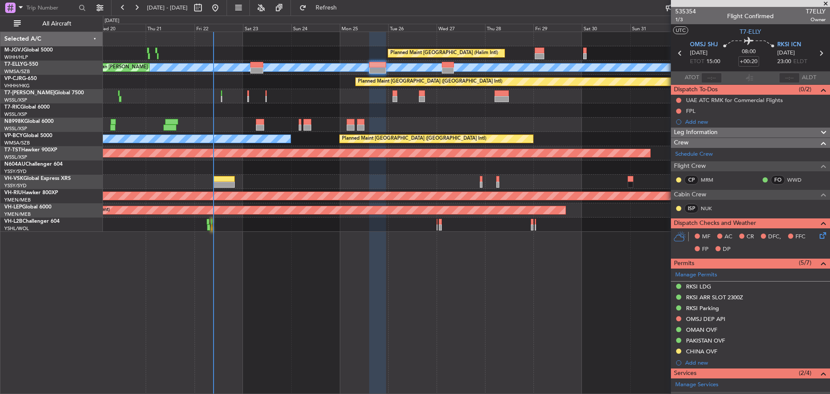
scroll to position [163, 0]
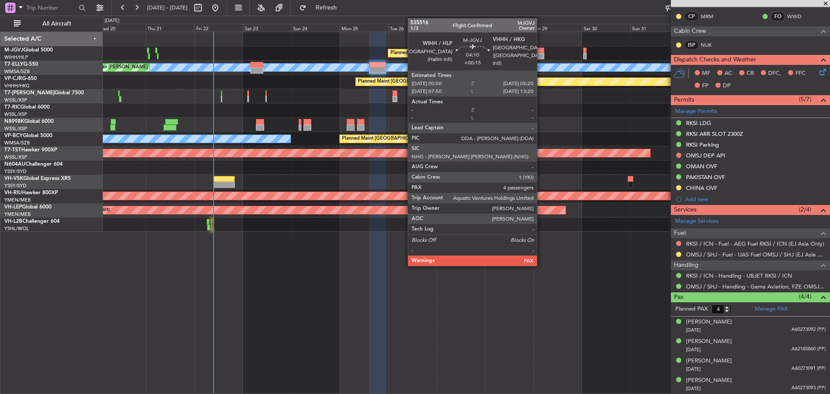
click at [541, 53] on div at bounding box center [540, 51] width 10 height 6
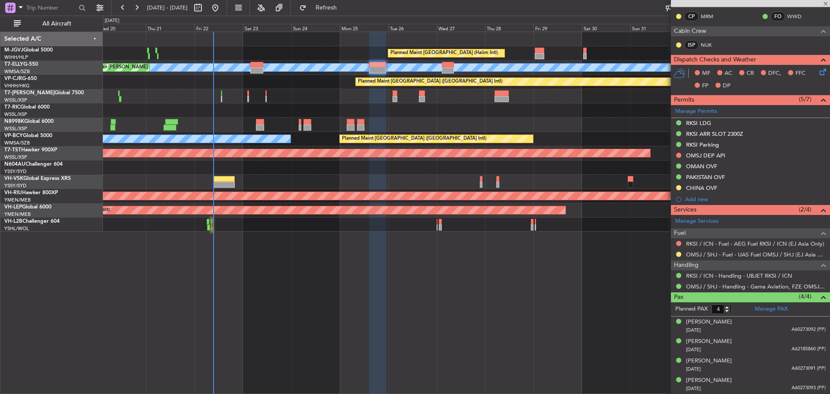
scroll to position [0, 0]
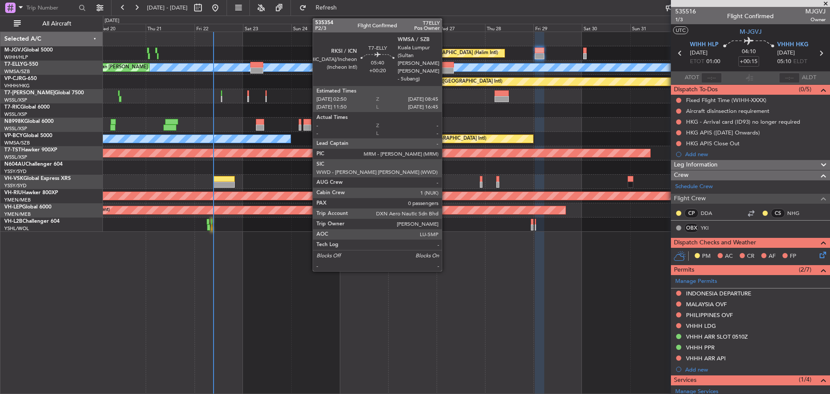
click at [446, 68] on div at bounding box center [448, 70] width 12 height 6
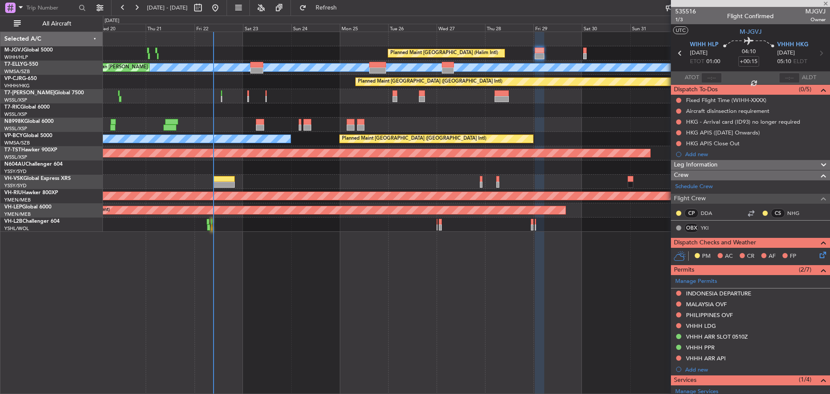
type input "+00:20"
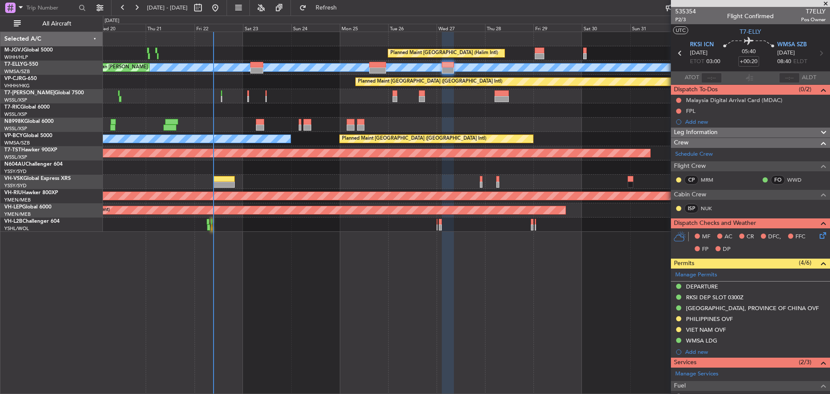
click at [459, 97] on div "Planned Maint [GEOGRAPHIC_DATA] (Seletar)" at bounding box center [466, 96] width 727 height 14
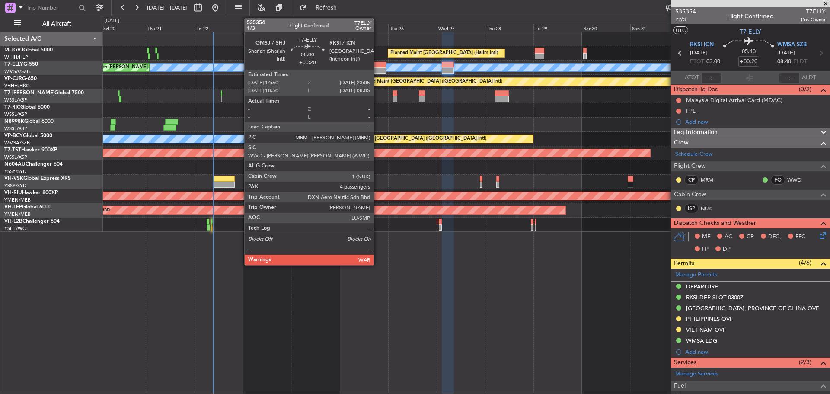
click at [378, 71] on div at bounding box center [377, 70] width 17 height 6
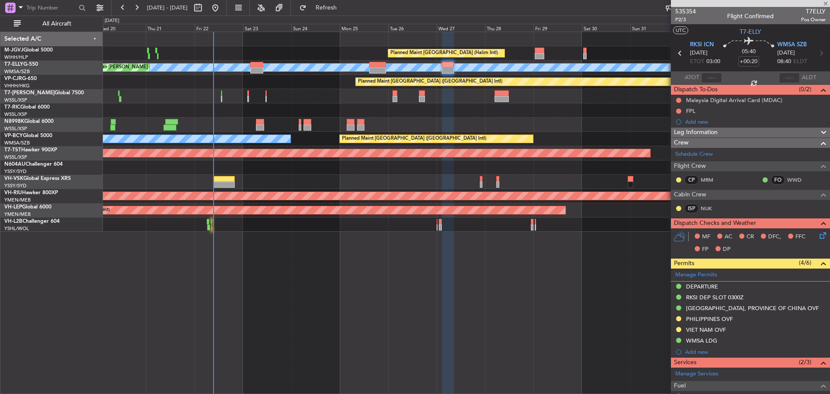
type input "4"
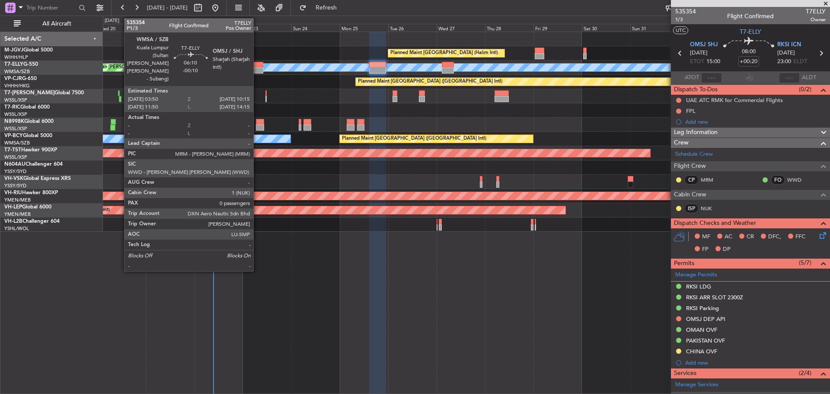
click at [257, 71] on div at bounding box center [256, 70] width 13 height 6
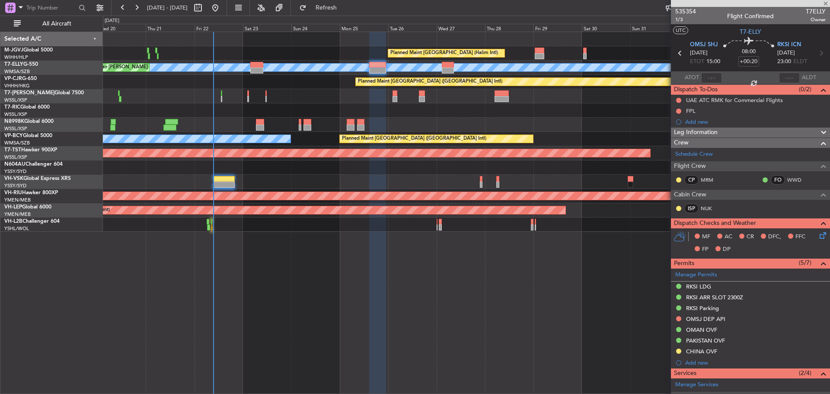
type input "-00:10"
type input "0"
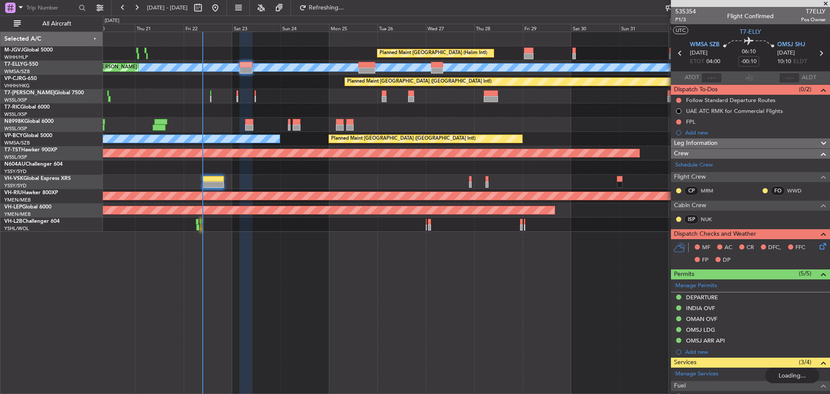
click at [365, 96] on div "Planned Maint [GEOGRAPHIC_DATA] (Halim Intl) Planned Maint [GEOGRAPHIC_DATA] (S…" at bounding box center [466, 132] width 727 height 200
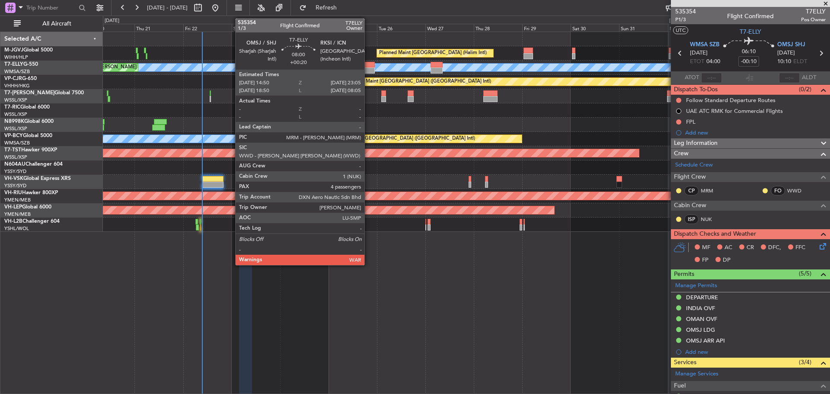
click at [368, 64] on div at bounding box center [366, 65] width 17 height 6
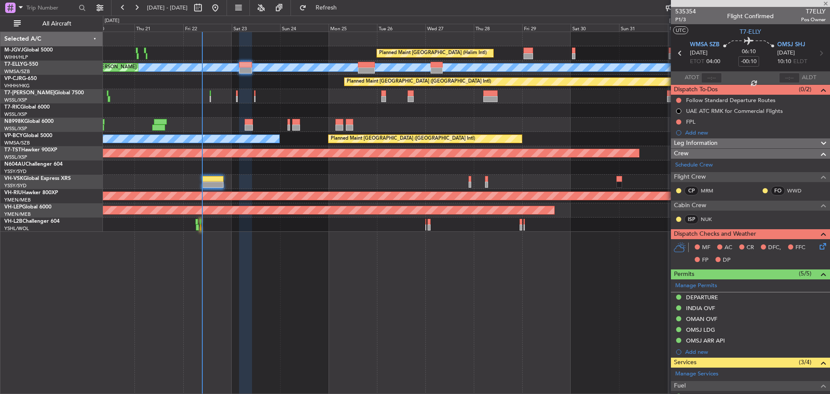
type input "+00:20"
type input "4"
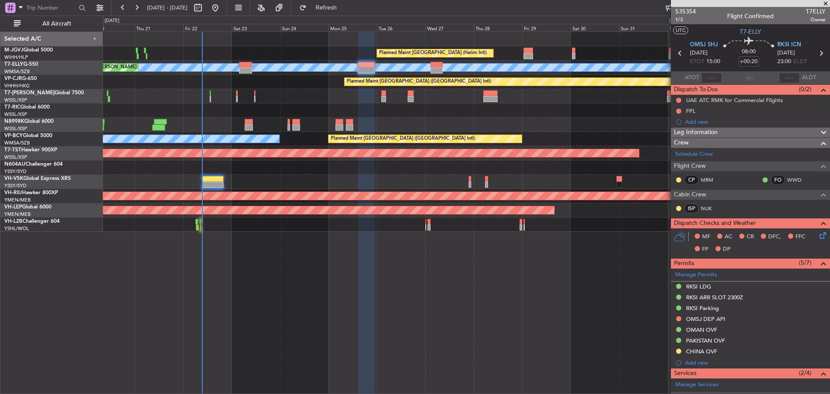
click at [411, 340] on div "Planned Maint [GEOGRAPHIC_DATA] (Halim Intl) Planned Maint [GEOGRAPHIC_DATA] (S…" at bounding box center [466, 213] width 727 height 362
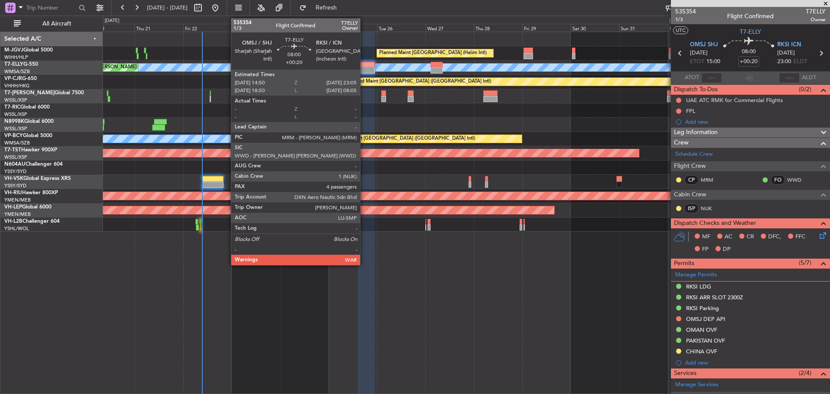
click at [364, 67] on div at bounding box center [366, 65] width 17 height 6
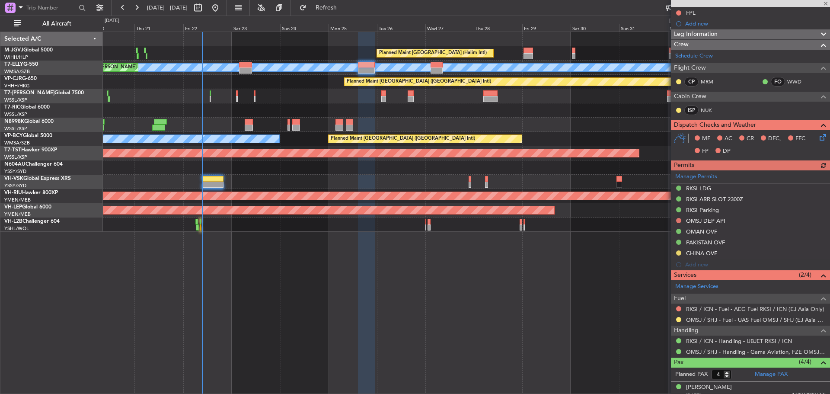
scroll to position [130, 0]
